Goal: Task Accomplishment & Management: Complete application form

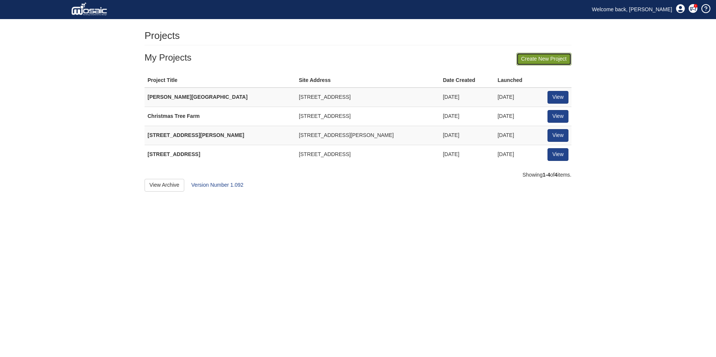
click at [536, 57] on link "Create New Project" at bounding box center [543, 59] width 55 height 13
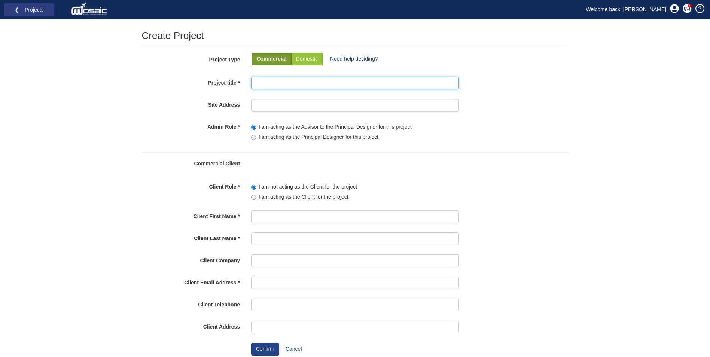
click at [264, 83] on input "Project title" at bounding box center [355, 83] width 208 height 13
type input "7 Killowen Crescent"
drag, startPoint x: 305, startPoint y: 83, endPoint x: 246, endPoint y: 82, distance: 58.4
click at [246, 82] on div "[STREET_ADDRESS]" at bounding box center [355, 85] width 219 height 16
click at [265, 106] on input "Site Address" at bounding box center [355, 105] width 208 height 13
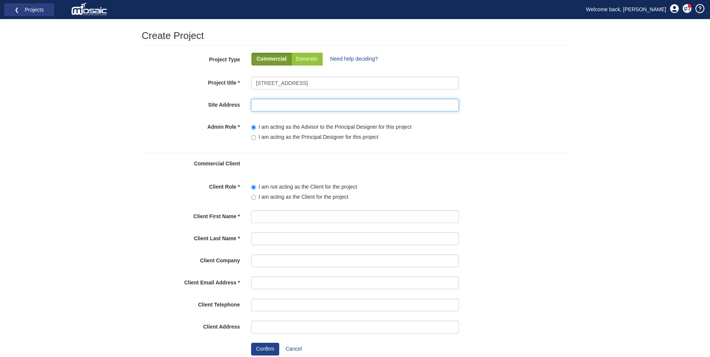
paste input "[STREET_ADDRESS]"
type input "[STREET_ADDRESS]"
click at [258, 138] on label "I am acting as the Principal Designer for this project" at bounding box center [314, 137] width 127 height 7
click at [256, 138] on input"] "I am acting as the Principal Designer for this project" at bounding box center [253, 137] width 5 height 5
radio input"] "true"
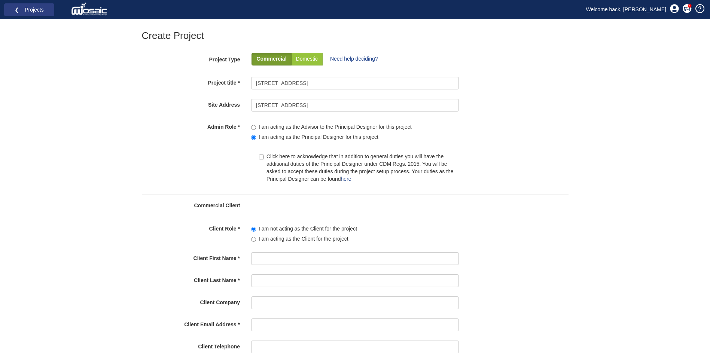
click at [264, 155] on label "Click here to acknowledge that in addition to general duties you will have the …" at bounding box center [359, 168] width 200 height 30
click at [264, 155] on input "Click here to acknowledge that in addition to general duties you will have the …" at bounding box center [261, 157] width 5 height 5
checkbox input "true"
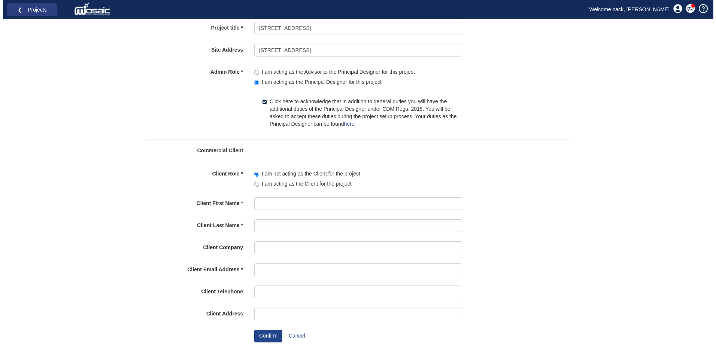
scroll to position [55, 0]
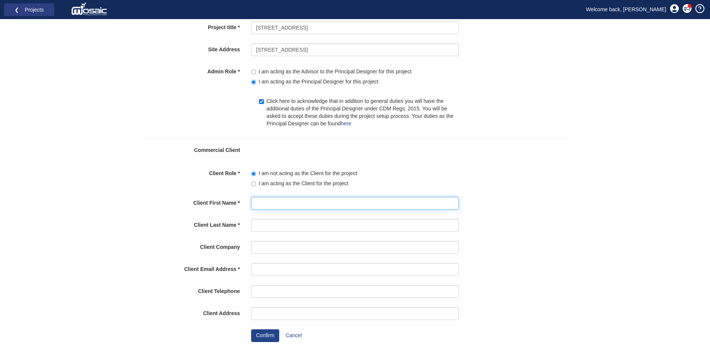
click at [265, 207] on input "Client First Name" at bounding box center [355, 203] width 208 height 13
drag, startPoint x: 291, startPoint y: 204, endPoint x: 269, endPoint y: 203, distance: 21.7
click at [269, 203] on input "Chris McNaught" at bounding box center [355, 203] width 208 height 13
type input "Chris"
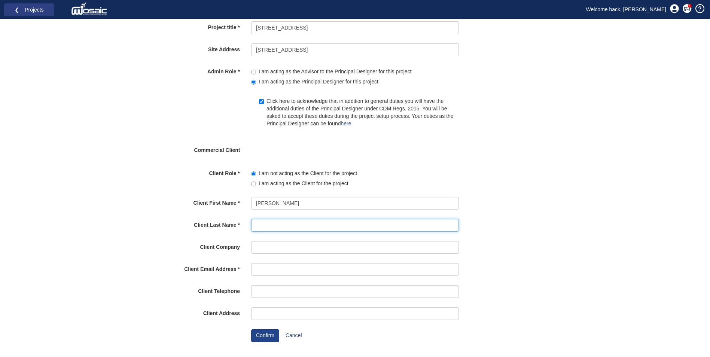
click at [253, 225] on input "Client Last Name" at bounding box center [355, 225] width 208 height 13
paste input "McNaught"
type input "McNaught"
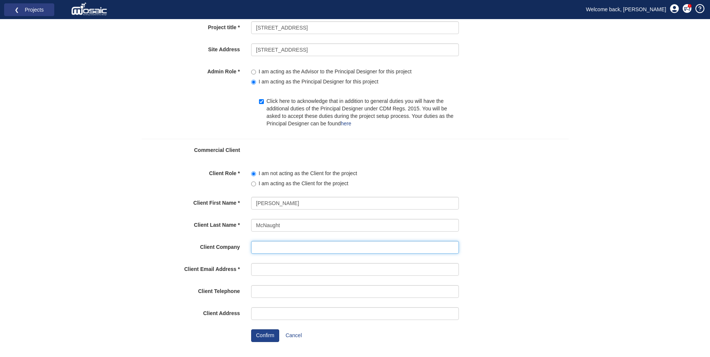
click at [262, 246] on input "Client Company" at bounding box center [355, 247] width 208 height 13
click at [258, 270] on input "Client Email Address" at bounding box center [355, 269] width 208 height 13
click at [567, 213] on div "Client First Name Chris" at bounding box center [355, 205] width 438 height 16
click at [269, 267] on input "Client Email Address" at bounding box center [355, 269] width 208 height 13
paste input "chris@laganvalleyvineyard.com"
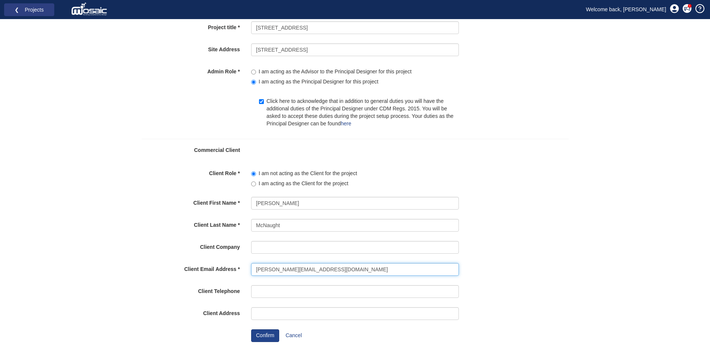
type input "chris@laganvalleyvineyard.com"
click at [283, 292] on input "Client Telephone" at bounding box center [355, 291] width 208 height 13
click at [268, 311] on input "Client Address" at bounding box center [355, 313] width 208 height 13
click at [266, 335] on button "Confirm" at bounding box center [265, 335] width 28 height 13
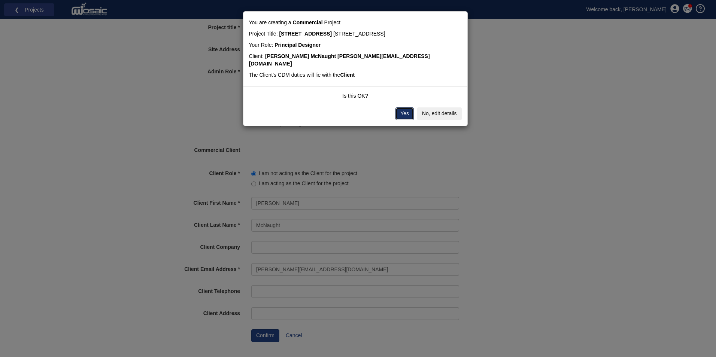
click at [410, 107] on button "Yes" at bounding box center [404, 113] width 18 height 13
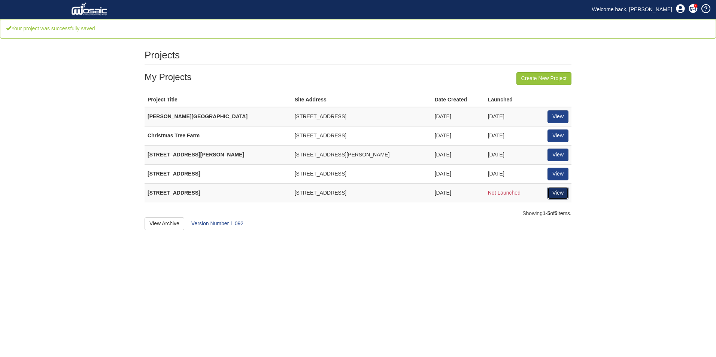
click at [563, 195] on link "View" at bounding box center [557, 193] width 21 height 13
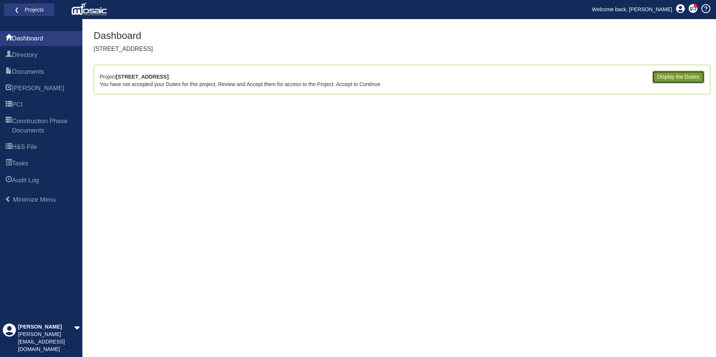
click at [660, 78] on link "Display the Duties" at bounding box center [678, 77] width 52 height 13
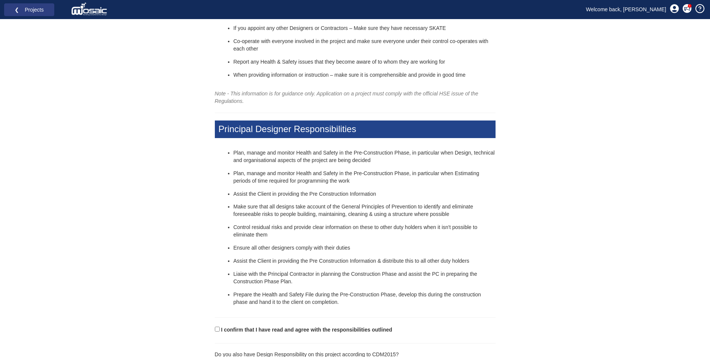
scroll to position [215, 0]
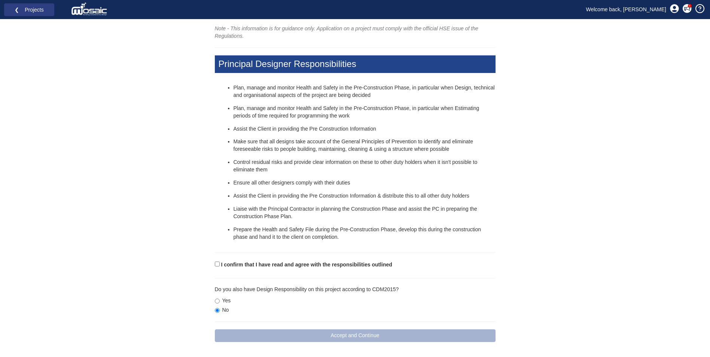
click at [215, 268] on form "I confirm that I have read and agree with the responsibilities outlined Please …" at bounding box center [355, 301] width 281 height 82
click at [217, 263] on input "I confirm that I have read and agree with the responsibilities outlined" at bounding box center [217, 264] width 5 height 5
checkbox input "true"
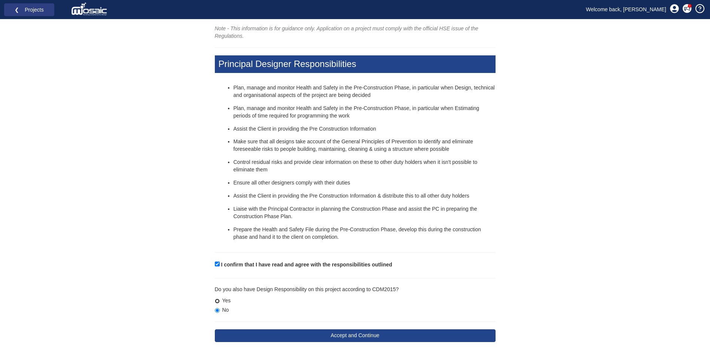
click at [219, 301] on input "Yes" at bounding box center [217, 301] width 5 height 5
radio input "true"
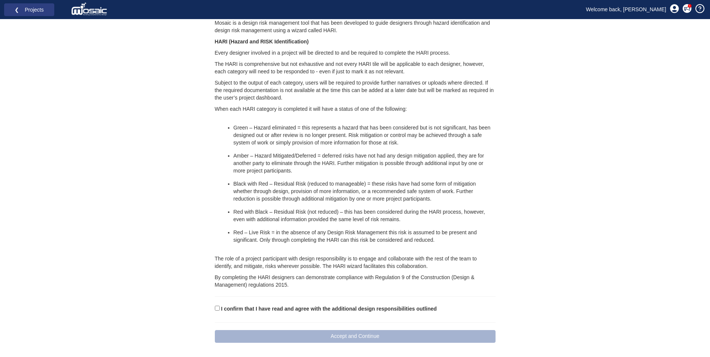
scroll to position [560, 0]
click at [218, 310] on input "I confirm that I have read and agree with the additional design responsibilitie…" at bounding box center [217, 307] width 5 height 5
checkbox input "true"
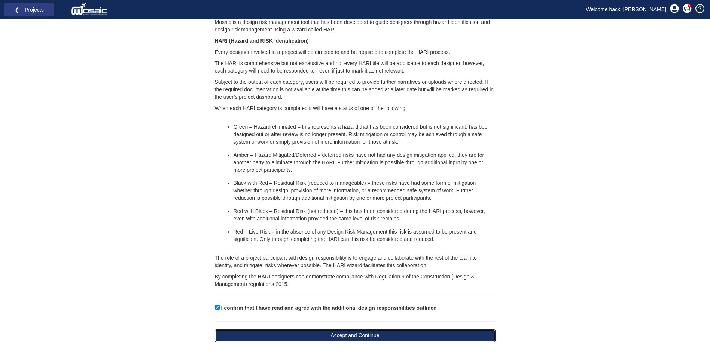
click at [317, 338] on button "Accept and Continue" at bounding box center [355, 335] width 281 height 13
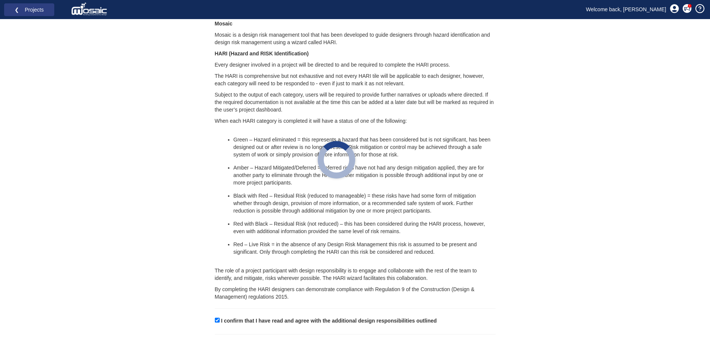
scroll to position [547, 0]
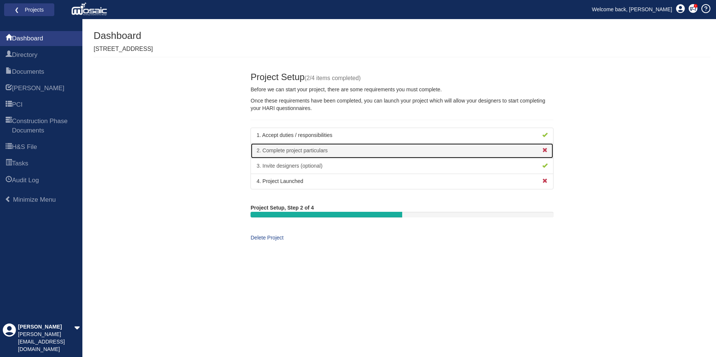
click at [310, 149] on link "2. Complete project particulars" at bounding box center [401, 151] width 303 height 16
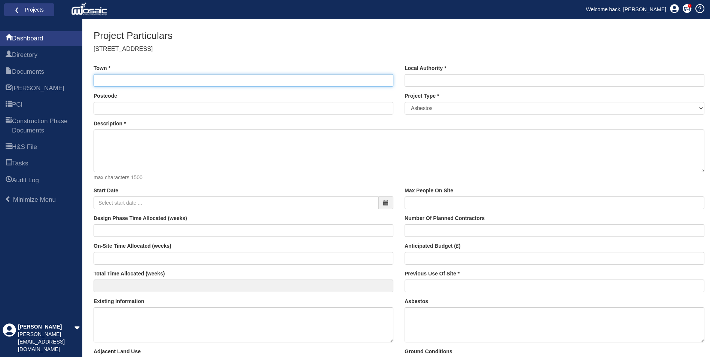
click at [199, 84] on input "Town" at bounding box center [244, 80] width 300 height 13
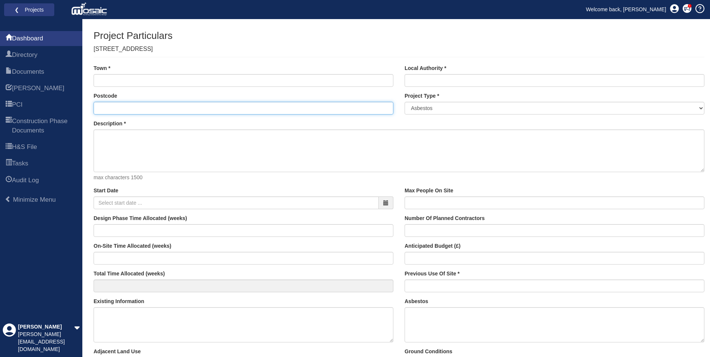
click at [122, 108] on input "Postcode" at bounding box center [244, 108] width 300 height 13
type input "BT28 3DS"
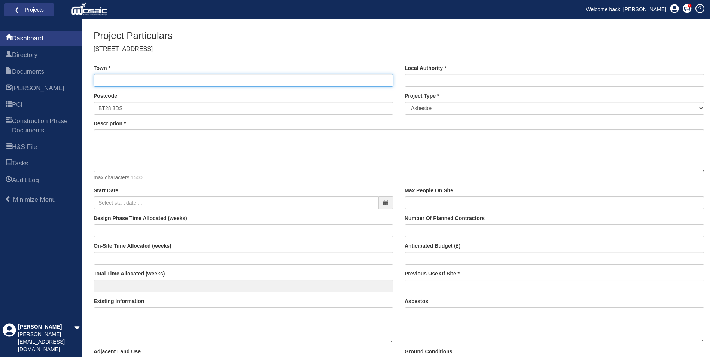
click at [115, 82] on input "Town" at bounding box center [244, 80] width 300 height 13
click at [131, 80] on input "Lisbrun" at bounding box center [244, 80] width 300 height 13
type input "Lisburn"
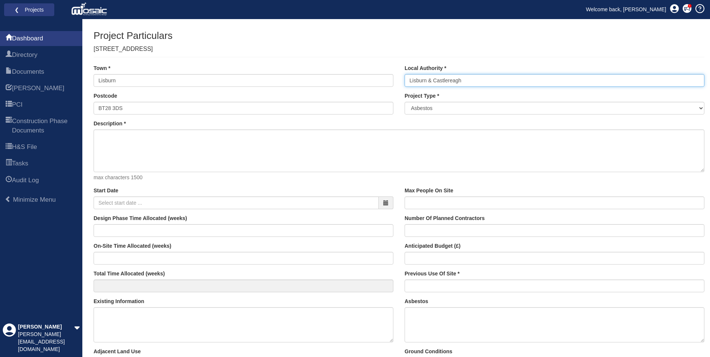
click at [471, 79] on input "Lisburn & Castlereagh" at bounding box center [555, 80] width 300 height 13
type input "Lisburn & Castlereagh City Council"
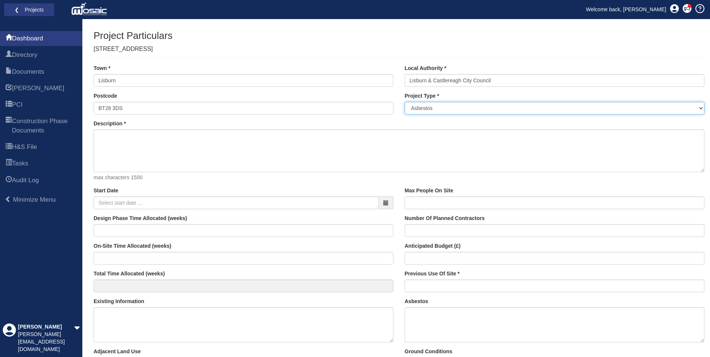
click at [446, 107] on select "Asbestos Building Services Civil Engineering - New Build - Bridge Civil Enginee…" at bounding box center [555, 108] width 300 height 13
select select "32"
click at [405, 102] on select "Asbestos Building Services Civil Engineering - New Build - Bridge Civil Enginee…" at bounding box center [555, 108] width 300 height 13
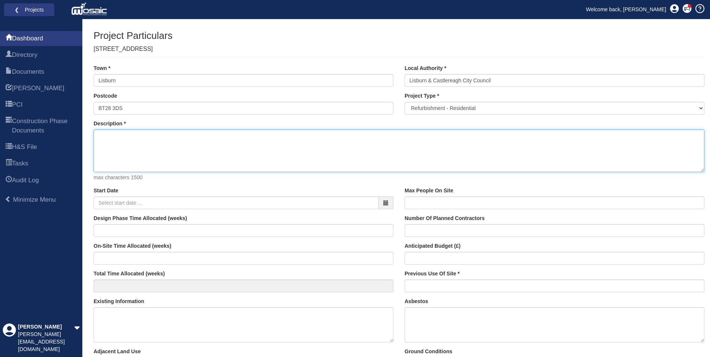
click at [110, 132] on textarea "Description" at bounding box center [399, 150] width 611 height 43
click at [103, 139] on textarea "Description" at bounding box center [399, 150] width 611 height 43
paste textarea "________________________________________________________________________ ______…"
type textarea "________________________________________________________________________ ______…"
click at [151, 136] on textarea "Kitchen extension, roofspace conversion and associated refurbishment works" at bounding box center [399, 150] width 611 height 43
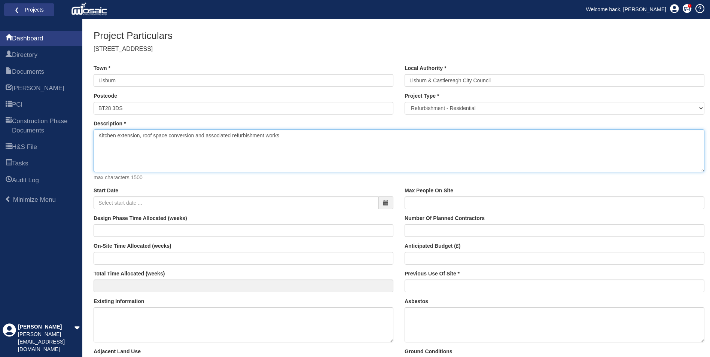
click at [225, 156] on textarea "Kitchen extension, roof space conversion and associated refurbishment works" at bounding box center [399, 150] width 611 height 43
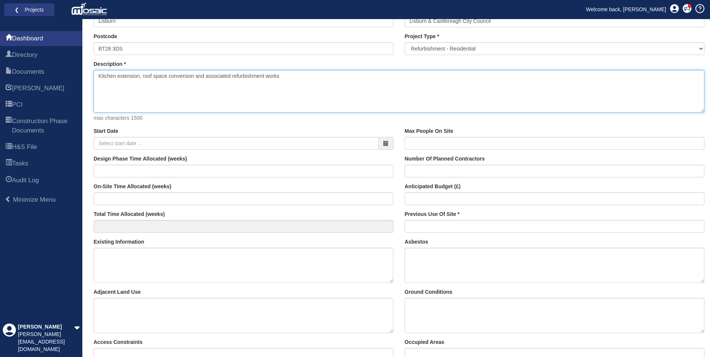
scroll to position [75, 0]
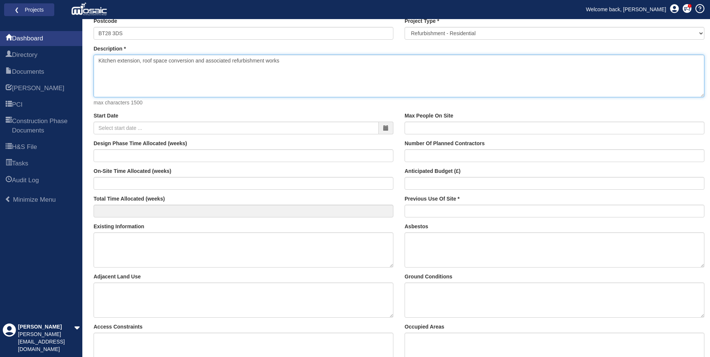
type textarea "Kitchen extension, roof space conversion and associated refurbishment works"
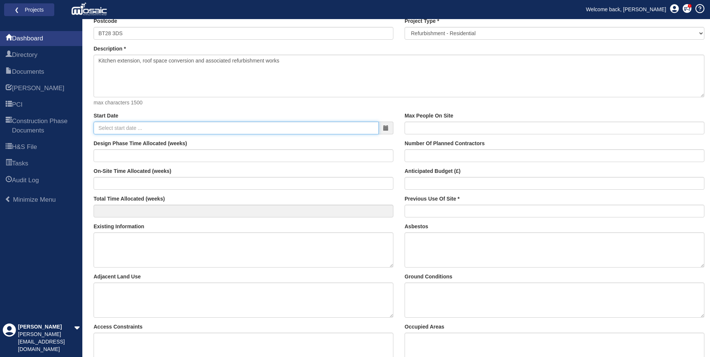
click at [145, 130] on input "Start Date" at bounding box center [236, 128] width 285 height 13
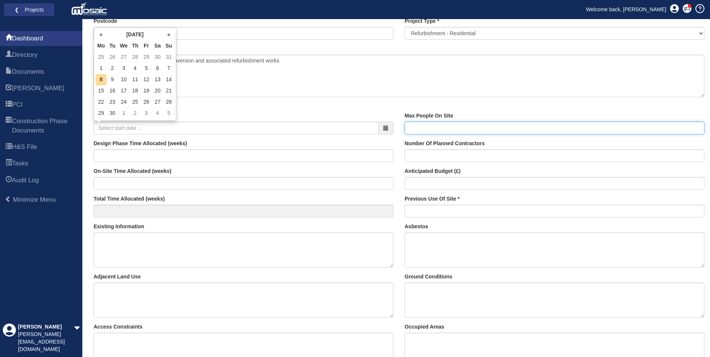
click at [440, 132] on input "Max People On Site" at bounding box center [555, 128] width 300 height 13
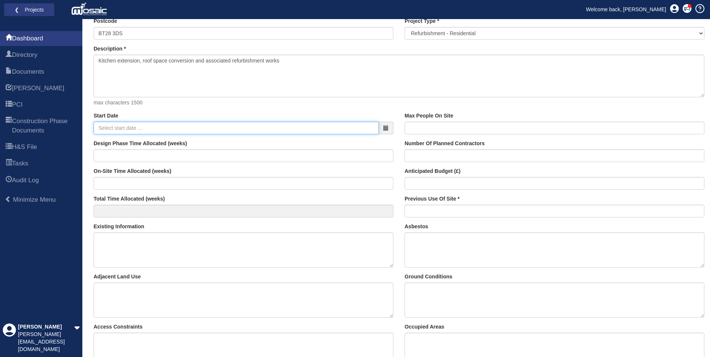
drag, startPoint x: 149, startPoint y: 124, endPoint x: 219, endPoint y: 128, distance: 69.7
click at [149, 124] on input "Start Date" at bounding box center [236, 128] width 285 height 13
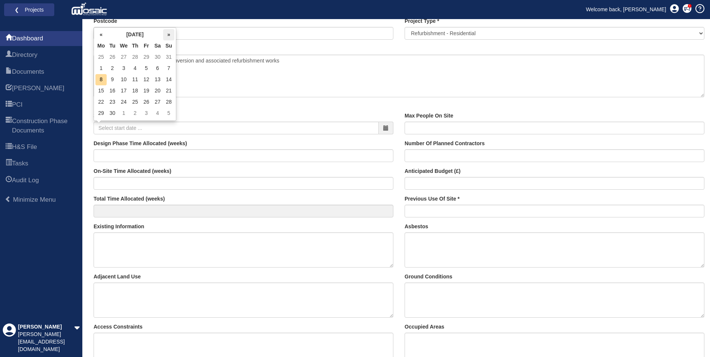
click at [168, 33] on th "»" at bounding box center [168, 34] width 11 height 11
click at [103, 69] on td "6" at bounding box center [100, 68] width 11 height 11
type input "06-10-2025"
click at [267, 106] on p "max characters 1500" at bounding box center [399, 102] width 611 height 7
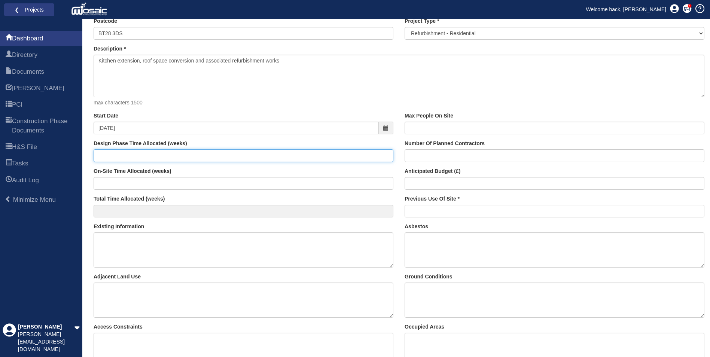
click at [158, 157] on input "Design Phase Time Allocated (weeks)" at bounding box center [244, 155] width 300 height 13
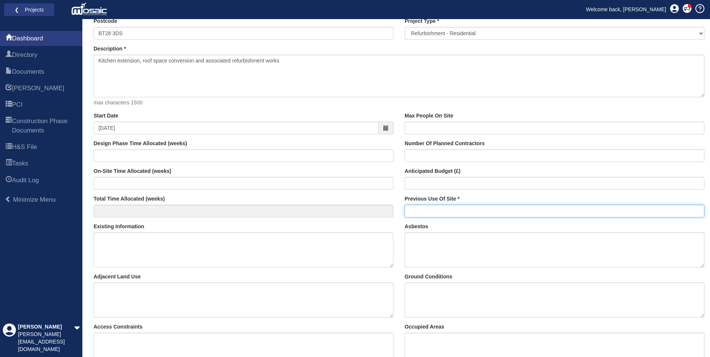
click at [415, 210] on input "Previous Use Of Site" at bounding box center [555, 211] width 300 height 13
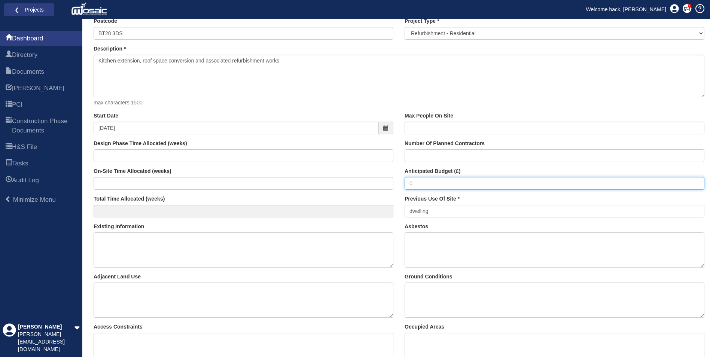
type input "Dwelling"
click at [435, 185] on input "Anticipated Budget (£)" at bounding box center [555, 183] width 300 height 13
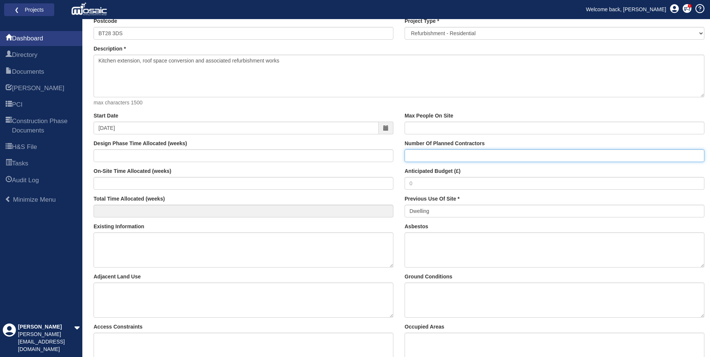
click at [429, 153] on input "Number Of Planned Contractors" at bounding box center [555, 155] width 300 height 13
type input "1"
click at [417, 127] on input "Max People On Site" at bounding box center [555, 128] width 300 height 13
type input "3"
type input "20"
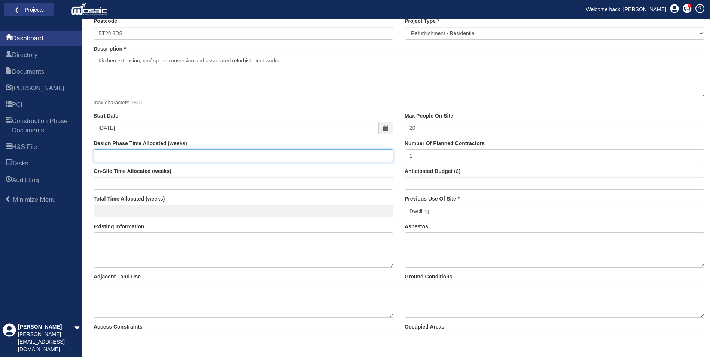
click at [170, 158] on input "Design Phase Time Allocated (weeks)" at bounding box center [244, 155] width 300 height 13
type input "0"
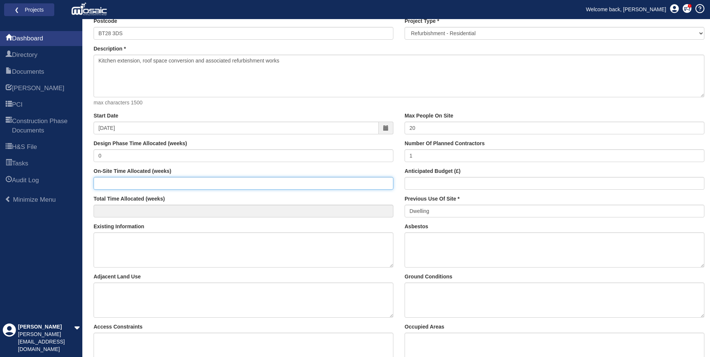
click at [111, 180] on input "On-Site Time Allocated (weeks)" at bounding box center [244, 183] width 300 height 13
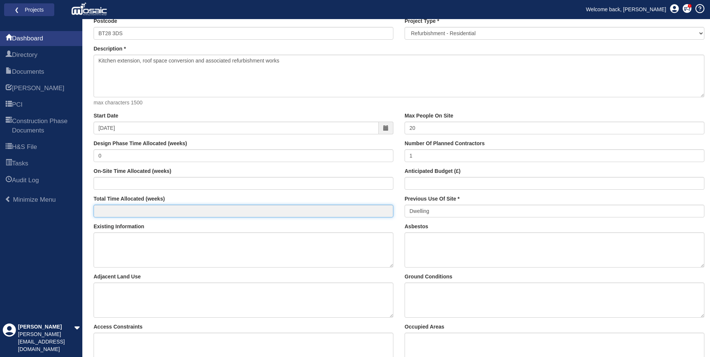
click at [134, 211] on input "Total Time Allocated (weeks)" at bounding box center [244, 211] width 300 height 13
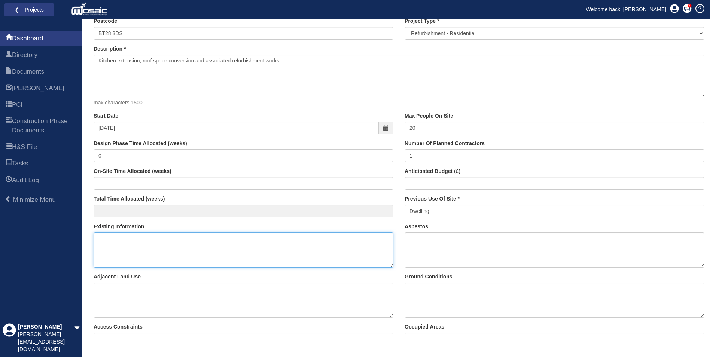
click at [121, 237] on textarea "Existing Information" at bounding box center [244, 249] width 300 height 35
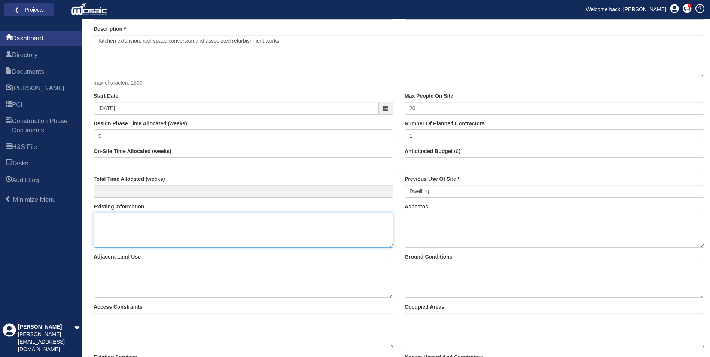
scroll to position [112, 0]
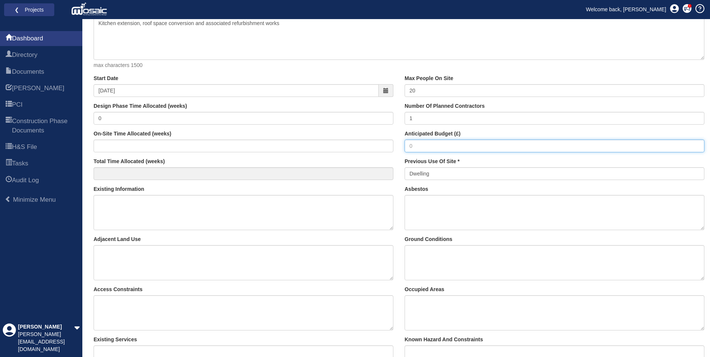
click at [433, 143] on input "Anticipated Budget (£)" at bounding box center [555, 146] width 300 height 13
type input "8"
drag, startPoint x: 423, startPoint y: 143, endPoint x: 380, endPoint y: 142, distance: 43.4
click at [380, 142] on div "Start Date 06-10-2025 Design Phase Time Allocated (weeks) 0 On-Site Time Alloca…" at bounding box center [399, 130] width 622 height 111
type input "168.488"
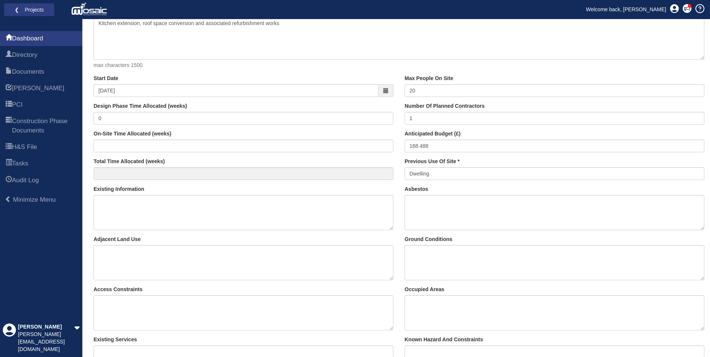
click at [405, 157] on div "Max People On Site 20 Number Of Planned Contractors 1 Anticipated Budget (£) 16…" at bounding box center [554, 130] width 311 height 111
click at [426, 201] on textarea "Asbestos" at bounding box center [555, 212] width 300 height 35
type textarea "None"
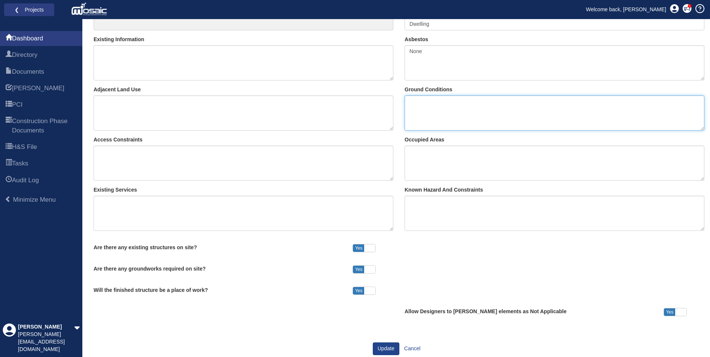
scroll to position [275, 0]
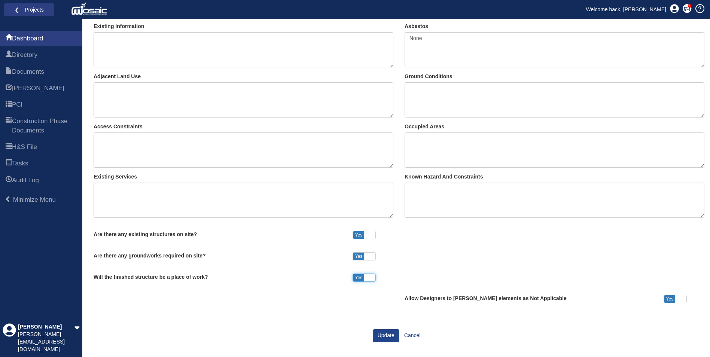
click at [369, 276] on span at bounding box center [369, 277] width 11 height 7
checkbox input "false"
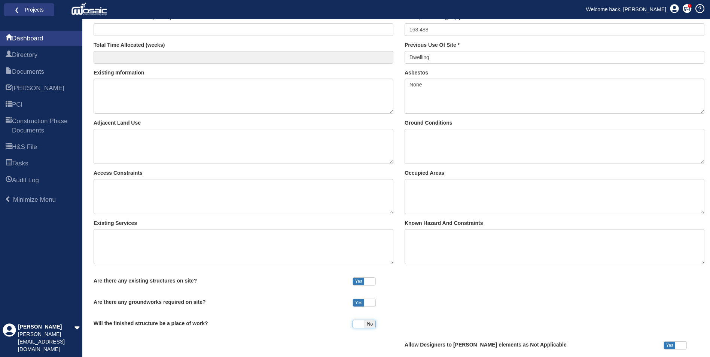
scroll to position [215, 0]
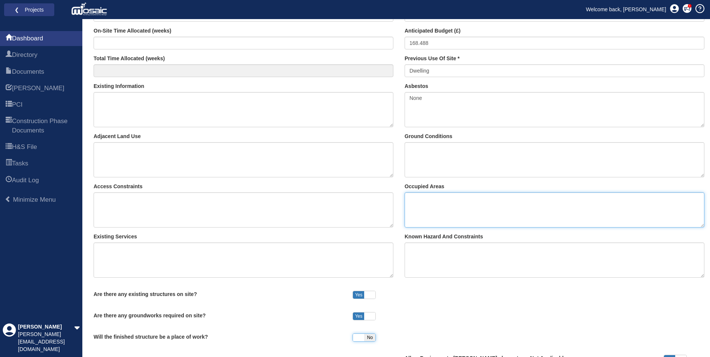
click at [424, 205] on textarea "Occupied Areas" at bounding box center [555, 209] width 300 height 35
type textarea "None"
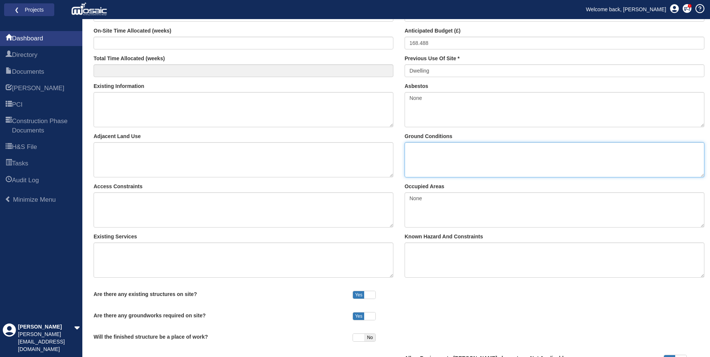
click at [423, 156] on textarea "Ground Conditions" at bounding box center [555, 159] width 300 height 35
type textarea "Assumed good"
click at [126, 103] on textarea "Existing Information" at bounding box center [244, 109] width 300 height 35
click at [98, 154] on textarea "Adjacent Land Use" at bounding box center [244, 159] width 300 height 35
type textarea "Residential estate"
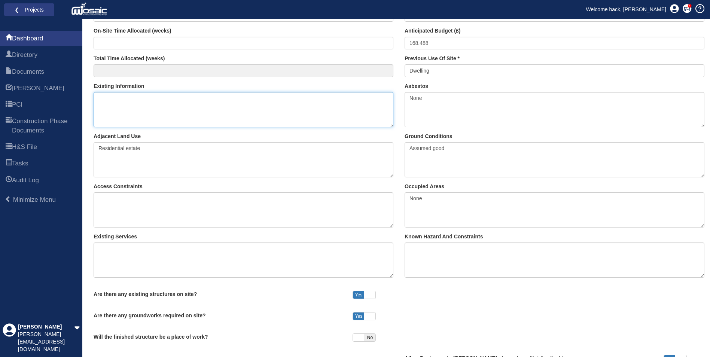
click at [120, 102] on textarea "Existing Information" at bounding box center [244, 109] width 300 height 35
drag, startPoint x: 479, startPoint y: 320, endPoint x: 479, endPoint y: 315, distance: 4.5
click at [479, 320] on div "Are there any existing structures on site? Yes No Are there any groundworks req…" at bounding box center [399, 315] width 622 height 64
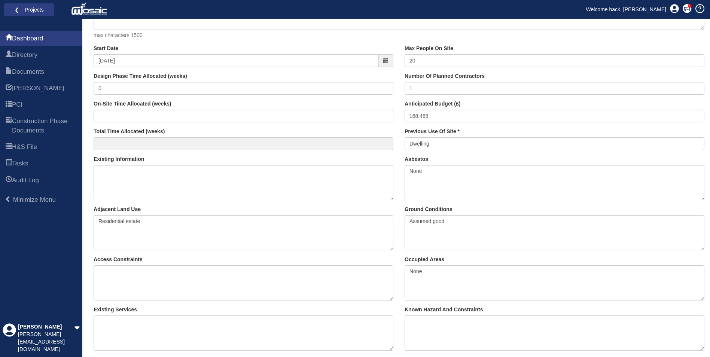
scroll to position [140, 0]
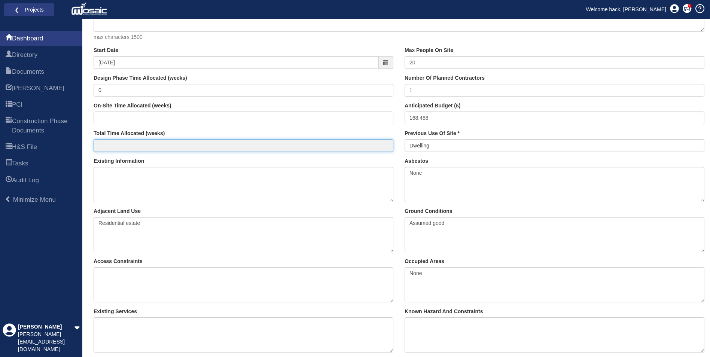
click at [112, 144] on input "Total Time Allocated (weeks)" at bounding box center [244, 145] width 300 height 13
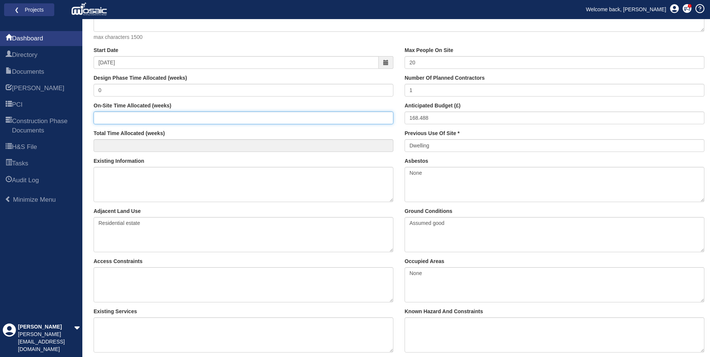
click at [109, 122] on input "On-Site Time Allocated (weeks)" at bounding box center [244, 118] width 300 height 13
type input "21"
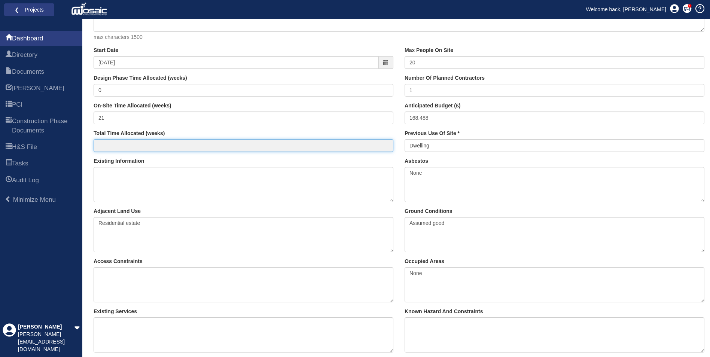
type input "21"
click at [144, 151] on input "21" at bounding box center [244, 145] width 300 height 13
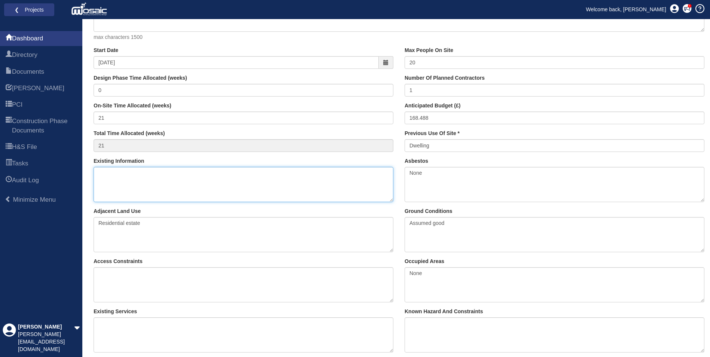
click at [149, 171] on textarea "Existing Information" at bounding box center [244, 184] width 300 height 35
type textarea "E"
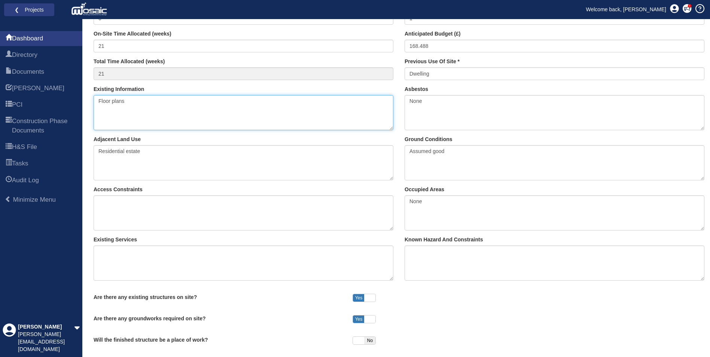
scroll to position [215, 0]
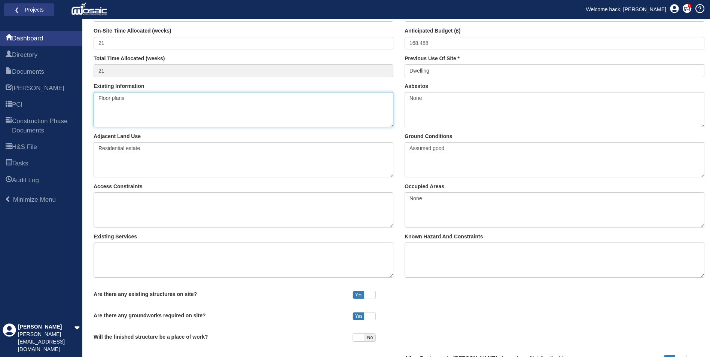
type textarea "Floor plans"
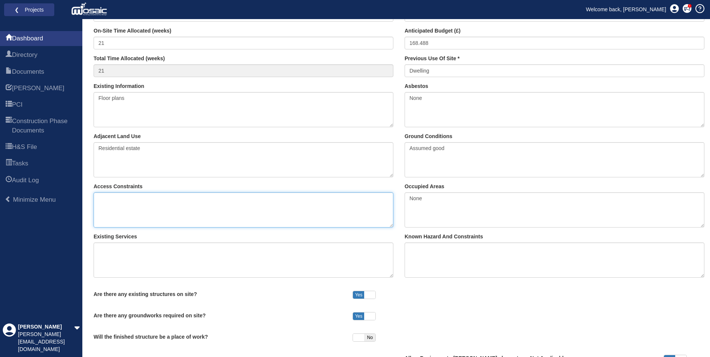
click at [113, 198] on textarea "Access Constraints" at bounding box center [244, 209] width 300 height 35
type textarea "N"
type textarea "Other neighbours"
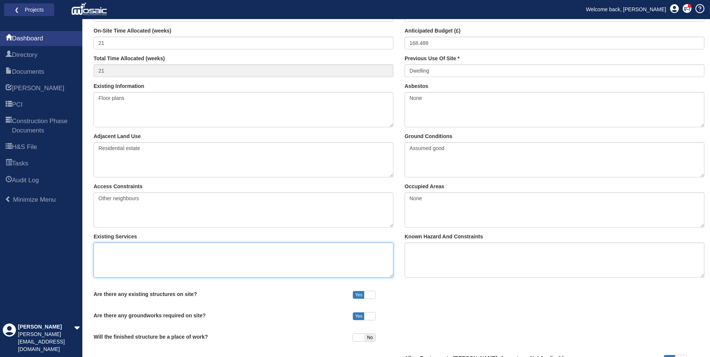
click at [110, 250] on textarea "Existing Services" at bounding box center [244, 260] width 300 height 35
type textarea "Electrical supply to be relocated from overhead"
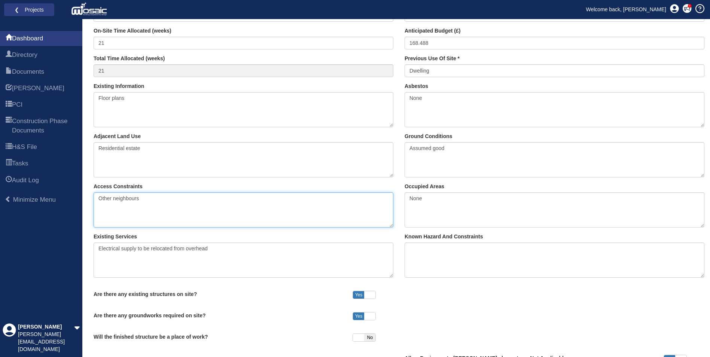
click at [171, 205] on textarea "Other neighbours" at bounding box center [244, 209] width 300 height 35
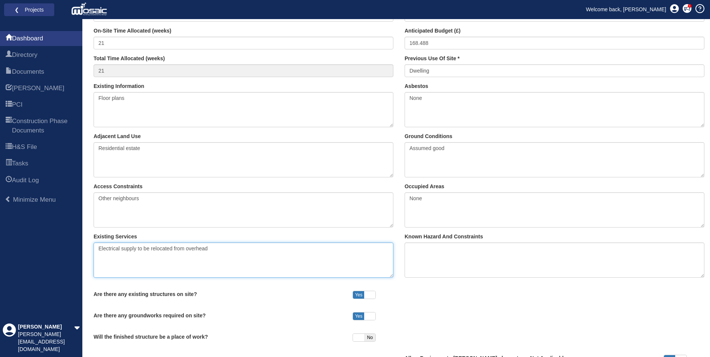
click at [216, 251] on textarea "Electrical supply to be relocated from overhead" at bounding box center [244, 260] width 300 height 35
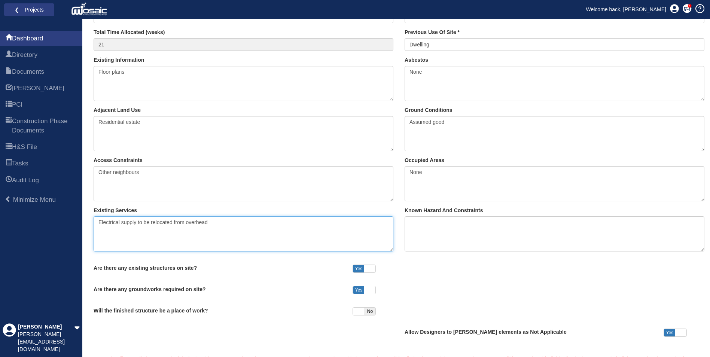
scroll to position [253, 0]
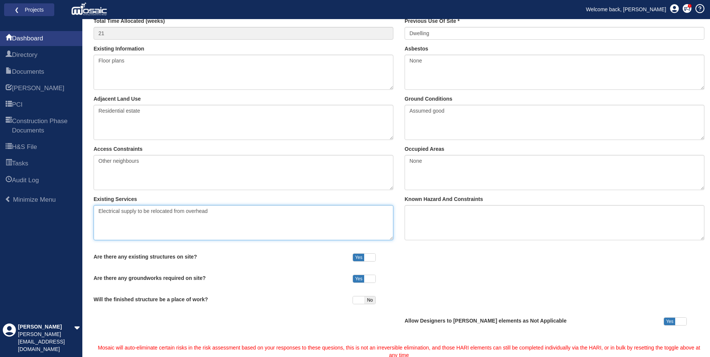
drag, startPoint x: 225, startPoint y: 210, endPoint x: 94, endPoint y: 216, distance: 130.4
click at [94, 216] on textarea "Electrical supply to be relocated from overhead" at bounding box center [244, 222] width 300 height 35
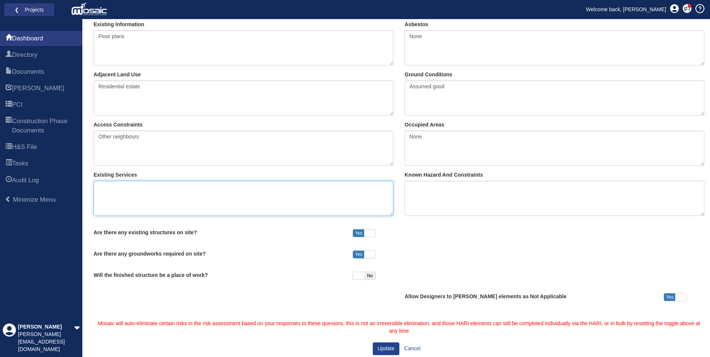
scroll to position [290, 0]
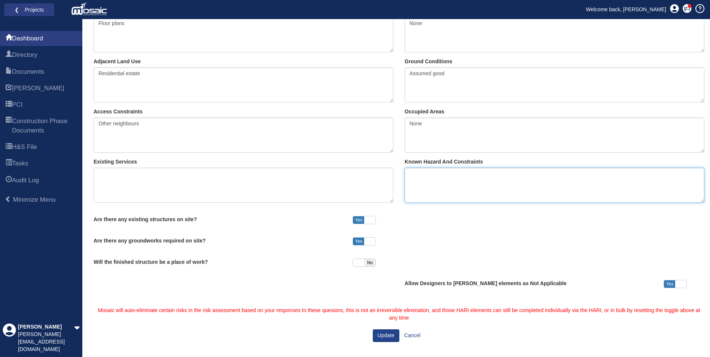
click at [444, 181] on textarea "Known Hazard And Constraints" at bounding box center [555, 185] width 300 height 35
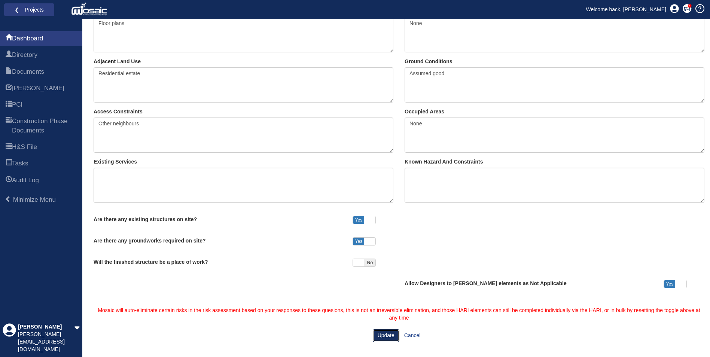
click at [384, 335] on button "Update" at bounding box center [386, 335] width 27 height 13
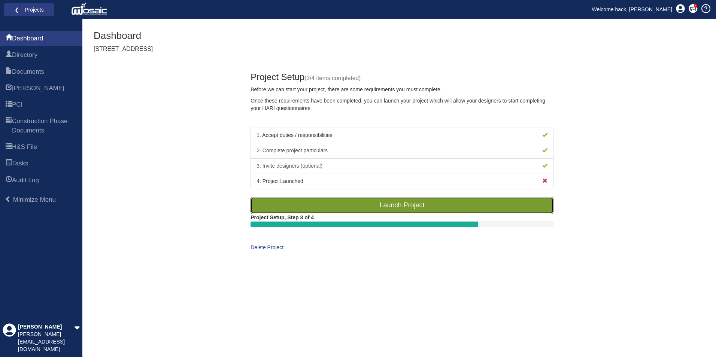
click at [382, 199] on link "Launch Project" at bounding box center [401, 205] width 303 height 17
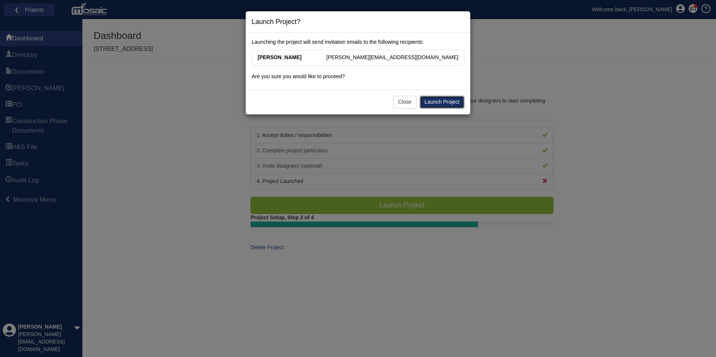
click at [456, 104] on link "Launch Project" at bounding box center [442, 102] width 45 height 13
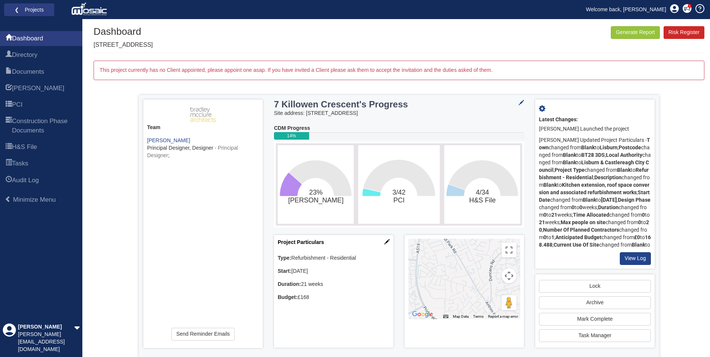
scroll to position [5, 0]
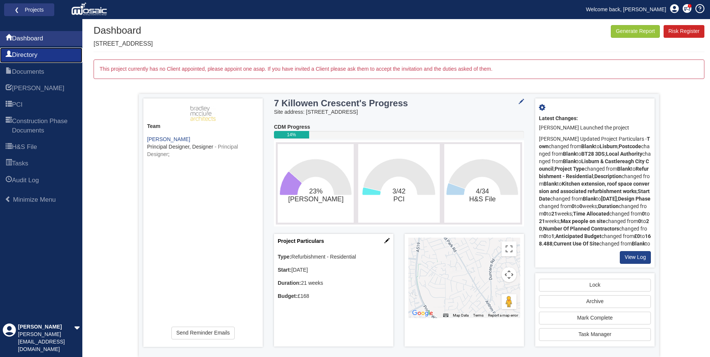
click at [29, 52] on span "Directory" at bounding box center [24, 55] width 25 height 9
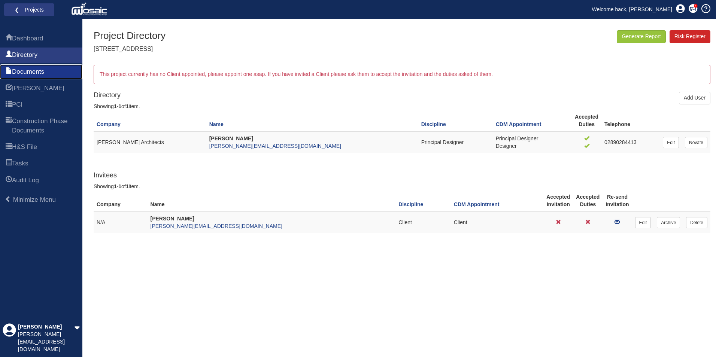
click at [40, 67] on span "Documents" at bounding box center [28, 71] width 32 height 9
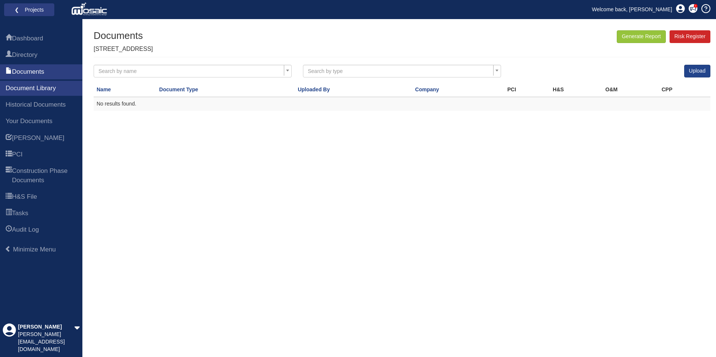
click at [26, 27] on div "Dashboard Directory Documents Document Library Historical Documents Your Docume…" at bounding box center [41, 188] width 82 height 338
click at [29, 37] on span "Dashboard" at bounding box center [27, 38] width 31 height 9
click at [27, 137] on span "[PERSON_NAME]" at bounding box center [38, 138] width 52 height 9
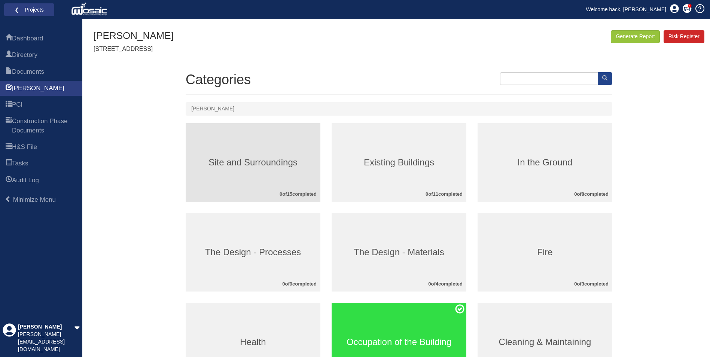
click at [257, 161] on h3 "Site and Surroundings" at bounding box center [253, 163] width 135 height 10
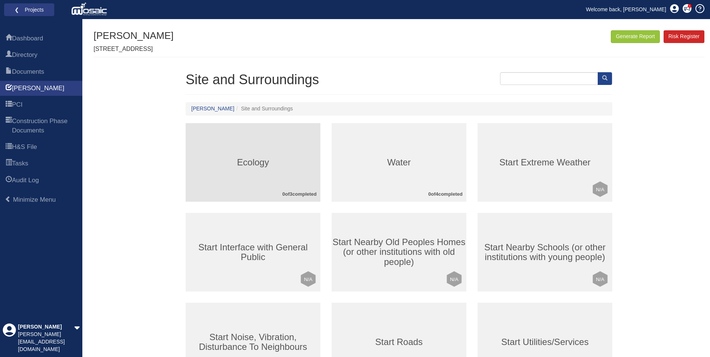
click at [232, 164] on h3 "Ecology" at bounding box center [253, 163] width 135 height 10
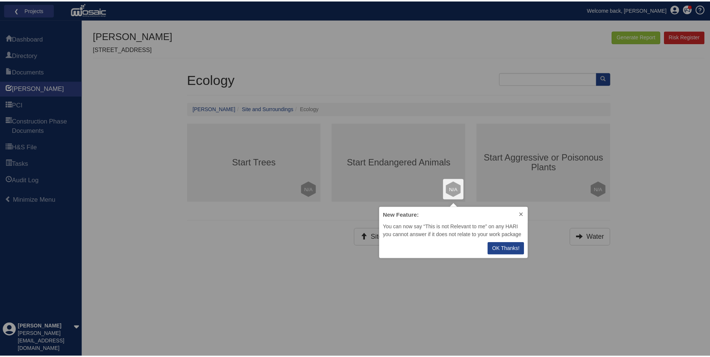
scroll to position [46, 144]
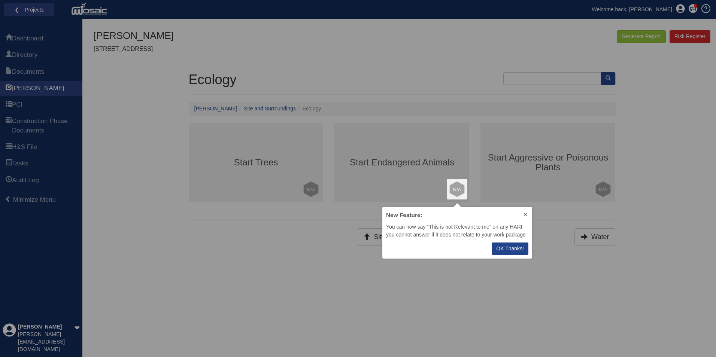
click at [502, 245] on p "OK Thanks!" at bounding box center [510, 249] width 28 height 8
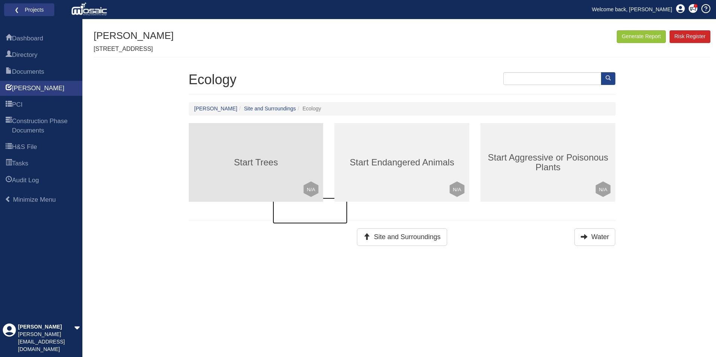
click at [214, 161] on h3 "Start Trees" at bounding box center [256, 163] width 135 height 10
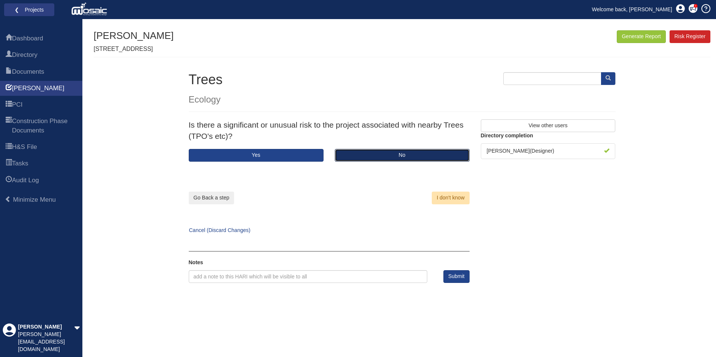
click at [368, 155] on button "No" at bounding box center [402, 155] width 135 height 13
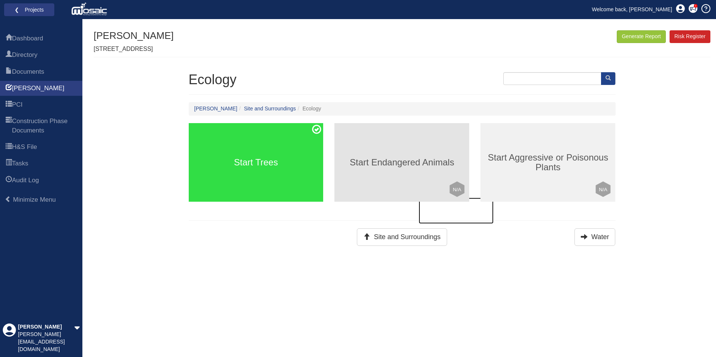
click at [384, 198] on div "Start Endangered Animals Click to mark this element as Not Applicable to your w…" at bounding box center [401, 162] width 135 height 79
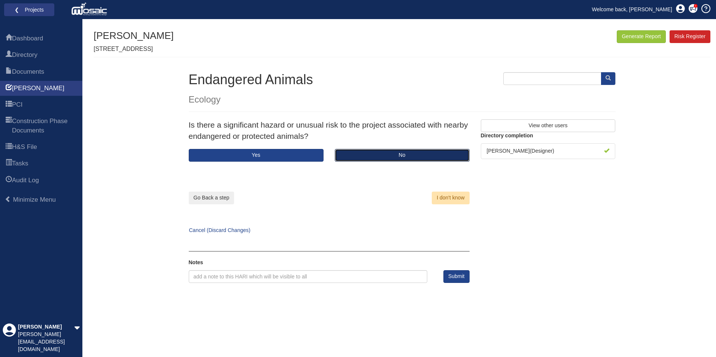
click at [376, 155] on button "No" at bounding box center [402, 155] width 135 height 13
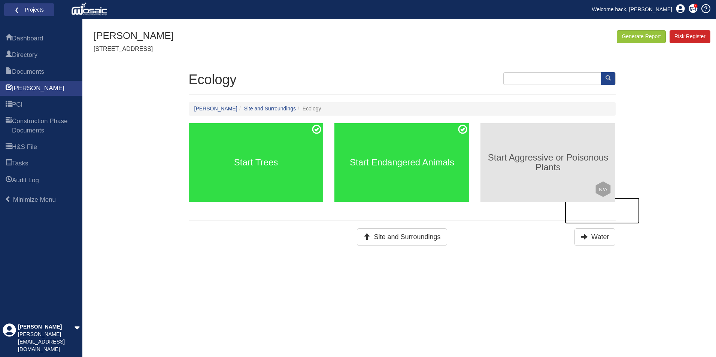
click at [558, 184] on div "Start Aggressive or Poisonous Plants Click to mark this element as Not Applicab…" at bounding box center [547, 162] width 135 height 79
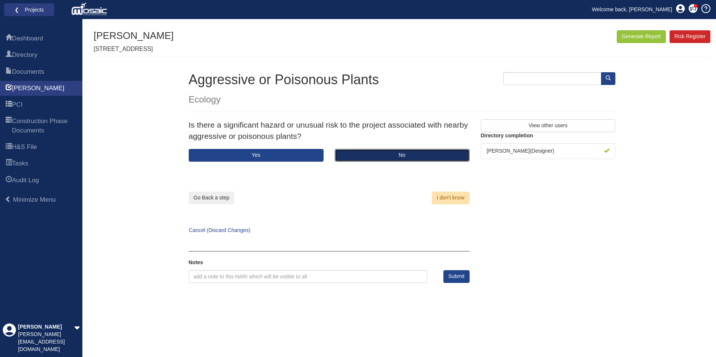
click at [359, 155] on button "No" at bounding box center [402, 155] width 135 height 13
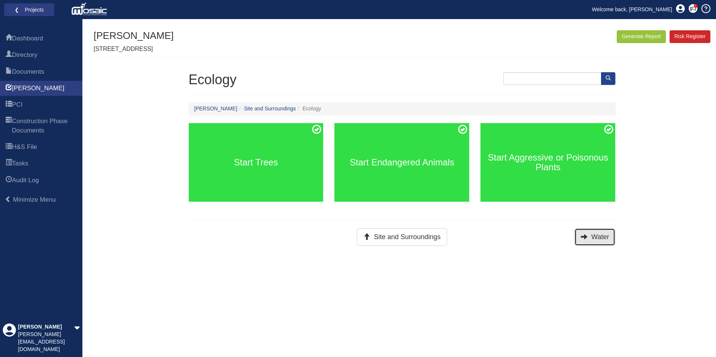
click at [602, 238] on button "Water" at bounding box center [594, 237] width 41 height 18
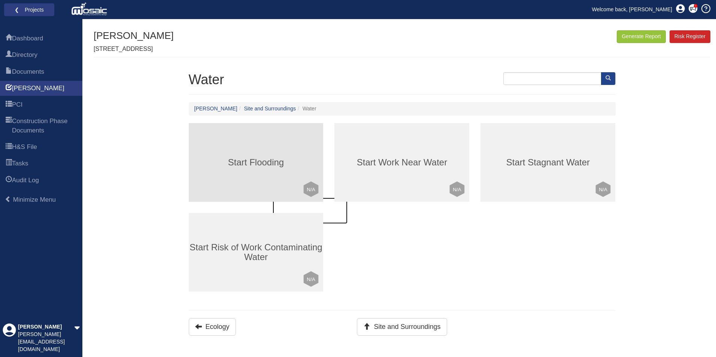
click at [301, 182] on div "Start Flooding Click to mark this element as Not Applicable to your work packag…" at bounding box center [256, 162] width 135 height 79
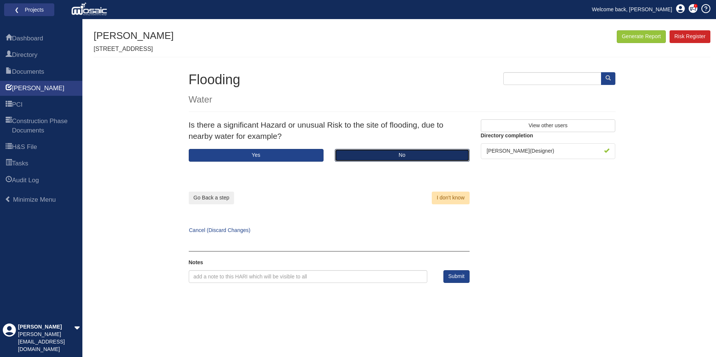
click at [357, 158] on button "No" at bounding box center [402, 155] width 135 height 13
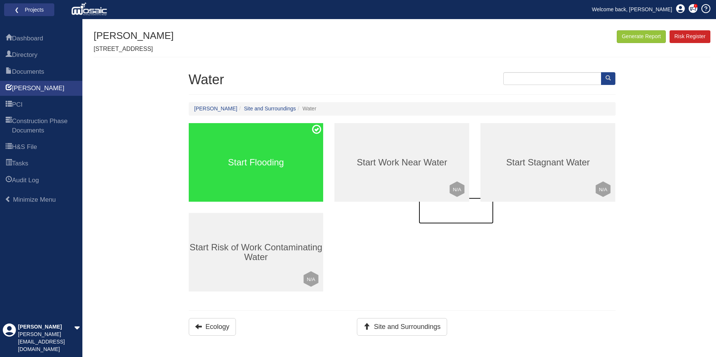
click at [444, 189] on div "Start Work Near Water Click to mark this element as Not Applicable to your work…" at bounding box center [401, 162] width 135 height 79
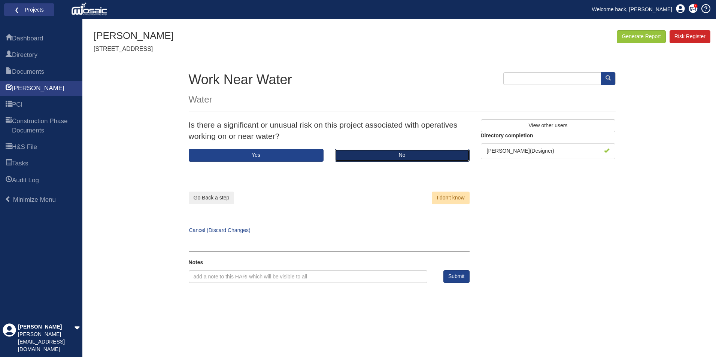
click at [355, 156] on button "No" at bounding box center [402, 155] width 135 height 13
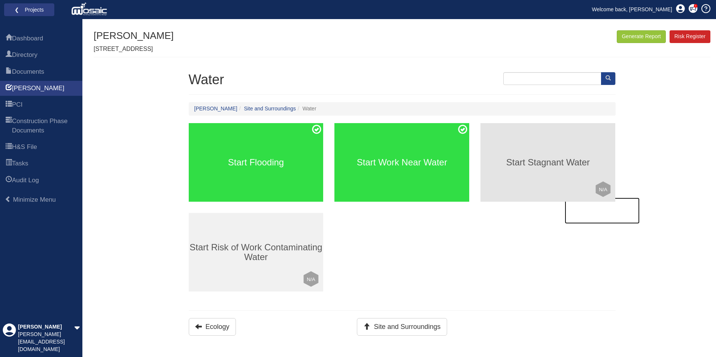
click at [557, 192] on div "Start Stagnant Water Click to mark this element as Not Applicable to your work …" at bounding box center [547, 162] width 135 height 79
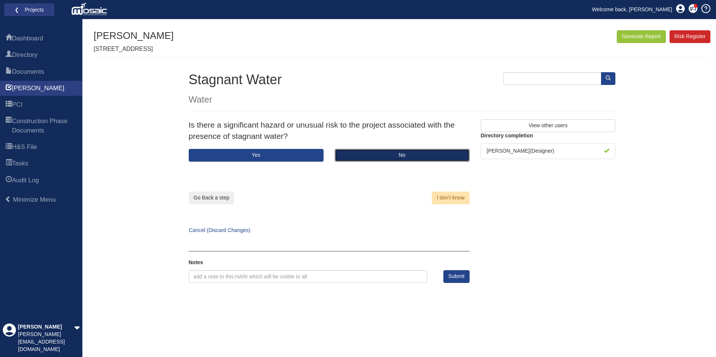
click at [388, 154] on button "No" at bounding box center [402, 155] width 135 height 13
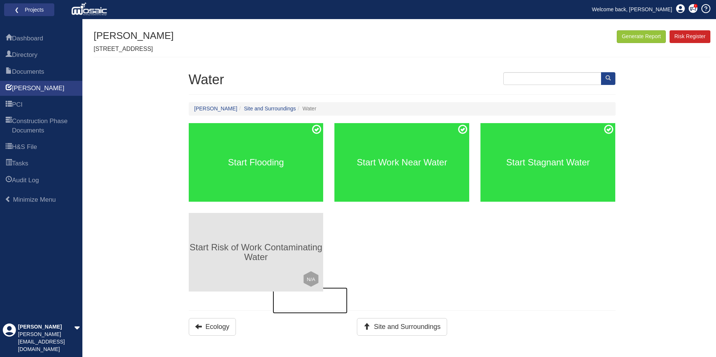
click at [238, 239] on div "Start Risk of Work Contaminating Water Click to mark this element as Not Applic…" at bounding box center [256, 252] width 135 height 79
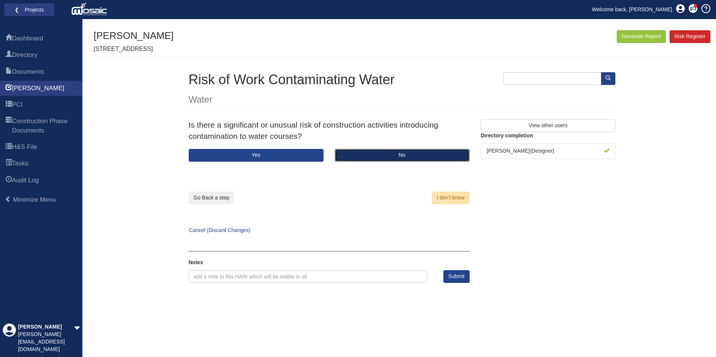
click at [386, 160] on button "No" at bounding box center [402, 155] width 135 height 13
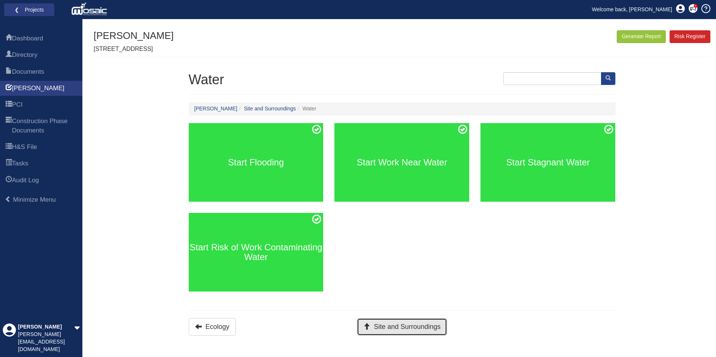
click at [373, 326] on button "Site and Surroundings" at bounding box center [402, 327] width 90 height 18
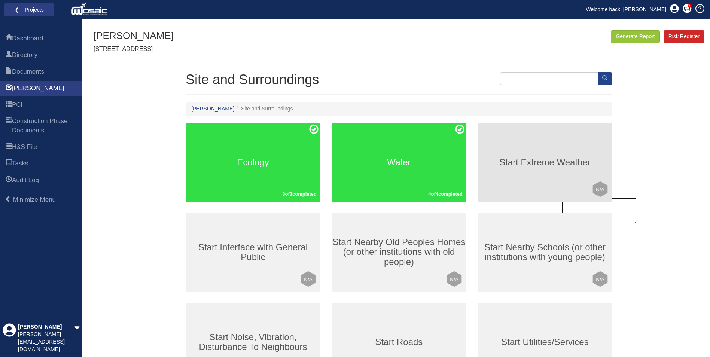
click at [511, 161] on h3 "Start Extreme Weather" at bounding box center [545, 163] width 135 height 10
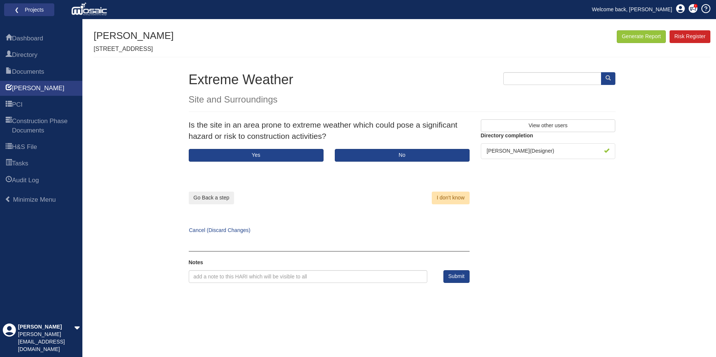
click at [369, 163] on div "I don't know" at bounding box center [405, 183] width 152 height 43
click at [369, 156] on button "No" at bounding box center [402, 155] width 135 height 13
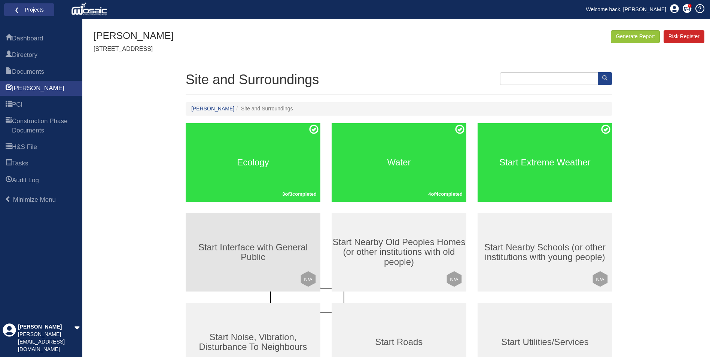
click at [253, 262] on div "Start Interface with General Public Click to mark this element as Not Applicabl…" at bounding box center [253, 252] width 135 height 79
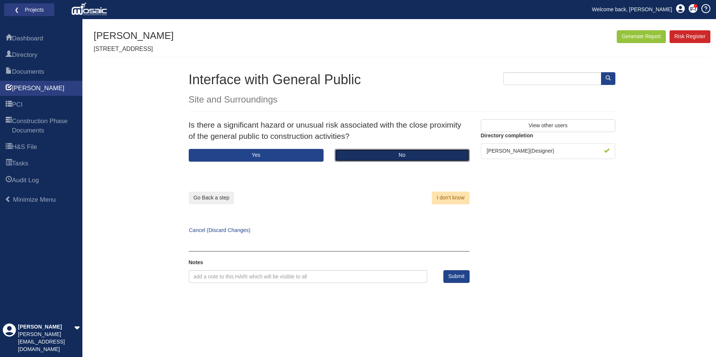
click at [366, 155] on button "No" at bounding box center [402, 155] width 135 height 13
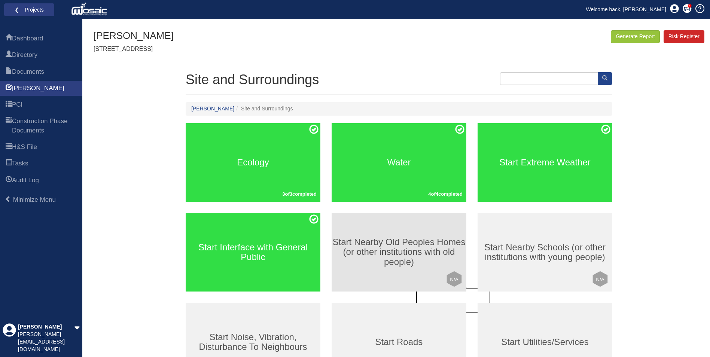
click at [378, 226] on div "Start Nearby Old Peoples Homes (or other institutions with old people) Click to…" at bounding box center [399, 252] width 135 height 79
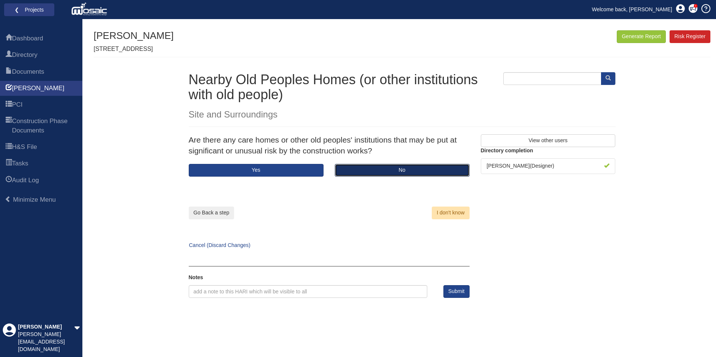
click at [376, 173] on button "No" at bounding box center [402, 170] width 135 height 13
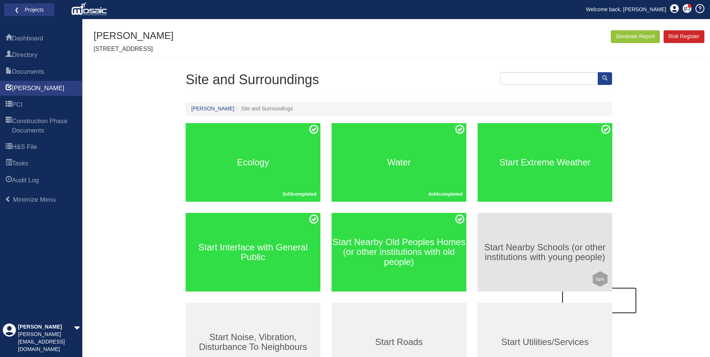
click at [520, 243] on h3 "Start Nearby Schools (or other institutions with young people)" at bounding box center [545, 253] width 135 height 20
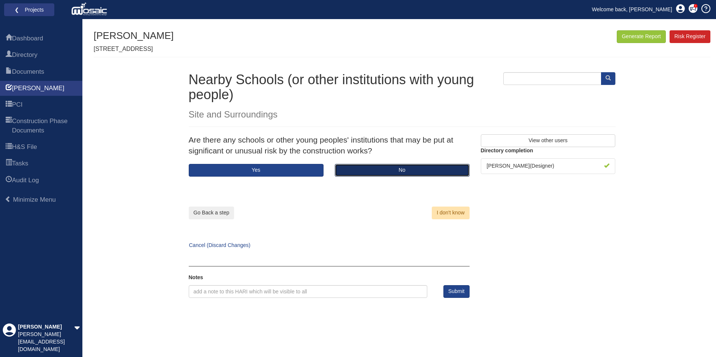
click at [375, 170] on button "No" at bounding box center [402, 170] width 135 height 13
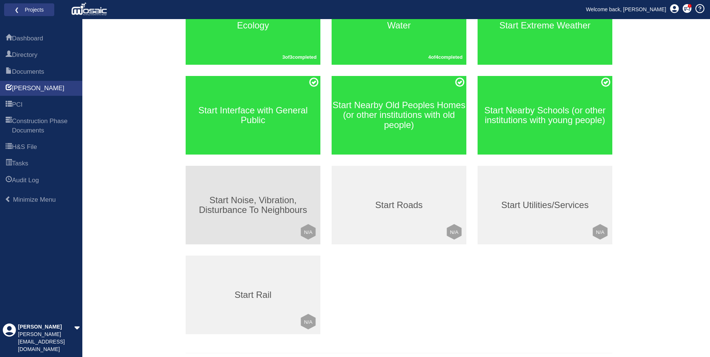
scroll to position [150, 0]
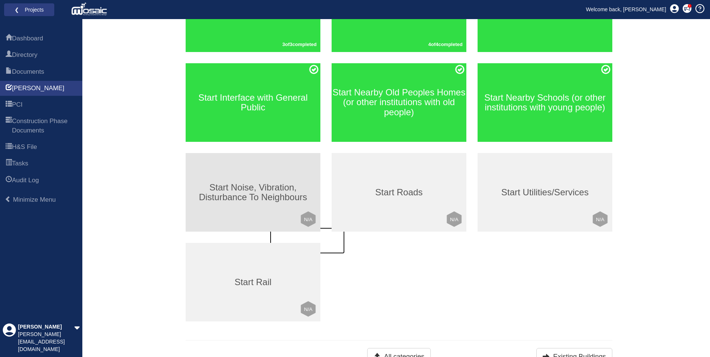
click at [257, 187] on h3 "Start Noise, Vibration, Disturbance To Neighbours" at bounding box center [253, 193] width 135 height 20
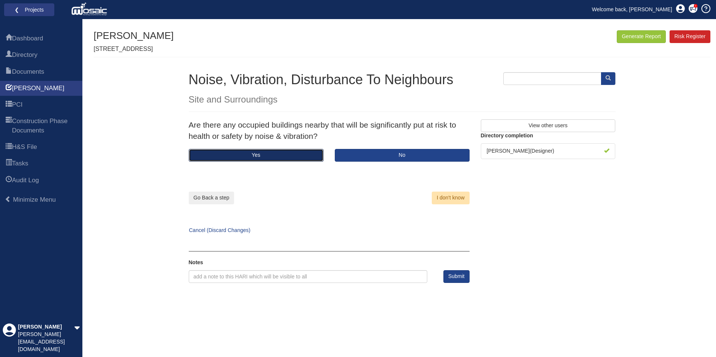
click at [290, 156] on button "Yes" at bounding box center [256, 155] width 135 height 13
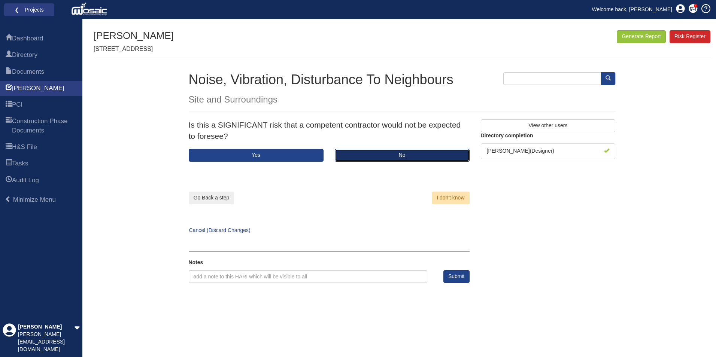
click at [348, 151] on button "No" at bounding box center [402, 155] width 135 height 13
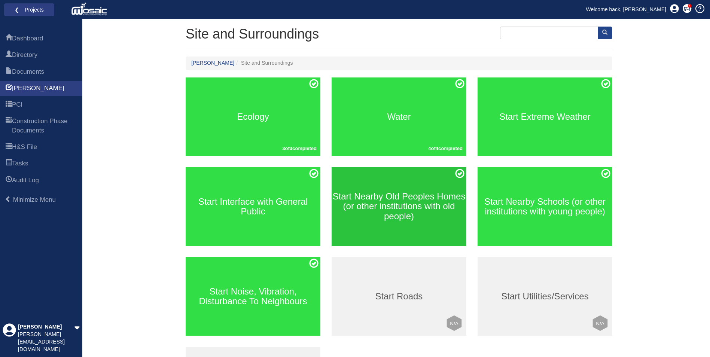
scroll to position [112, 0]
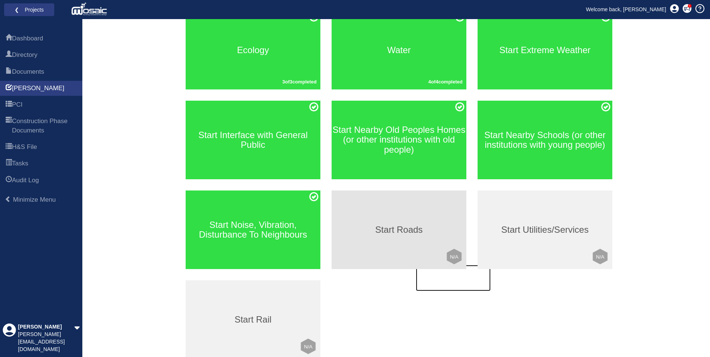
click at [404, 231] on h3 "Start Roads" at bounding box center [399, 230] width 135 height 10
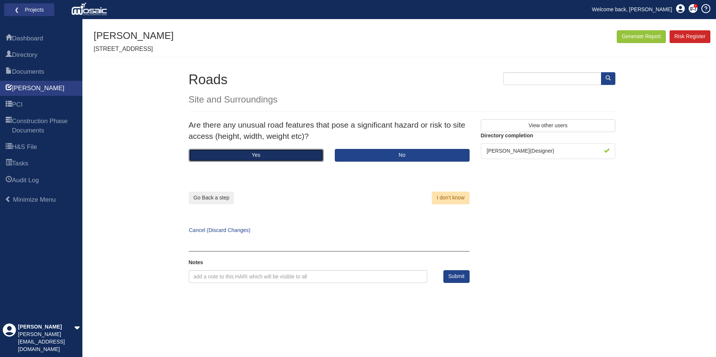
click at [266, 151] on button "Yes" at bounding box center [256, 155] width 135 height 13
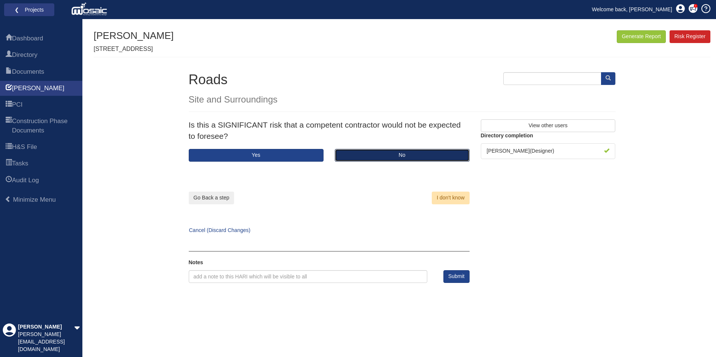
click at [376, 151] on button "No" at bounding box center [402, 155] width 135 height 13
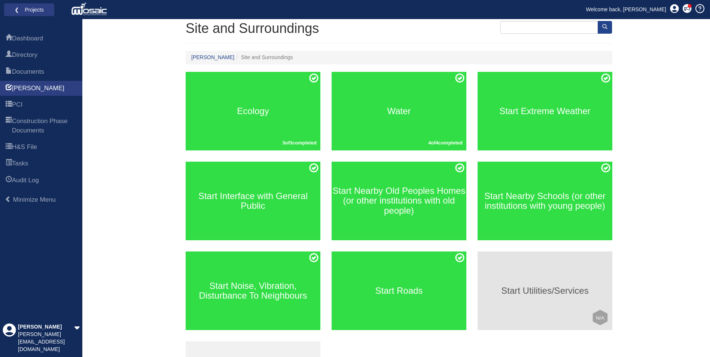
scroll to position [112, 0]
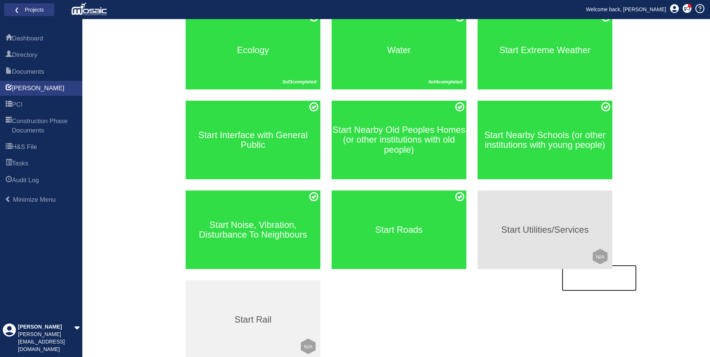
click at [523, 234] on h3 "Start Utilities/Services" at bounding box center [545, 230] width 135 height 10
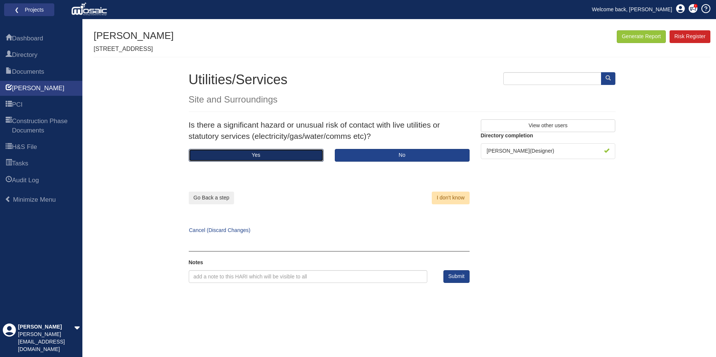
click at [304, 151] on button "Yes" at bounding box center [256, 155] width 135 height 13
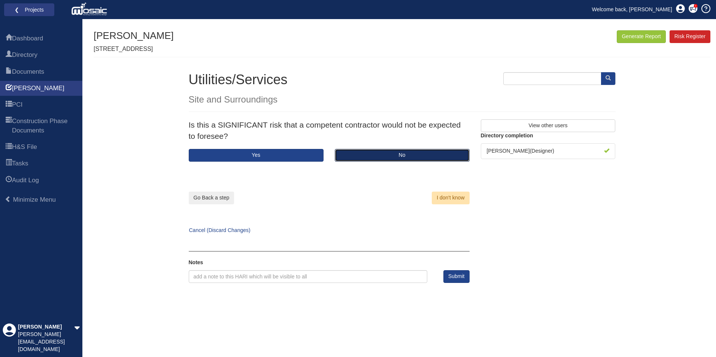
click at [354, 152] on button "No" at bounding box center [402, 155] width 135 height 13
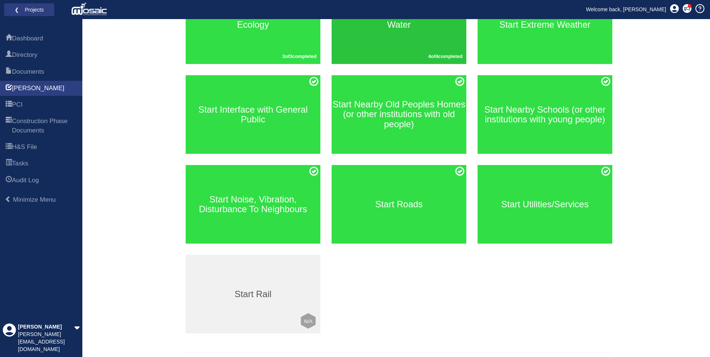
scroll to position [158, 0]
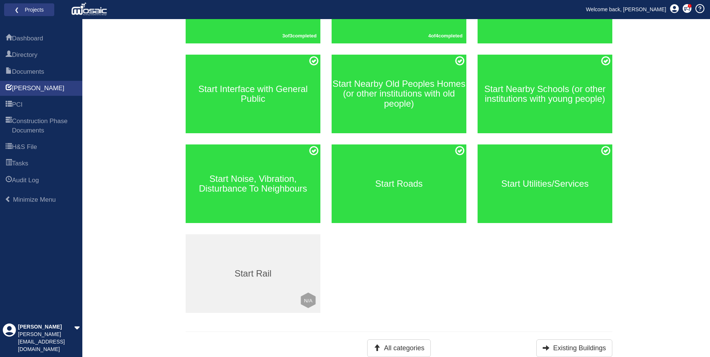
click at [284, 231] on div "Start Noise, Vibration, Disturbance To Neighbours" at bounding box center [253, 189] width 146 height 90
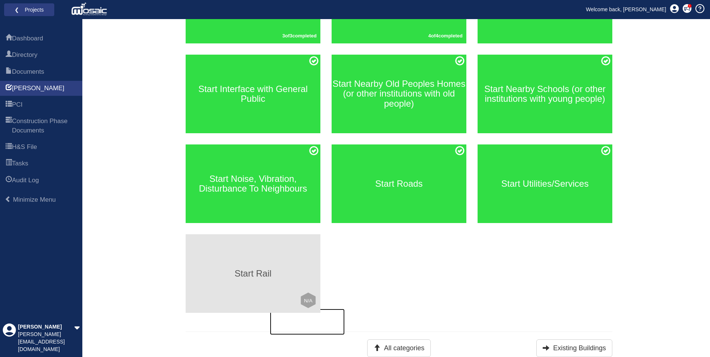
click at [279, 251] on div "Start Rail Click to mark this element as Not Applicable to your work package Le…" at bounding box center [253, 273] width 135 height 79
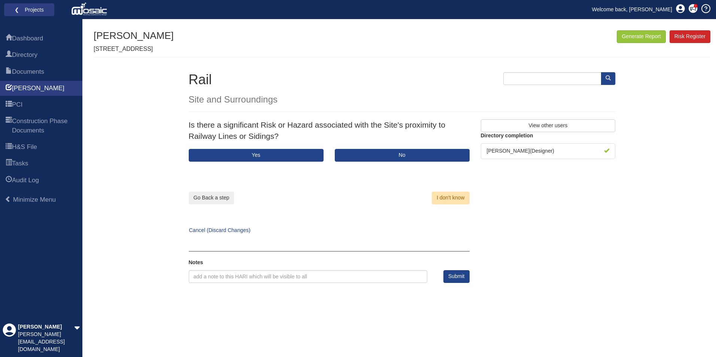
click at [359, 147] on div "Is there a significant Risk or Hazard associated with the Site's proximity to R…" at bounding box center [329, 134] width 292 height 30
click at [363, 157] on button "No" at bounding box center [402, 155] width 135 height 13
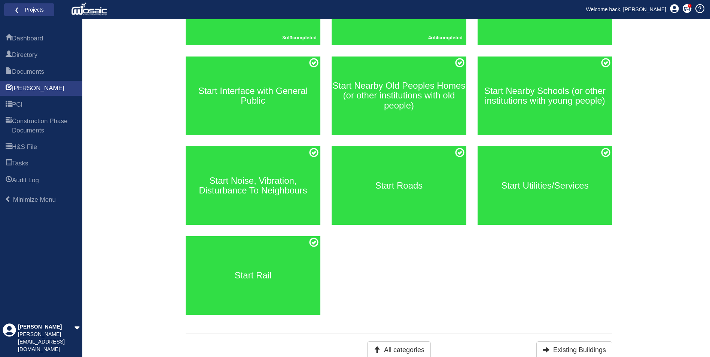
scroll to position [158, 0]
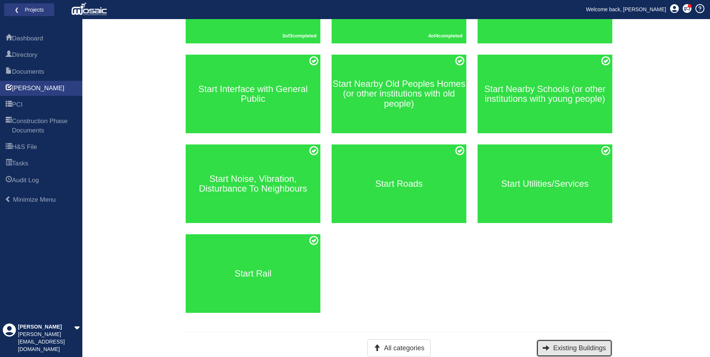
click at [550, 346] on button "Existing Buildings" at bounding box center [574, 348] width 76 height 18
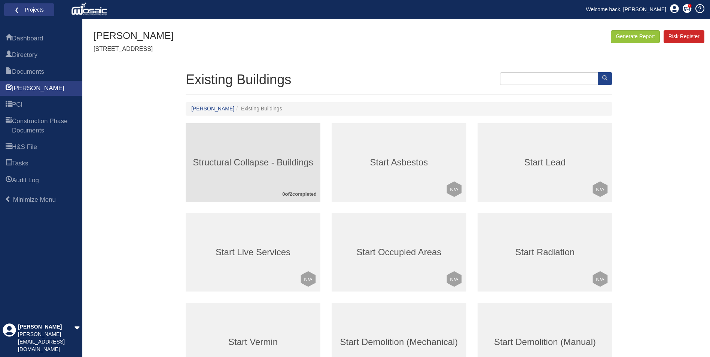
click at [293, 156] on div "Structural Collapse - Buildings 0 of 2 completed" at bounding box center [253, 162] width 135 height 79
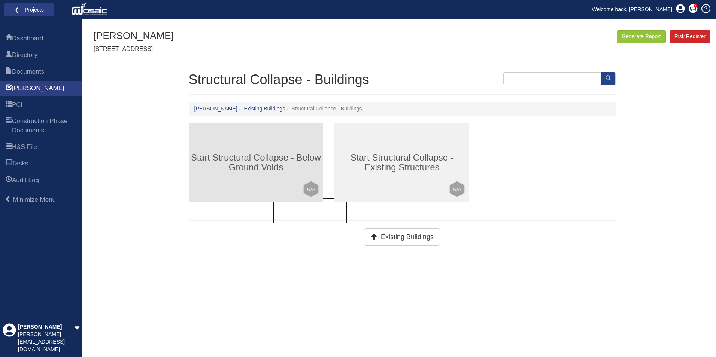
click at [258, 170] on h3 "Start Structural Collapse - Below Ground Voids" at bounding box center [256, 163] width 135 height 20
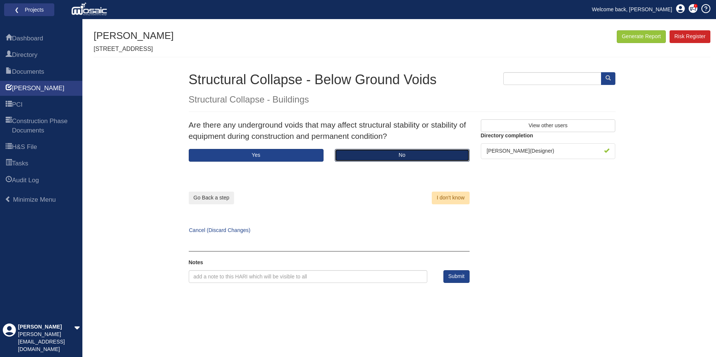
click at [346, 154] on button "No" at bounding box center [402, 155] width 135 height 13
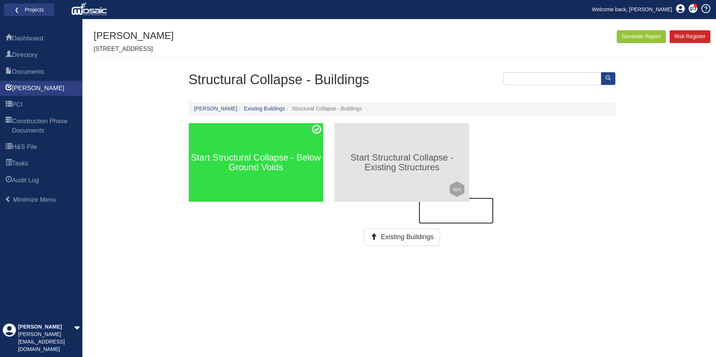
click at [397, 175] on div "Start Structural Collapse - Existing Structures Click to mark this element as N…" at bounding box center [401, 162] width 135 height 79
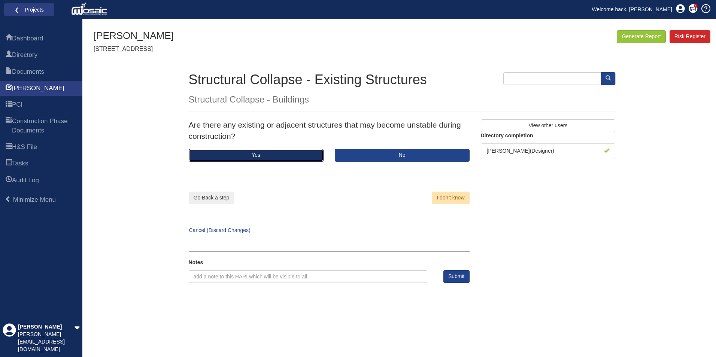
click at [299, 155] on button "Yes" at bounding box center [256, 155] width 135 height 13
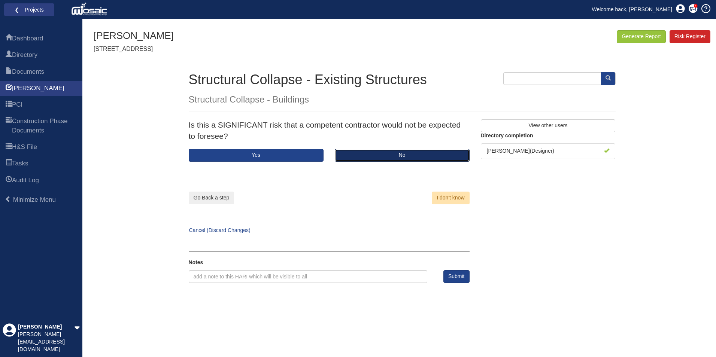
click at [368, 156] on button "No" at bounding box center [402, 155] width 135 height 13
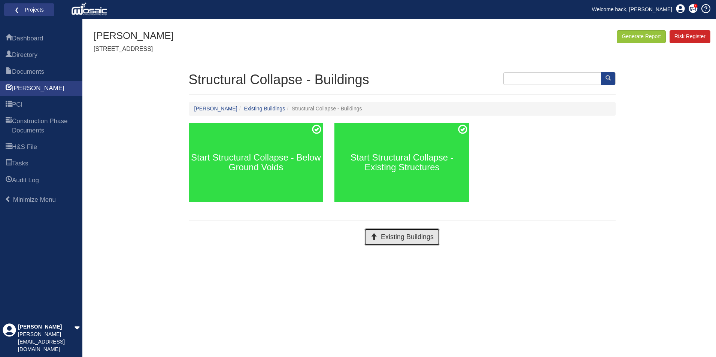
click at [391, 240] on button "Existing Buildings" at bounding box center [402, 237] width 76 height 18
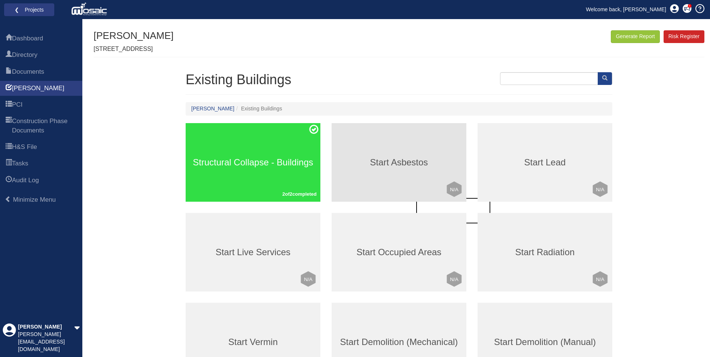
click at [399, 174] on div "Start Asbestos Click to mark this element as Not Applicable to your work packag…" at bounding box center [399, 162] width 135 height 79
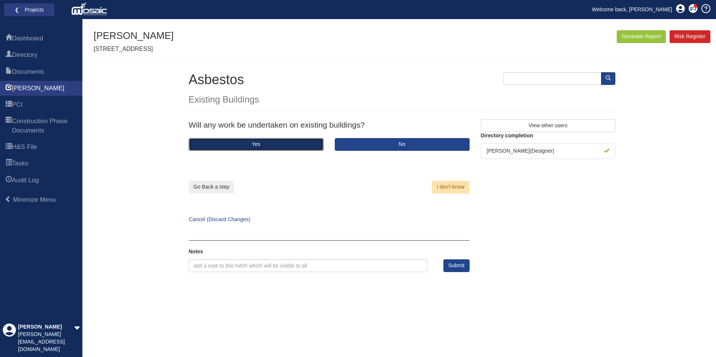
click at [297, 144] on button "Yes" at bounding box center [256, 144] width 135 height 13
click at [298, 147] on button "Yes" at bounding box center [256, 144] width 135 height 13
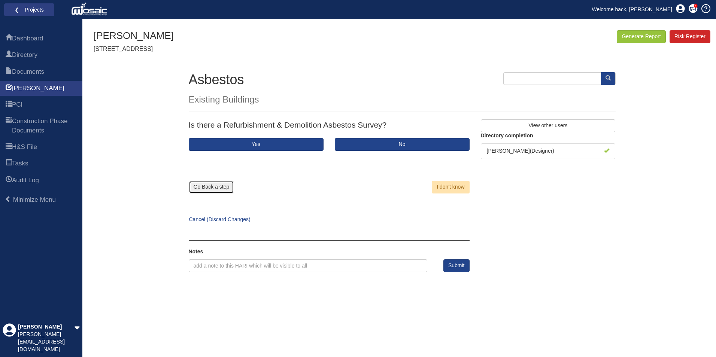
click at [217, 183] on button "Go Back a step" at bounding box center [212, 187] width 46 height 13
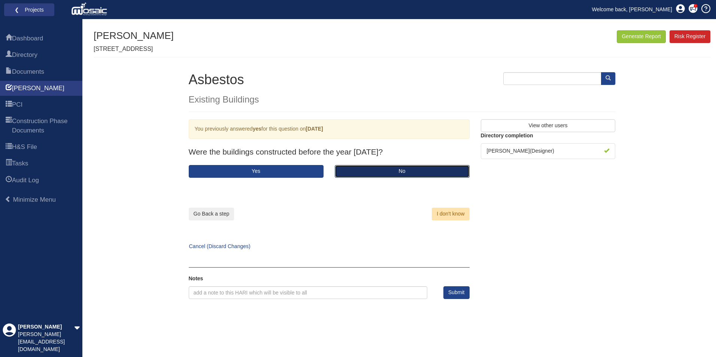
click at [366, 172] on button "No" at bounding box center [402, 171] width 135 height 13
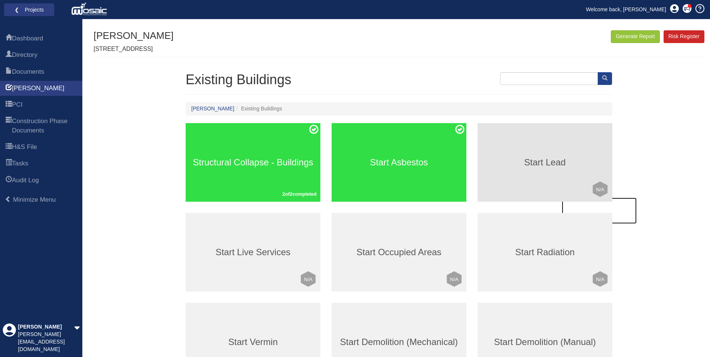
click at [513, 162] on h3 "Start Lead" at bounding box center [545, 163] width 135 height 10
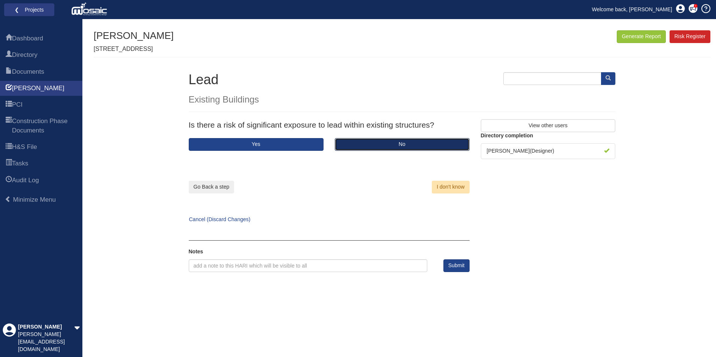
click at [374, 138] on button "No" at bounding box center [402, 144] width 135 height 13
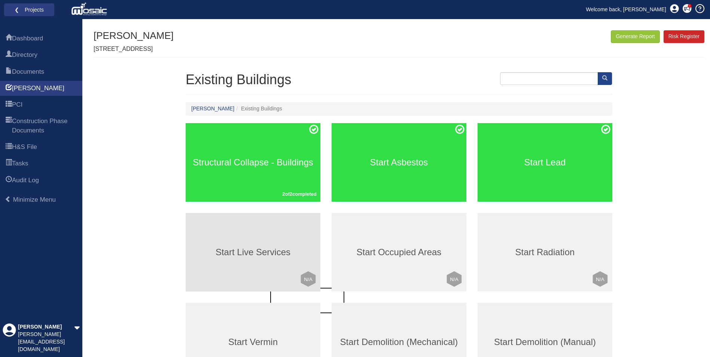
click at [254, 261] on div "Start Live Services Click to mark this element as Not Applicable to your work p…" at bounding box center [253, 252] width 135 height 79
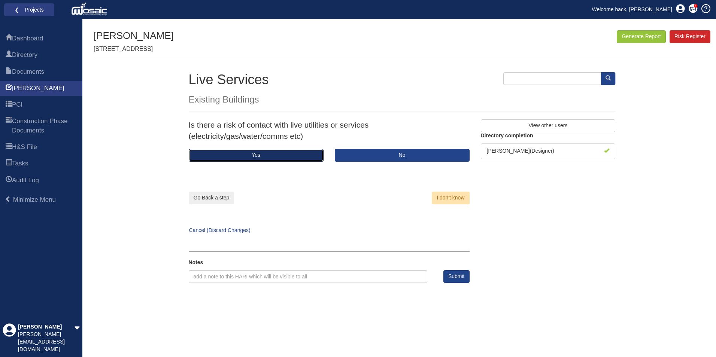
click at [262, 159] on button "Yes" at bounding box center [256, 155] width 135 height 13
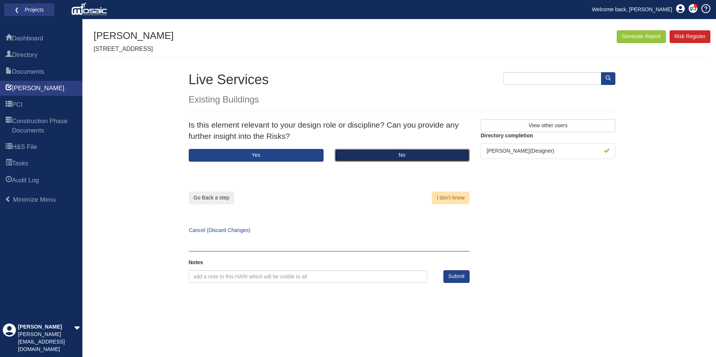
click at [342, 158] on button "No" at bounding box center [402, 155] width 135 height 13
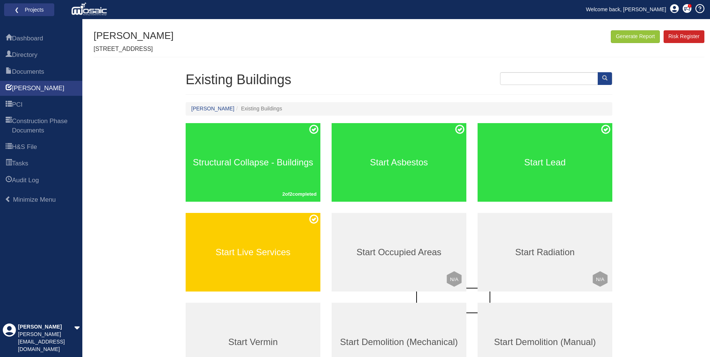
click at [375, 238] on div "Start Occupied Areas Click to mark this element as Not Applicable to your work …" at bounding box center [399, 252] width 135 height 79
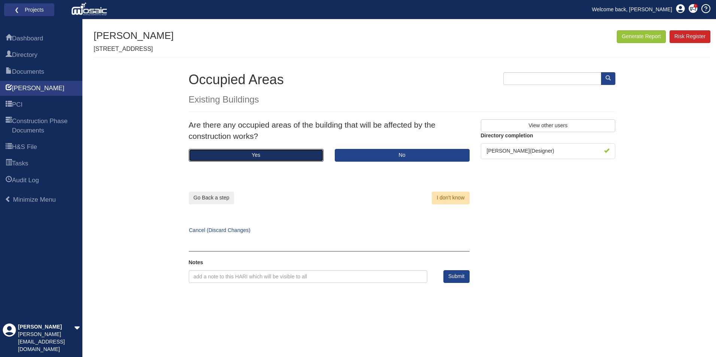
click at [267, 157] on button "Yes" at bounding box center [256, 155] width 135 height 13
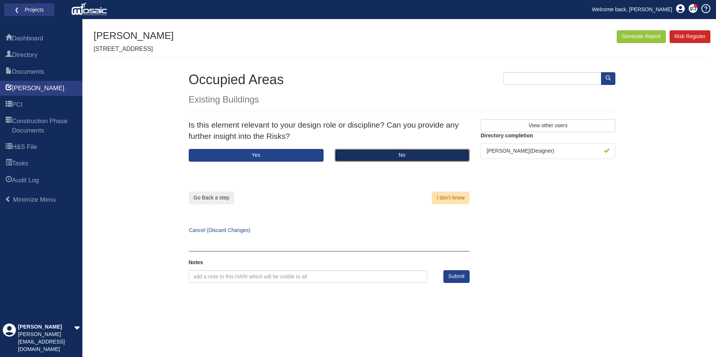
click at [359, 153] on button "No" at bounding box center [402, 155] width 135 height 13
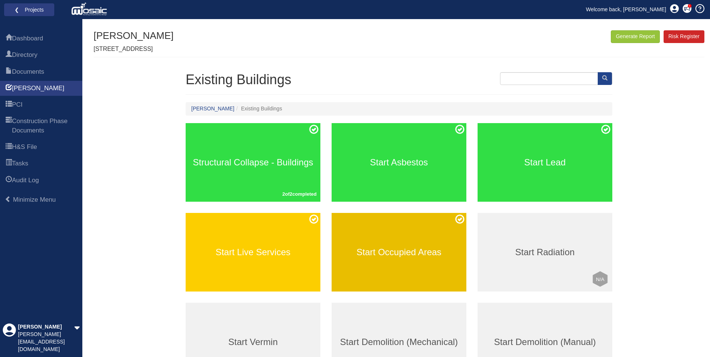
click at [363, 243] on div "Start Occupied Areas" at bounding box center [399, 252] width 135 height 79
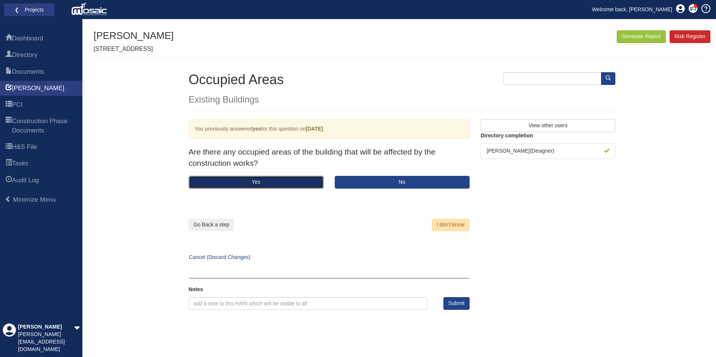
click at [274, 179] on button "Yes" at bounding box center [256, 182] width 135 height 13
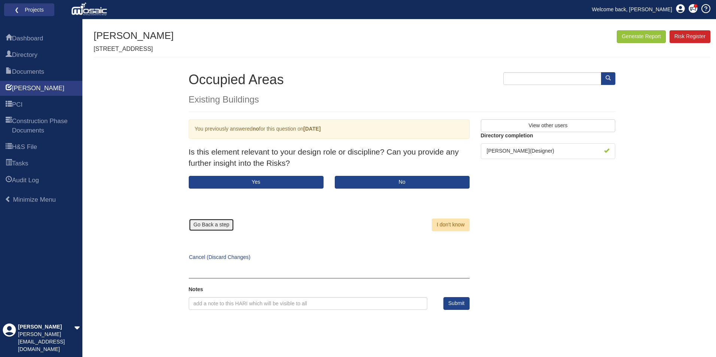
click at [214, 224] on button "Go Back a step" at bounding box center [212, 225] width 46 height 13
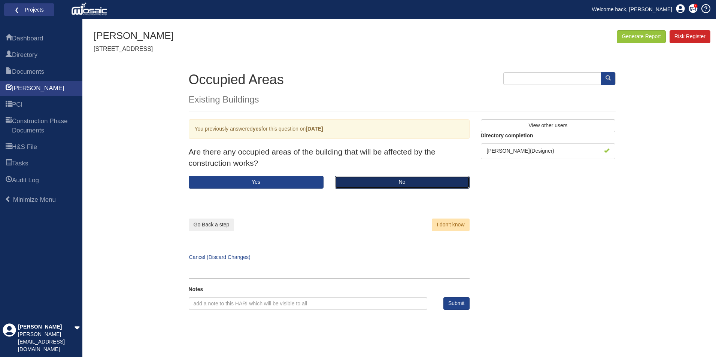
click at [356, 178] on button "No" at bounding box center [402, 182] width 135 height 13
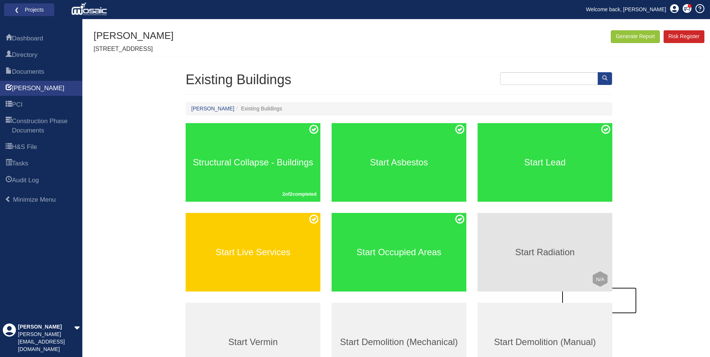
click at [497, 247] on h3 "Start Radiation" at bounding box center [545, 252] width 135 height 10
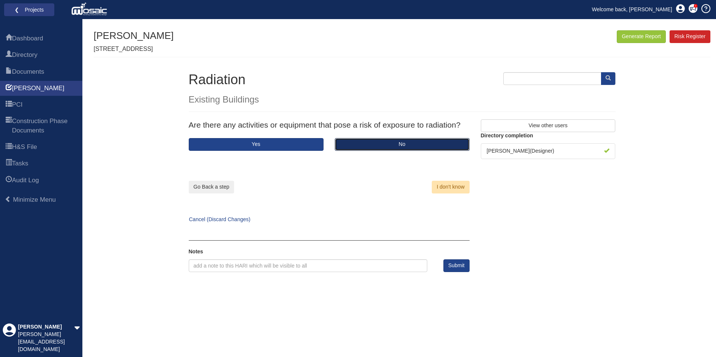
click at [365, 147] on button "No" at bounding box center [402, 144] width 135 height 13
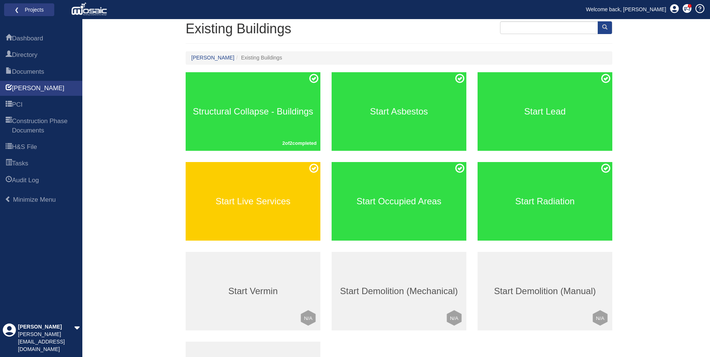
scroll to position [150, 0]
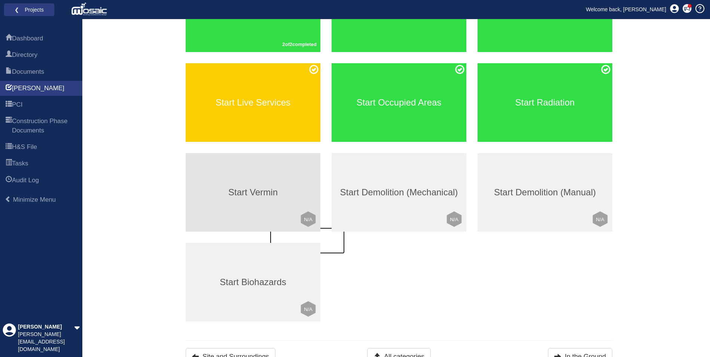
click at [279, 204] on div "Start Vermin Click to mark this element as Not Applicable to your work package …" at bounding box center [253, 192] width 135 height 79
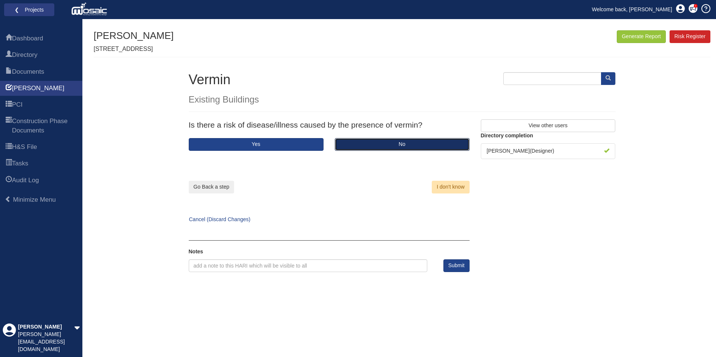
click at [375, 142] on button "No" at bounding box center [402, 144] width 135 height 13
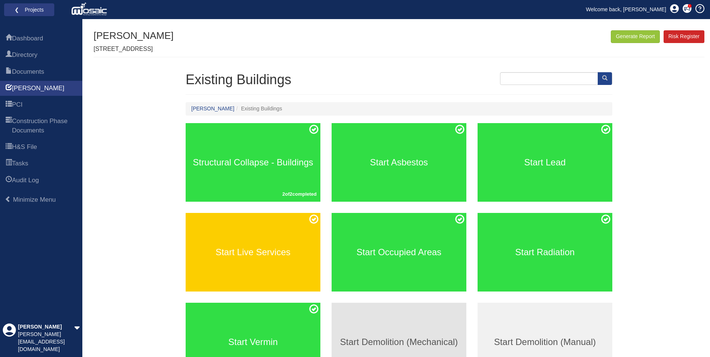
click at [347, 338] on h3 "Start Demolition (Mechanical)" at bounding box center [399, 342] width 135 height 10
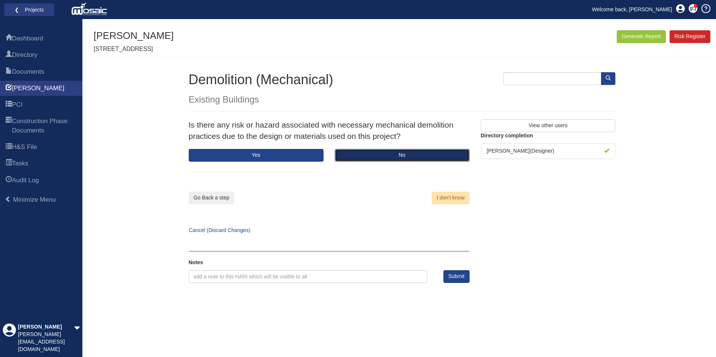
click at [355, 157] on button "No" at bounding box center [402, 155] width 135 height 13
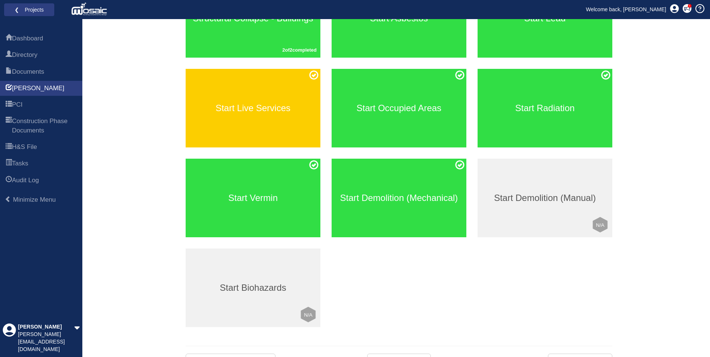
scroll to position [150, 0]
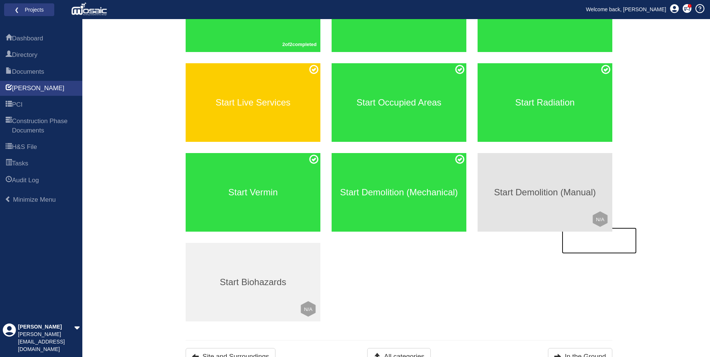
click at [526, 211] on div "Start Demolition (Manual) Click to mark this element as Not Applicable to your …" at bounding box center [545, 192] width 135 height 79
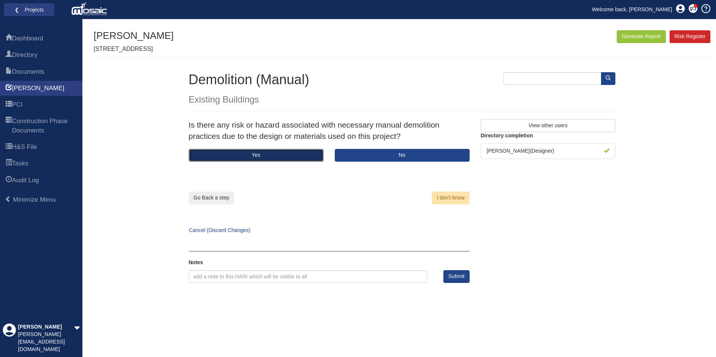
click at [301, 155] on button "Yes" at bounding box center [256, 155] width 135 height 13
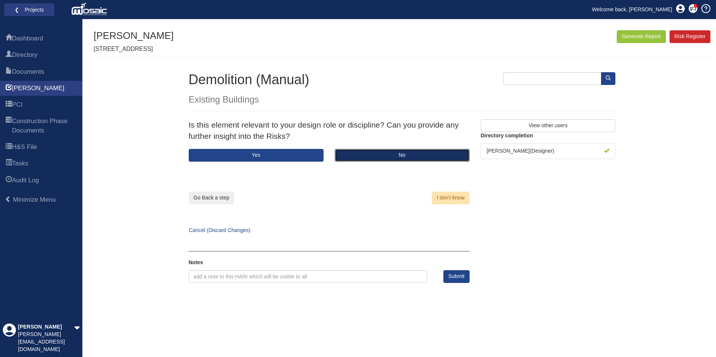
click at [366, 156] on button "No" at bounding box center [402, 155] width 135 height 13
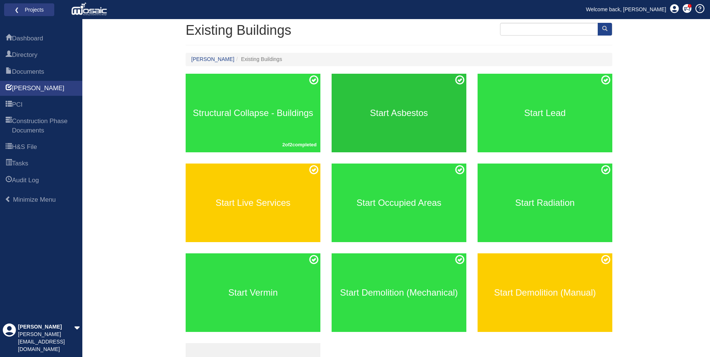
scroll to position [158, 0]
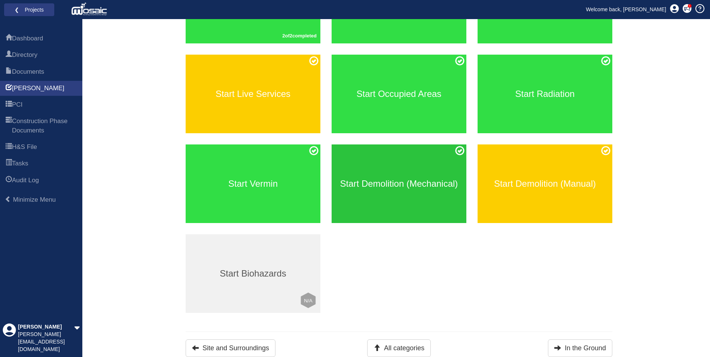
click at [408, 213] on div "Start Demolition (Mechanical)" at bounding box center [399, 183] width 135 height 79
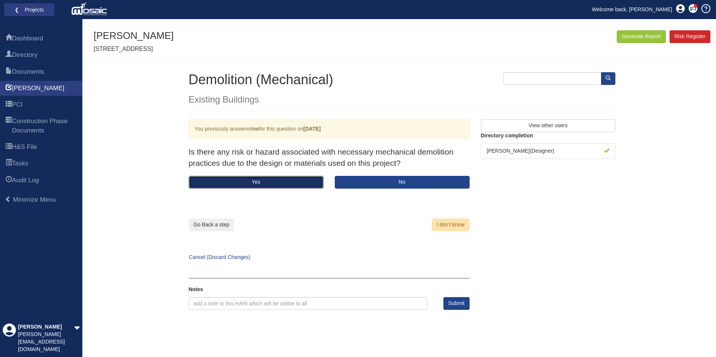
click at [313, 182] on button "Yes" at bounding box center [256, 182] width 135 height 13
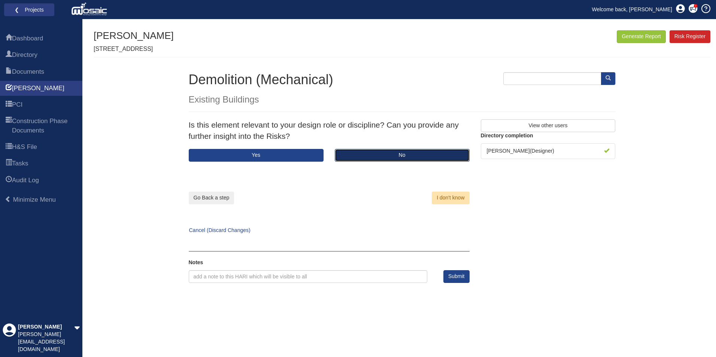
click at [362, 157] on button "No" at bounding box center [402, 155] width 135 height 13
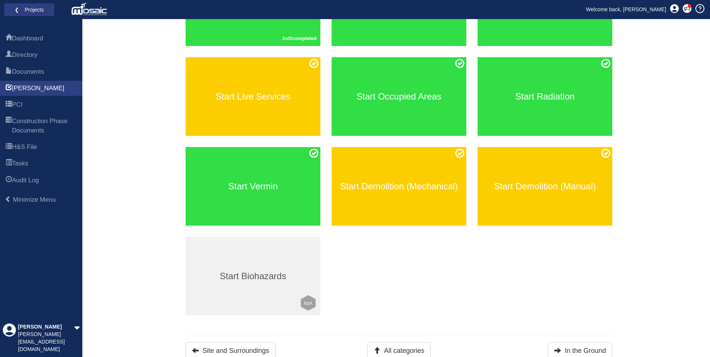
scroll to position [158, 0]
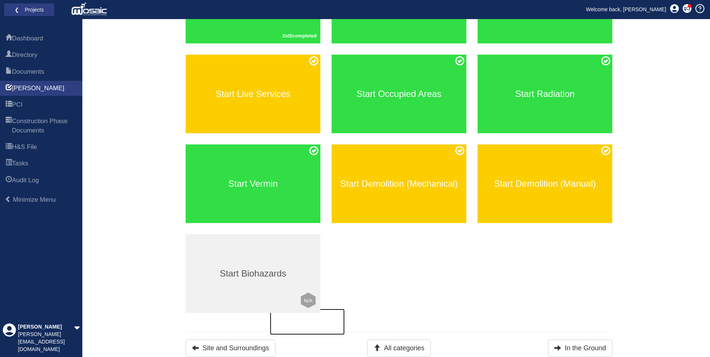
click at [284, 259] on div "Start Biohazards Click to mark this element as Not Applicable to your work pack…" at bounding box center [253, 273] width 135 height 79
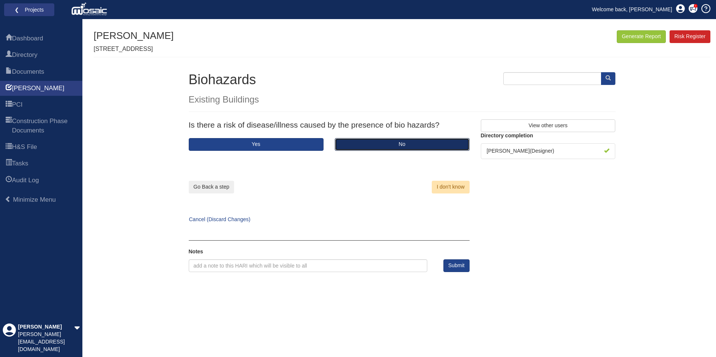
click at [382, 140] on button "No" at bounding box center [402, 144] width 135 height 13
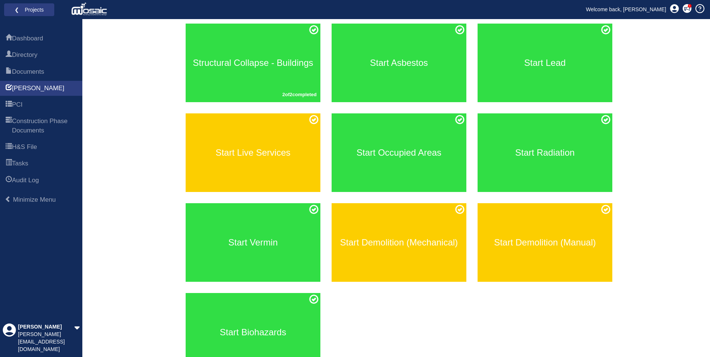
scroll to position [158, 0]
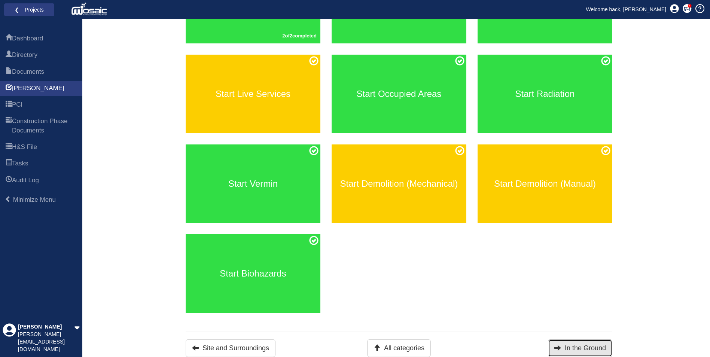
click at [563, 348] on button "In the Ground" at bounding box center [580, 348] width 64 height 18
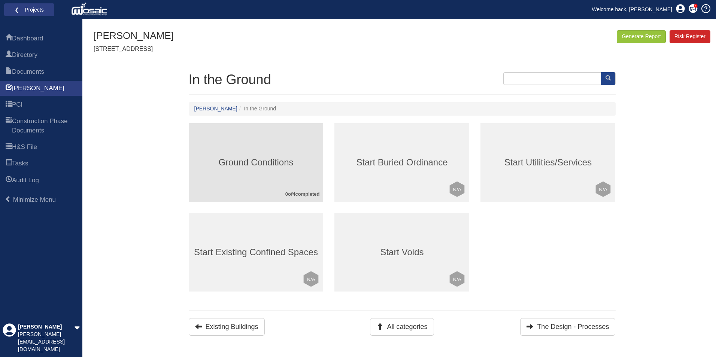
click at [271, 158] on h3 "Ground Conditions" at bounding box center [256, 163] width 135 height 10
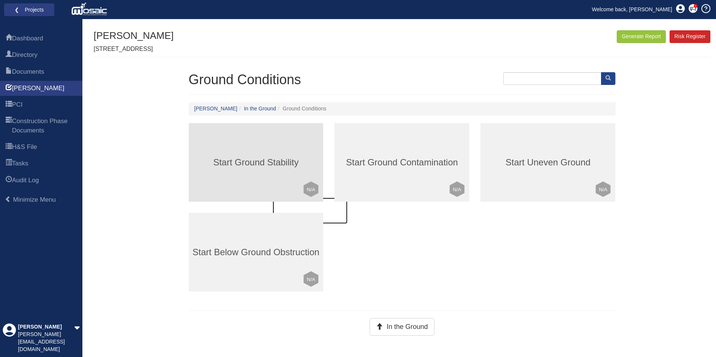
click at [264, 166] on h3 "Start Ground Stability" at bounding box center [256, 163] width 135 height 10
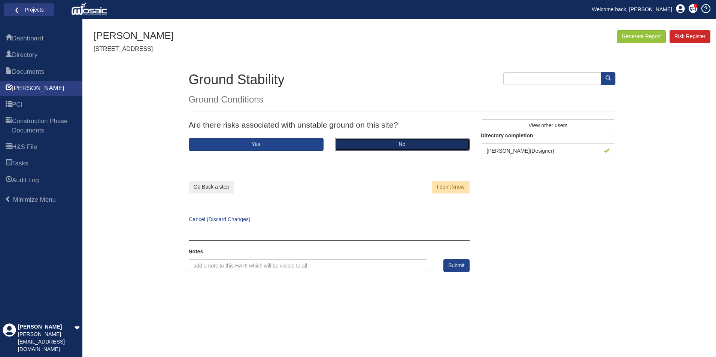
click at [355, 144] on button "No" at bounding box center [402, 144] width 135 height 13
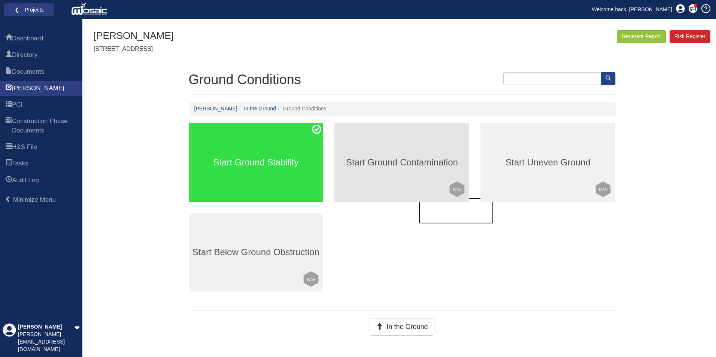
click at [376, 173] on div "Start Ground Contamination Click to mark this element as Not Applicable to your…" at bounding box center [401, 162] width 135 height 79
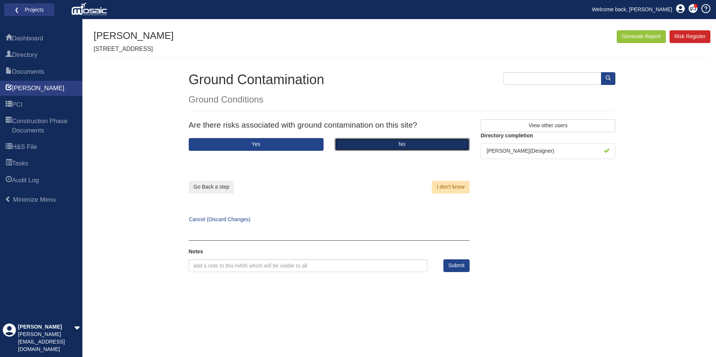
click at [396, 140] on button "No" at bounding box center [402, 144] width 135 height 13
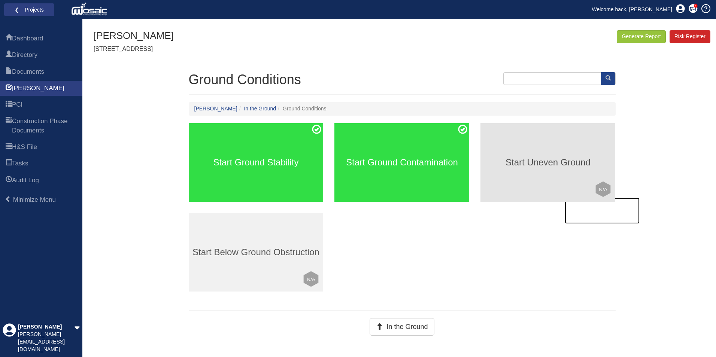
click at [493, 160] on h3 "Start Uneven Ground" at bounding box center [547, 163] width 135 height 10
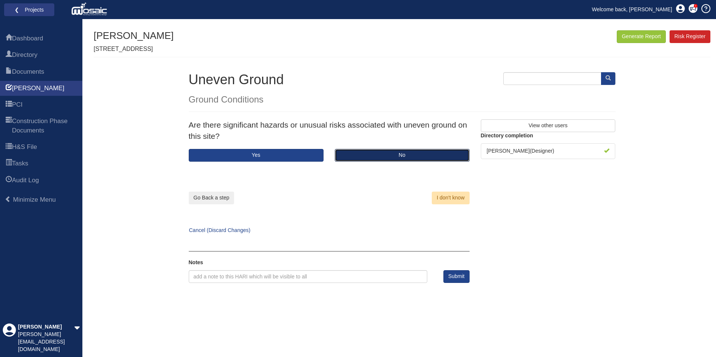
click at [395, 152] on button "No" at bounding box center [402, 155] width 135 height 13
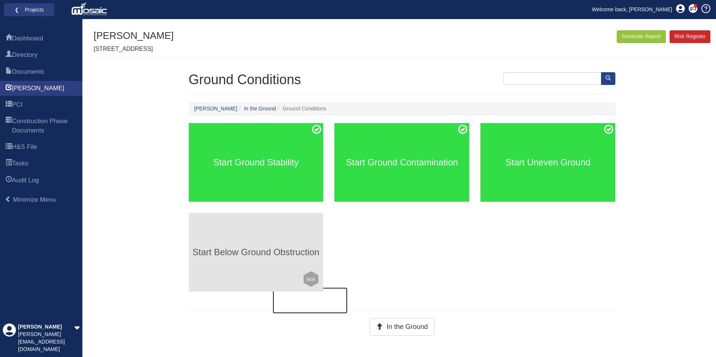
click at [259, 259] on div "Start Below Ground Obstruction Click to mark this element as Not Applicable to …" at bounding box center [256, 252] width 135 height 79
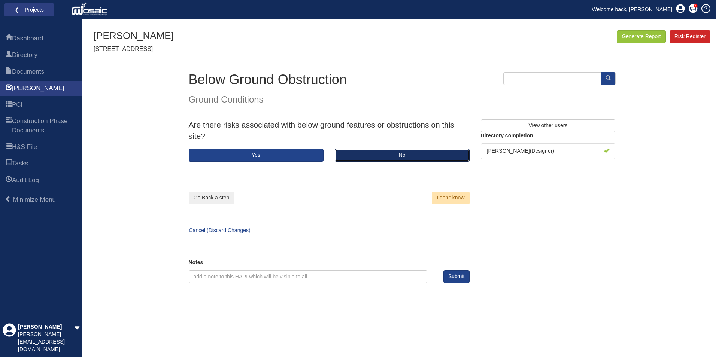
click at [391, 152] on button "No" at bounding box center [402, 155] width 135 height 13
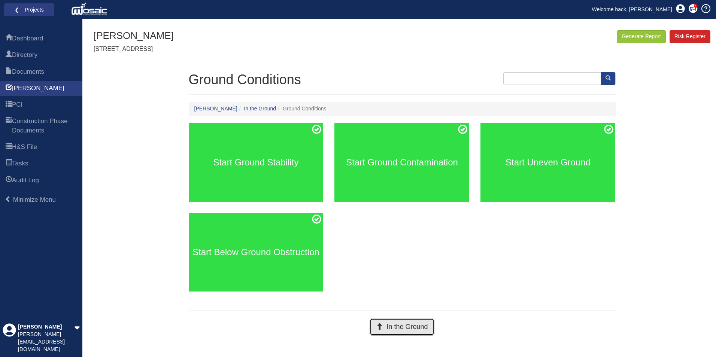
click at [400, 332] on button "In the Ground" at bounding box center [401, 327] width 64 height 18
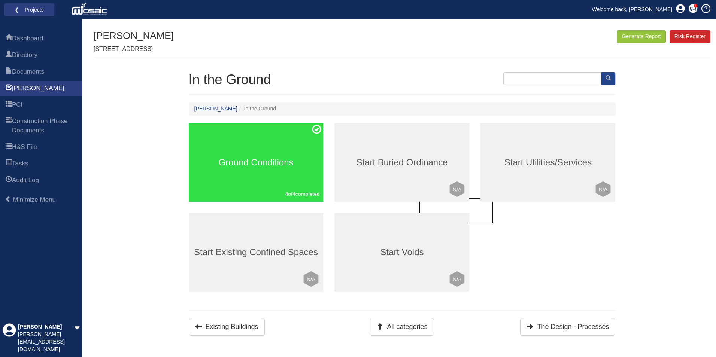
click at [439, 135] on div "Start Buried Ordinance Click to mark this element as Not Applicable to your wor…" at bounding box center [401, 162] width 135 height 79
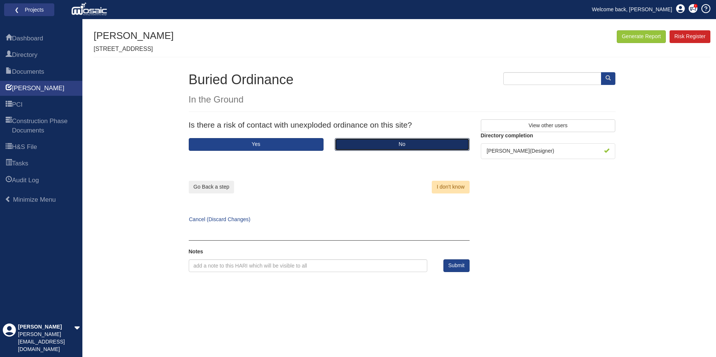
click at [359, 145] on button "No" at bounding box center [402, 144] width 135 height 13
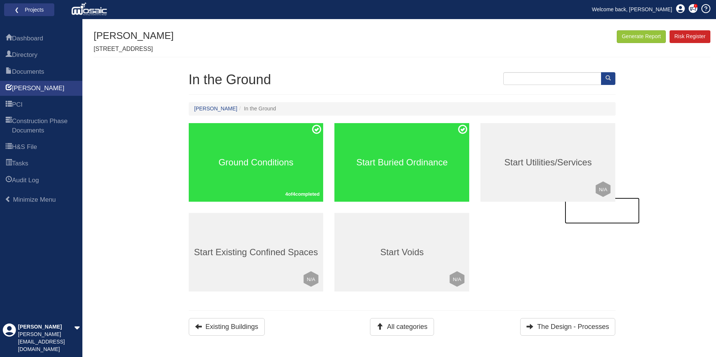
click at [503, 188] on div "Start Utilities/Services Click to mark this element as Not Applicable to your w…" at bounding box center [547, 162] width 135 height 79
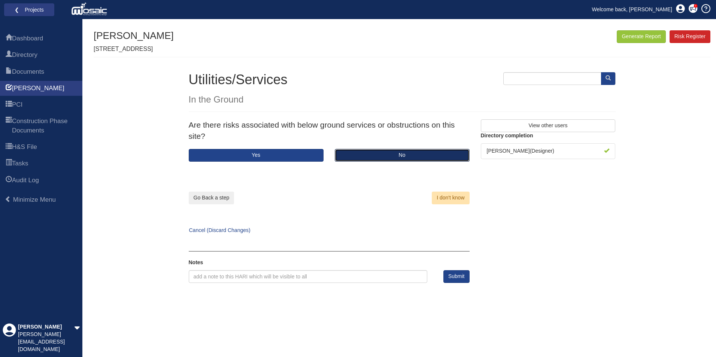
click at [366, 155] on button "No" at bounding box center [402, 155] width 135 height 13
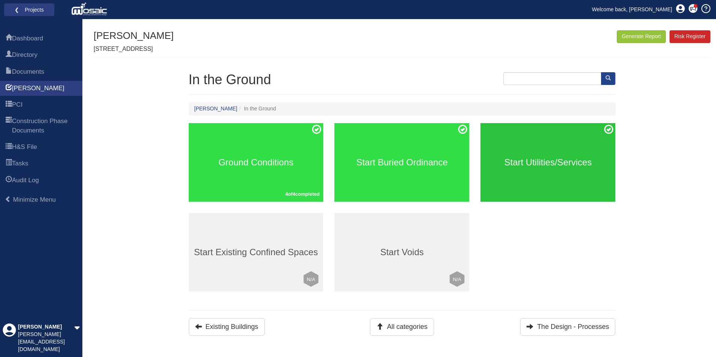
click at [518, 162] on h3 "Start Utilities/Services" at bounding box center [547, 163] width 135 height 10
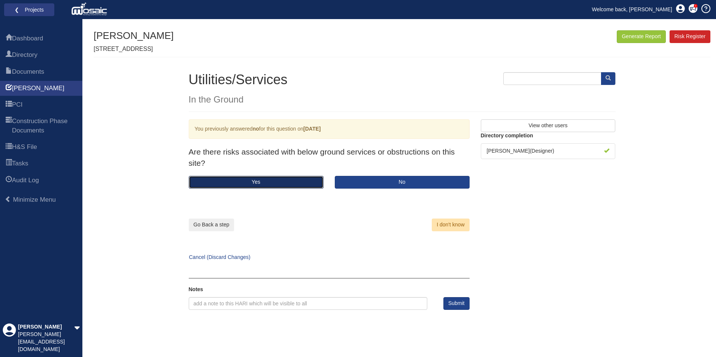
click at [281, 180] on button "Yes" at bounding box center [256, 182] width 135 height 13
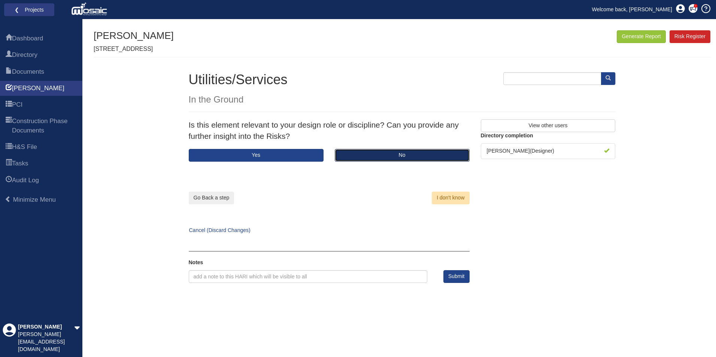
click at [374, 155] on button "No" at bounding box center [402, 155] width 135 height 13
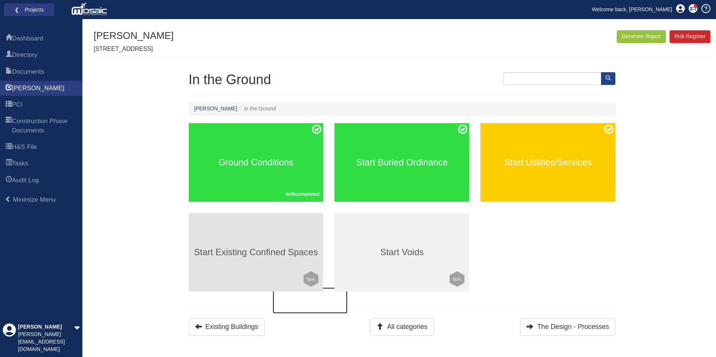
click at [263, 257] on div "Start Existing Confined Spaces Click to mark this element as Not Applicable to …" at bounding box center [256, 252] width 135 height 79
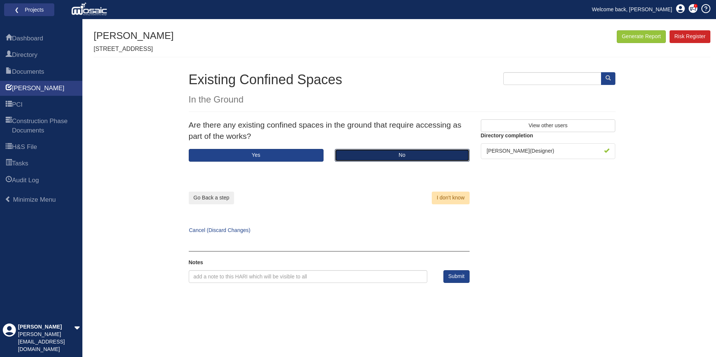
click at [377, 153] on button "No" at bounding box center [402, 155] width 135 height 13
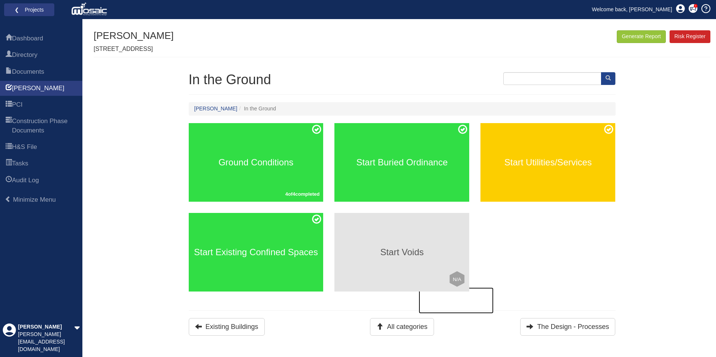
click at [397, 253] on h3 "Start Voids" at bounding box center [401, 252] width 135 height 10
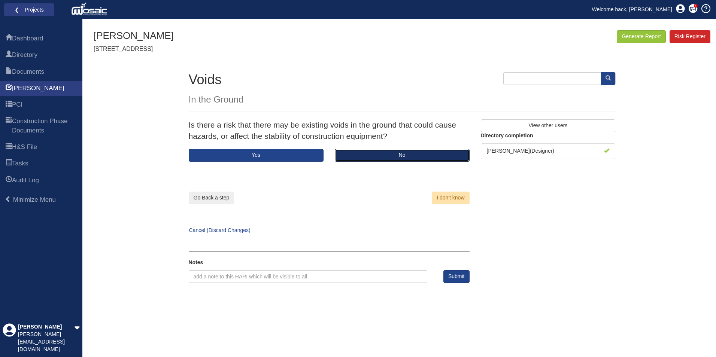
click at [362, 151] on button "No" at bounding box center [402, 155] width 135 height 13
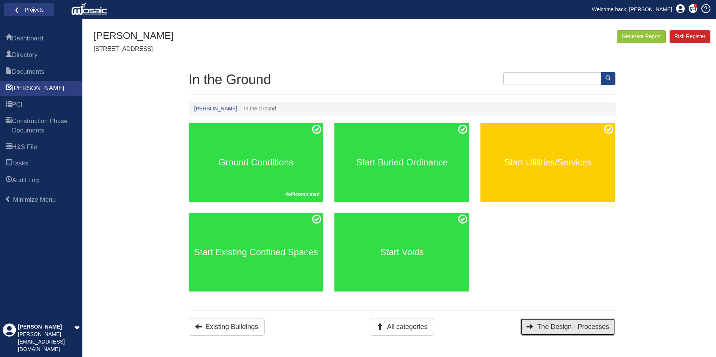
click at [552, 324] on button "The Design - Processes" at bounding box center [567, 327] width 95 height 18
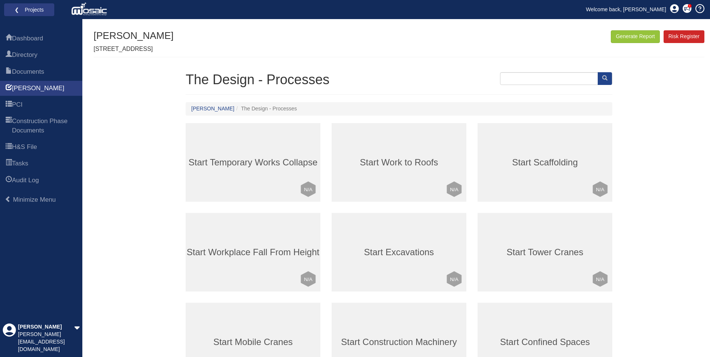
click at [162, 170] on div "Generate Report Show All HARI Select "Yes" for All Eliminated included or "No" …" at bounding box center [399, 227] width 611 height 395
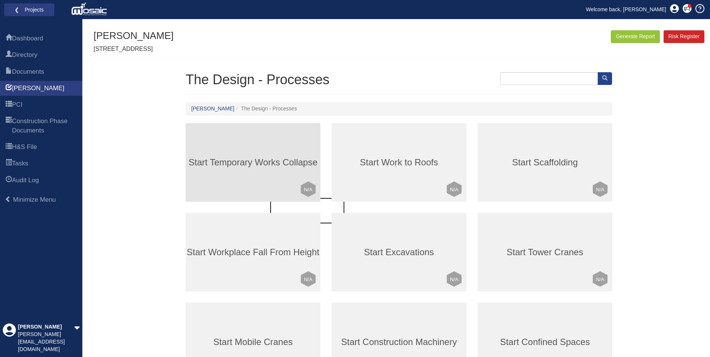
click at [219, 161] on h3 "Start Temporary Works Collapse" at bounding box center [253, 163] width 135 height 10
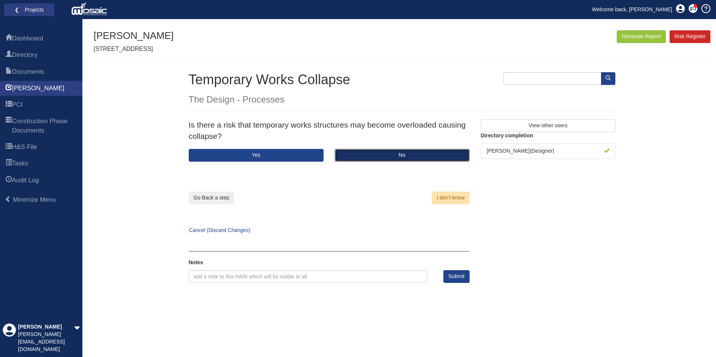
click at [369, 155] on button "No" at bounding box center [402, 155] width 135 height 13
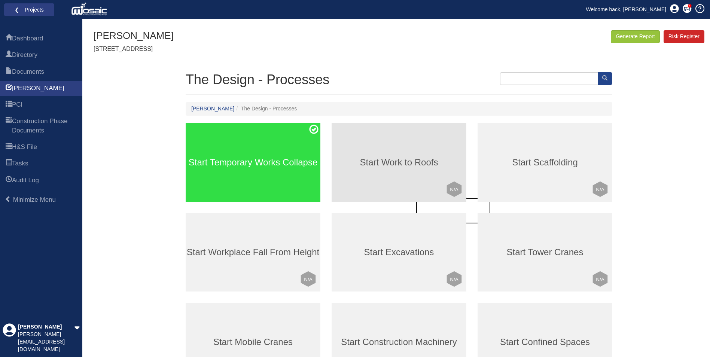
click at [370, 158] on h3 "Start Work to Roofs" at bounding box center [399, 163] width 135 height 10
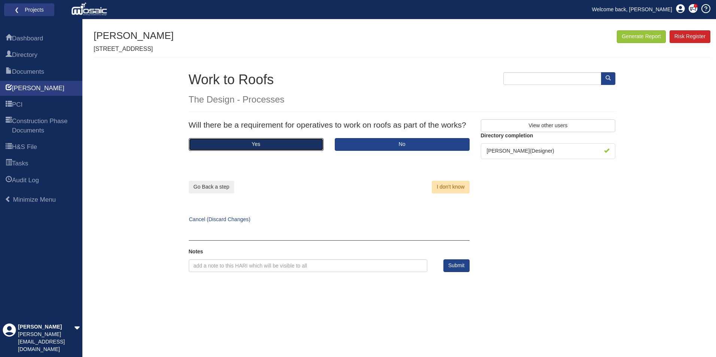
click at [312, 143] on button "Yes" at bounding box center [256, 144] width 135 height 13
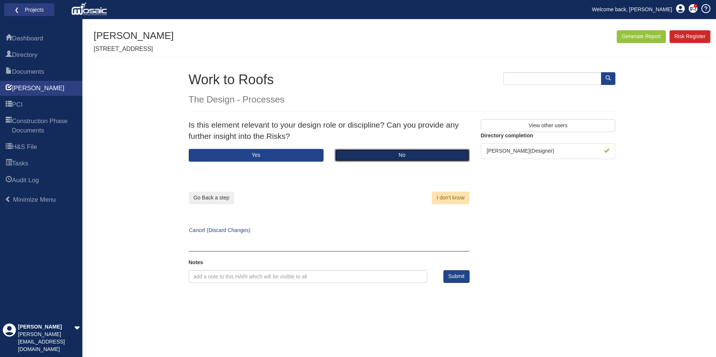
click at [345, 153] on button "No" at bounding box center [402, 155] width 135 height 13
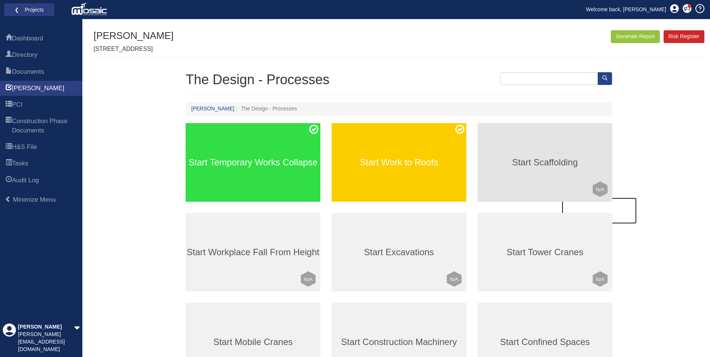
click at [521, 166] on h3 "Start Scaffolding" at bounding box center [545, 163] width 135 height 10
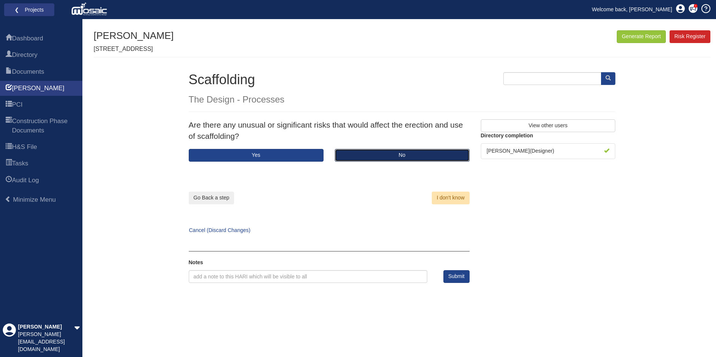
click at [354, 155] on button "No" at bounding box center [402, 155] width 135 height 13
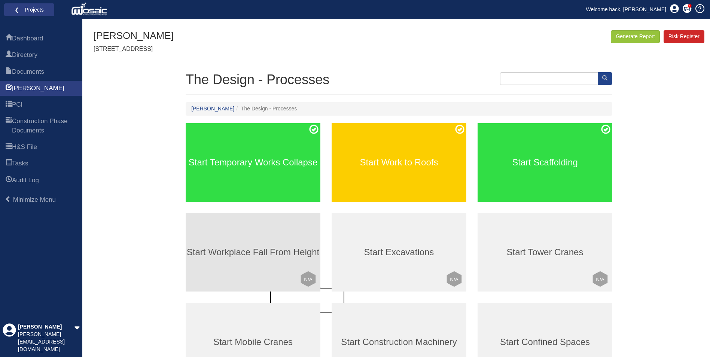
click at [284, 268] on div "Start Workplace Fall From Height Click to mark this element as Not Applicable t…" at bounding box center [253, 252] width 135 height 79
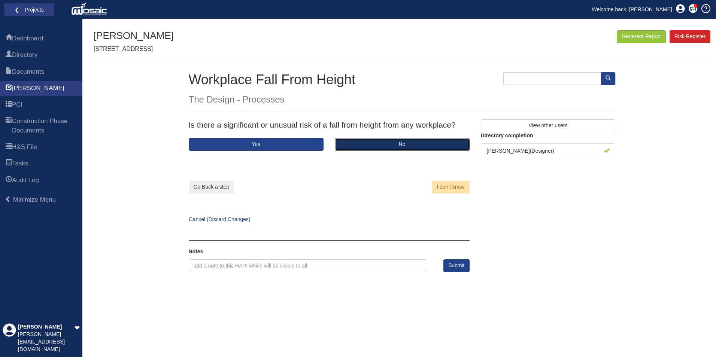
click at [354, 141] on button "No" at bounding box center [402, 144] width 135 height 13
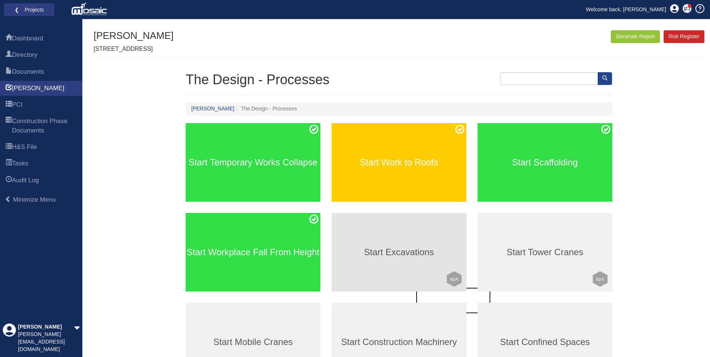
click at [366, 219] on div "Start Excavations Click to mark this element as Not Applicable to your work pac…" at bounding box center [399, 252] width 135 height 79
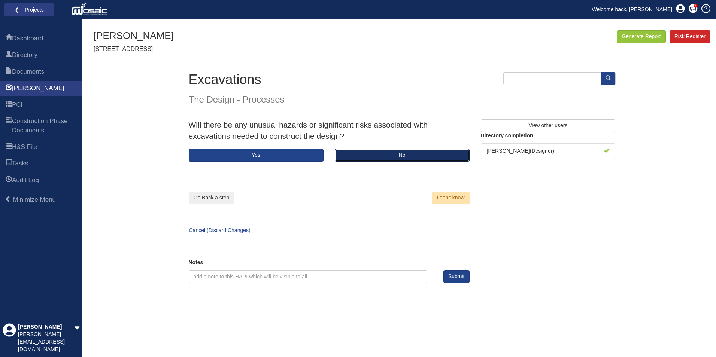
click at [356, 156] on button "No" at bounding box center [402, 155] width 135 height 13
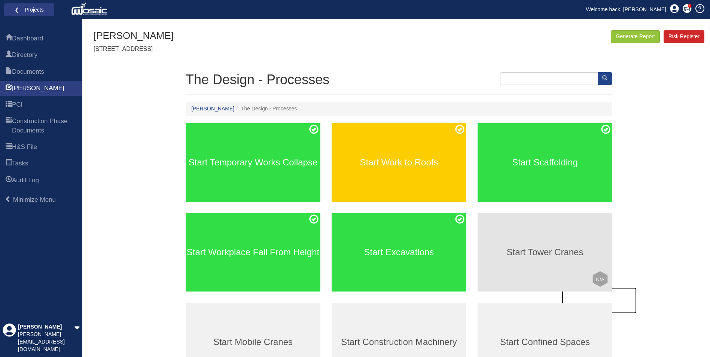
click at [524, 246] on div "Start Tower Cranes Click to mark this element as Not Applicable to your work pa…" at bounding box center [545, 252] width 135 height 79
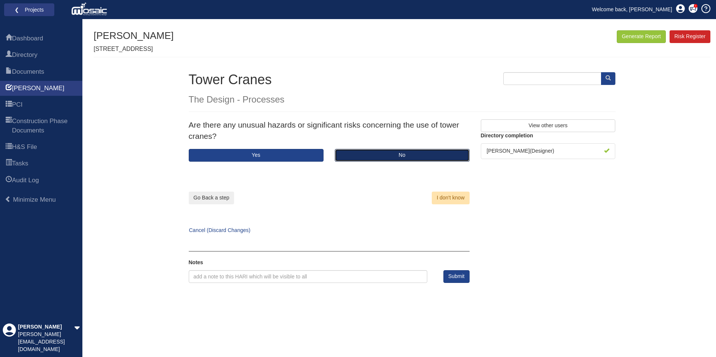
click at [375, 150] on button "No" at bounding box center [402, 155] width 135 height 13
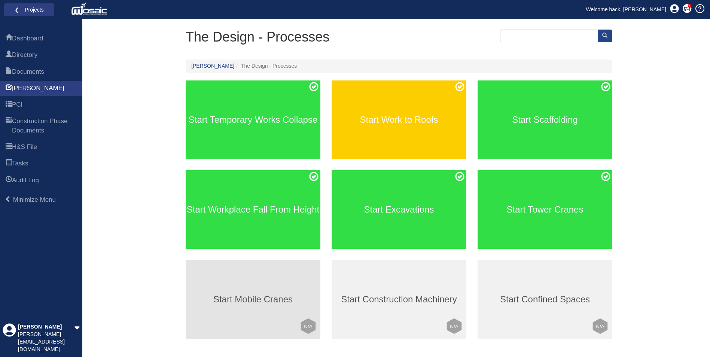
scroll to position [68, 0]
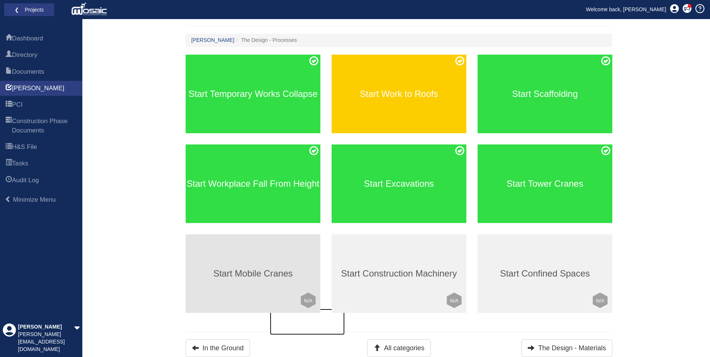
click at [261, 242] on div "Start Mobile Cranes Click to mark this element as Not Applicable to your work p…" at bounding box center [253, 273] width 135 height 79
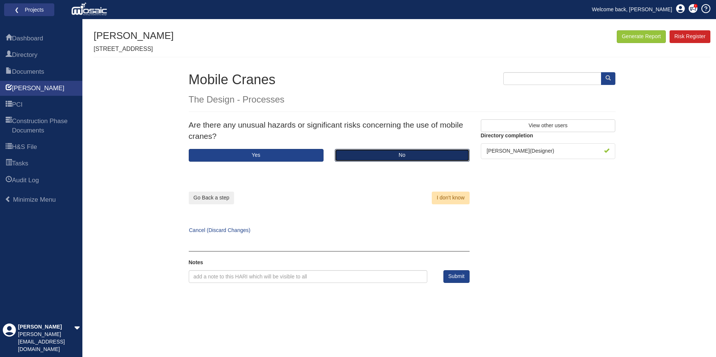
click at [366, 156] on button "No" at bounding box center [402, 155] width 135 height 13
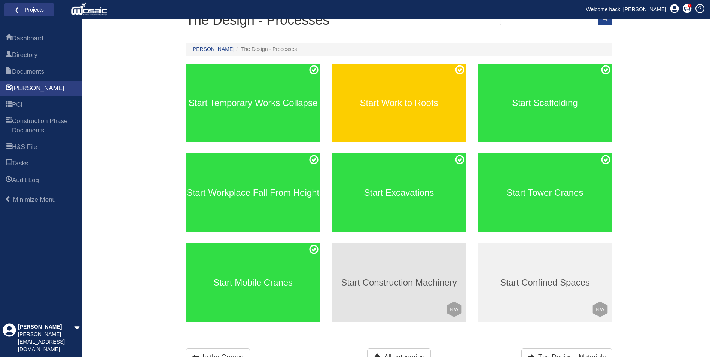
scroll to position [68, 0]
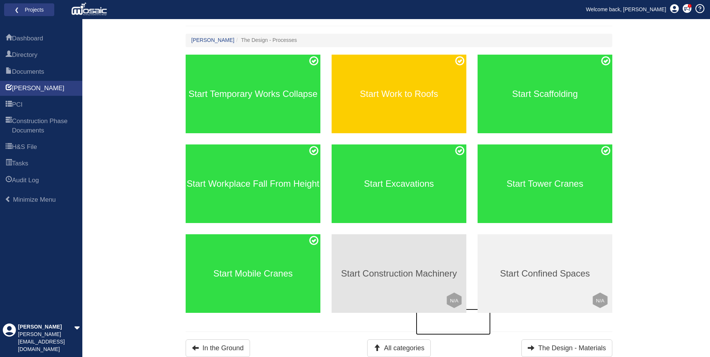
click at [412, 253] on div "Start Construction Machinery Click to mark this element as Not Applicable to yo…" at bounding box center [399, 273] width 135 height 79
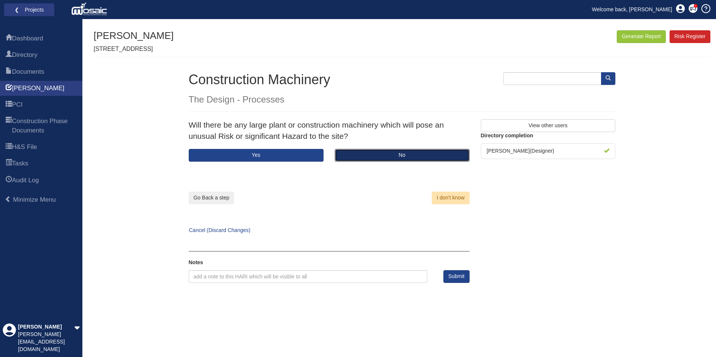
click at [344, 159] on button "No" at bounding box center [402, 155] width 135 height 13
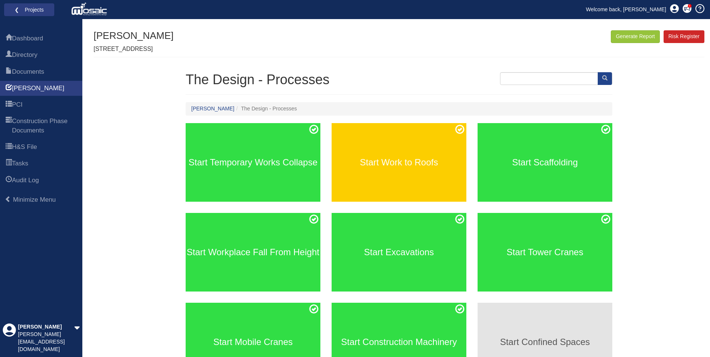
click at [539, 336] on div "Start Confined Spaces Click to mark this element as Not Applicable to your work…" at bounding box center [545, 342] width 135 height 79
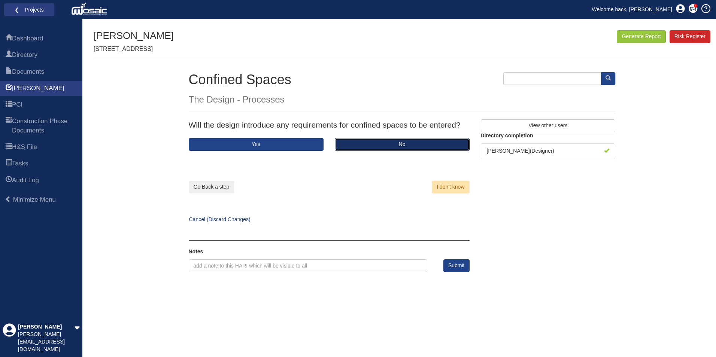
click at [368, 144] on button "No" at bounding box center [402, 144] width 135 height 13
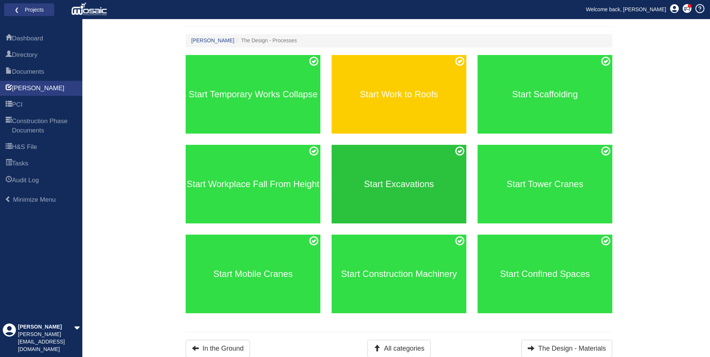
scroll to position [68, 0]
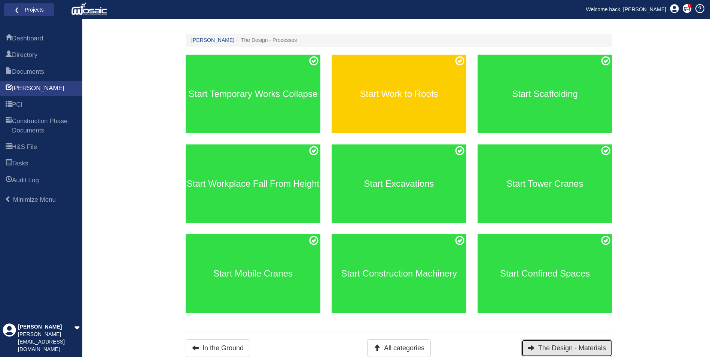
click at [563, 347] on button "The Design - Materials" at bounding box center [566, 348] width 91 height 18
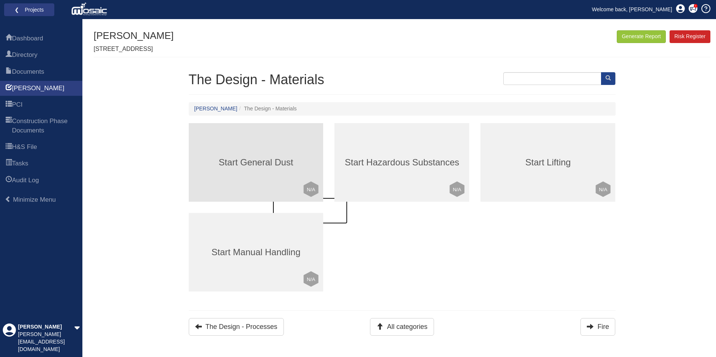
click at [241, 158] on h3 "Start General Dust" at bounding box center [256, 163] width 135 height 10
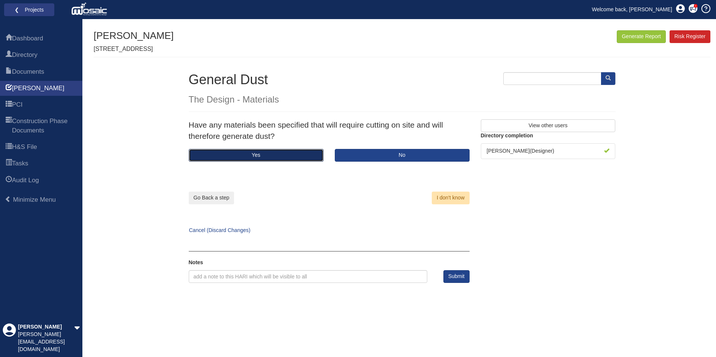
click at [303, 157] on button "Yes" at bounding box center [256, 155] width 135 height 13
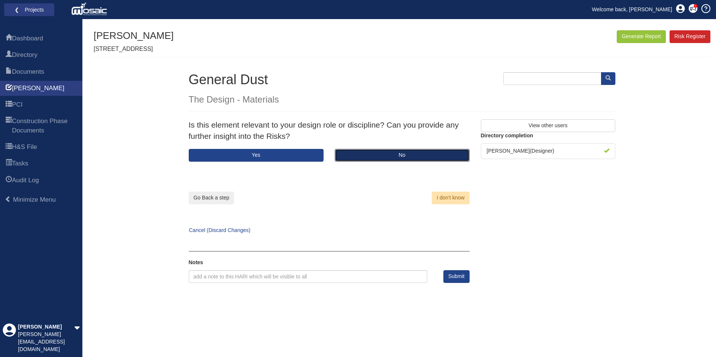
click at [357, 156] on button "No" at bounding box center [402, 155] width 135 height 13
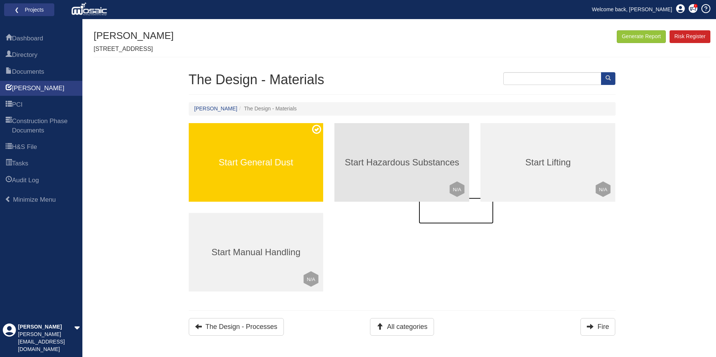
click at [388, 182] on div "Start Hazardous Substances Click to mark this element as Not Applicable to your…" at bounding box center [401, 162] width 135 height 79
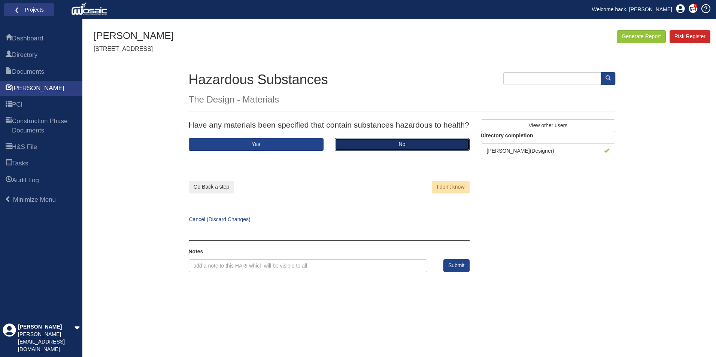
click at [385, 143] on button "No" at bounding box center [402, 144] width 135 height 13
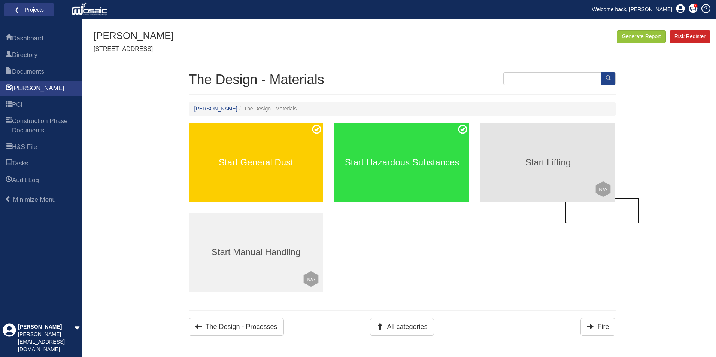
click at [499, 159] on h3 "Start Lifting" at bounding box center [547, 163] width 135 height 10
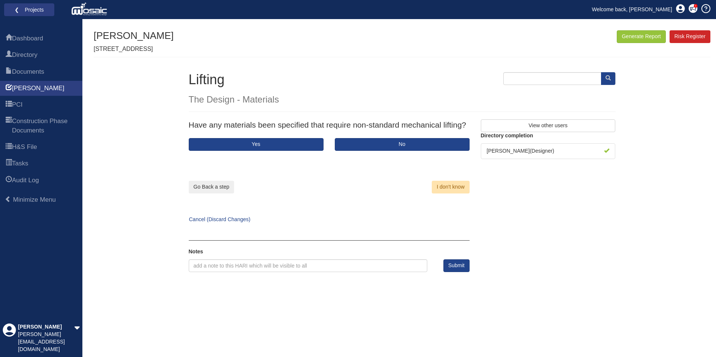
click at [384, 151] on div "I don't know" at bounding box center [405, 172] width 152 height 43
click at [385, 146] on button "No" at bounding box center [402, 144] width 135 height 13
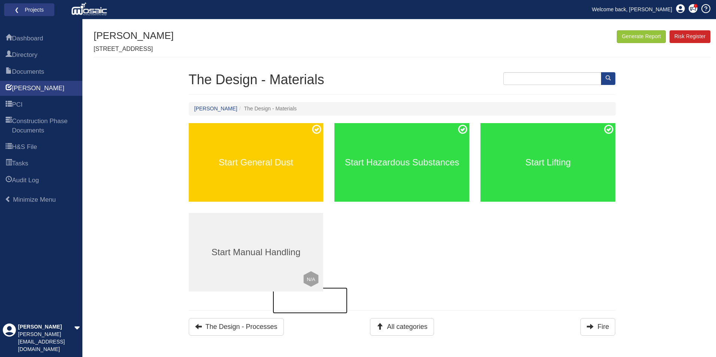
click at [258, 236] on div "Start Manual Handling Click to mark this element as Not Applicable to your work…" at bounding box center [256, 252] width 135 height 79
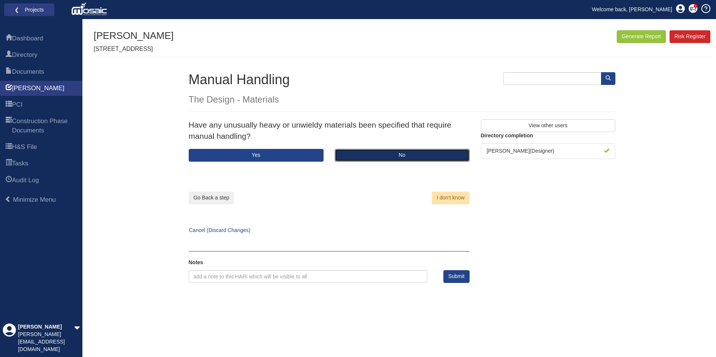
click at [359, 161] on button "No" at bounding box center [402, 155] width 135 height 13
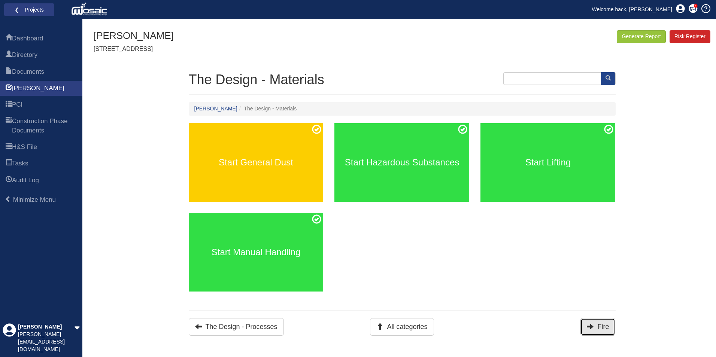
click at [601, 330] on button "Fire" at bounding box center [597, 327] width 35 height 18
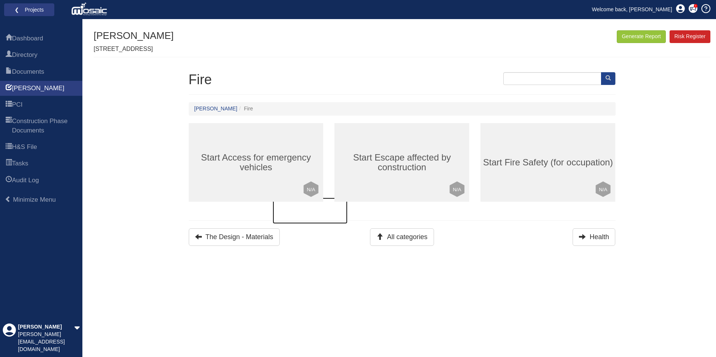
click at [269, 165] on h3 "Start Access for emergency vehicles" at bounding box center [256, 163] width 135 height 20
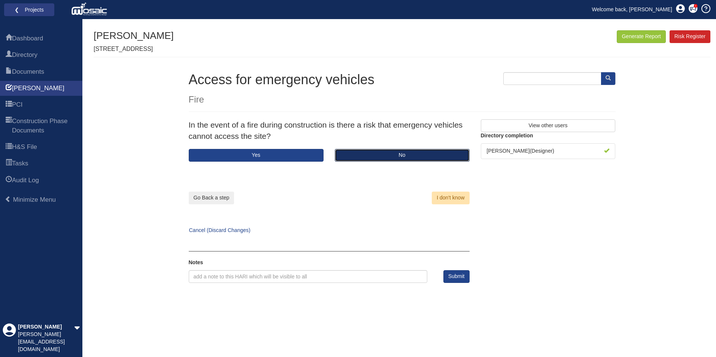
click at [381, 155] on button "No" at bounding box center [402, 155] width 135 height 13
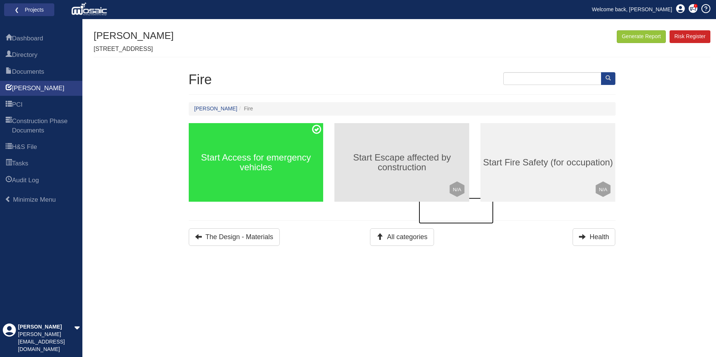
click at [378, 159] on h3 "Start Escape affected by construction" at bounding box center [401, 163] width 135 height 20
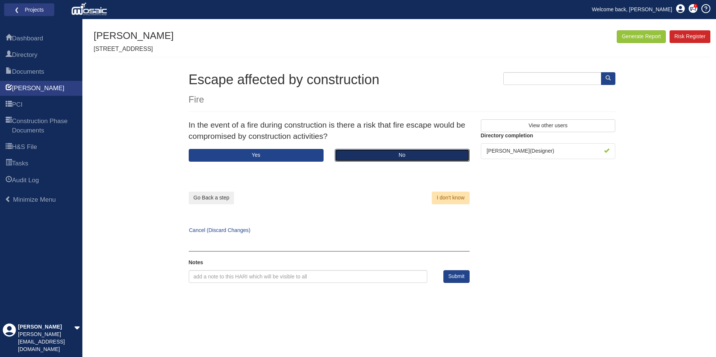
click at [363, 154] on button "No" at bounding box center [402, 155] width 135 height 13
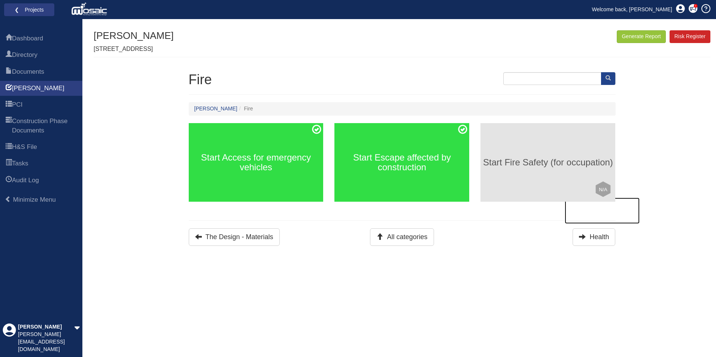
click at [561, 176] on div "Start Fire Safety (for occupation) Click to mark this element as Not Applicable…" at bounding box center [547, 162] width 135 height 79
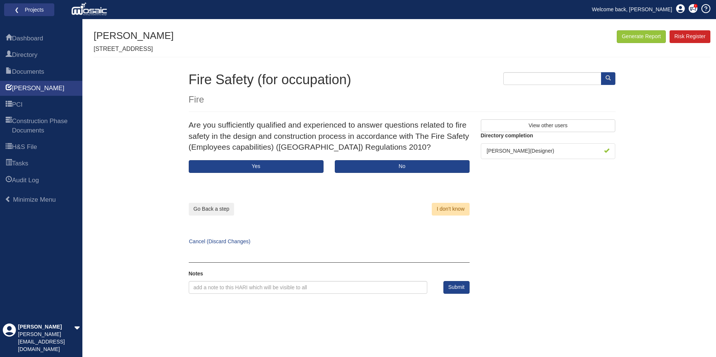
click at [284, 157] on div "Are you sufficiently qualified and experienced to answer questions related to f…" at bounding box center [329, 139] width 292 height 40
click at [287, 165] on button "Yes" at bounding box center [256, 166] width 135 height 13
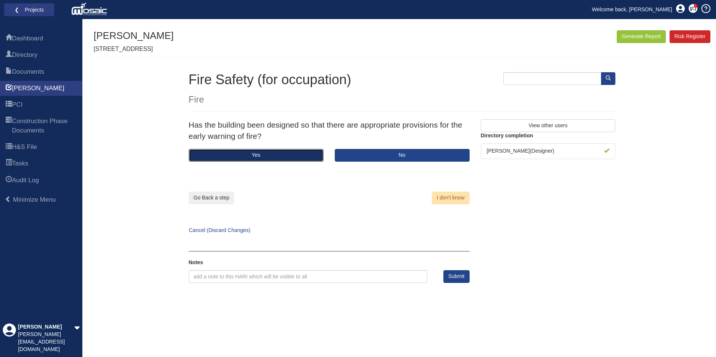
click at [312, 155] on button "Yes" at bounding box center [256, 155] width 135 height 13
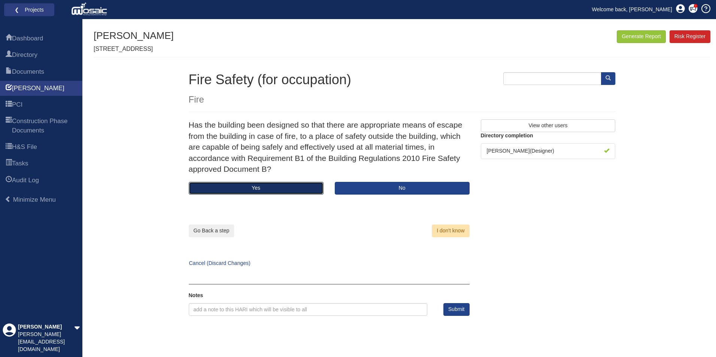
click at [290, 185] on button "Yes" at bounding box center [256, 188] width 135 height 13
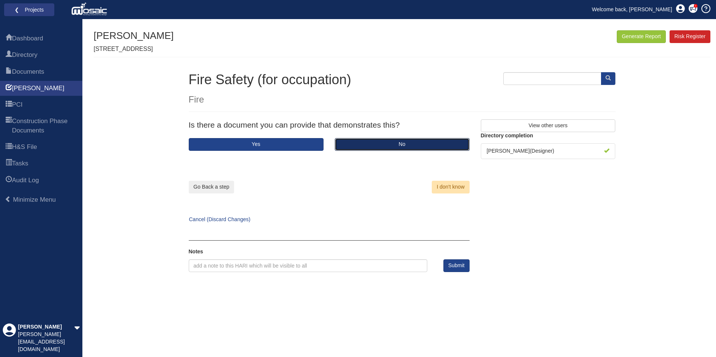
click at [365, 148] on button "No" at bounding box center [402, 144] width 135 height 13
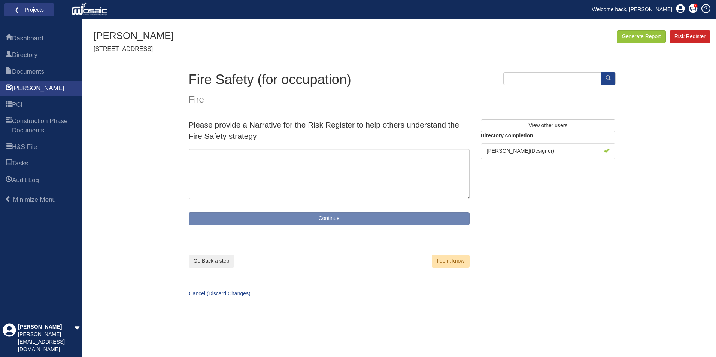
type textarea "Fire Safety strategy must be reviewed and understood by all parties"
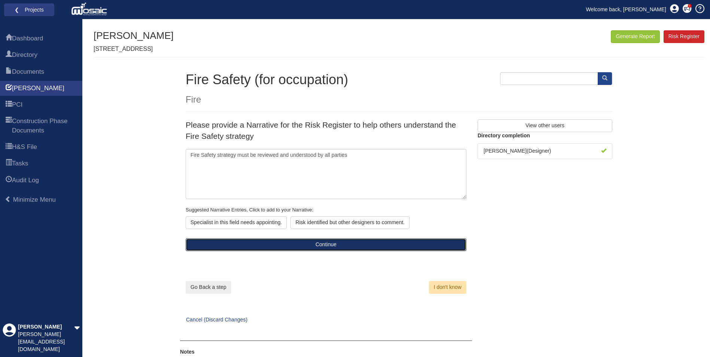
click at [346, 244] on button "Continue" at bounding box center [326, 244] width 281 height 13
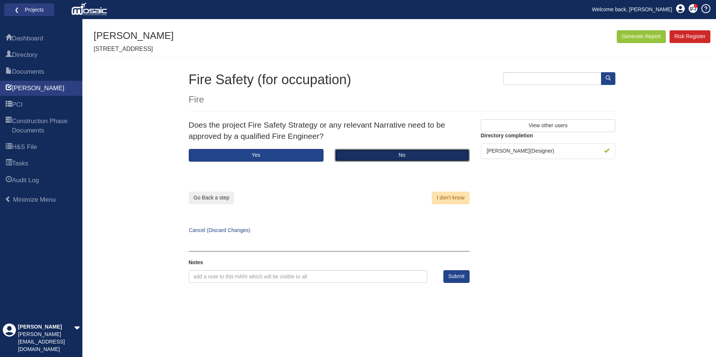
click at [350, 152] on button "No" at bounding box center [402, 155] width 135 height 13
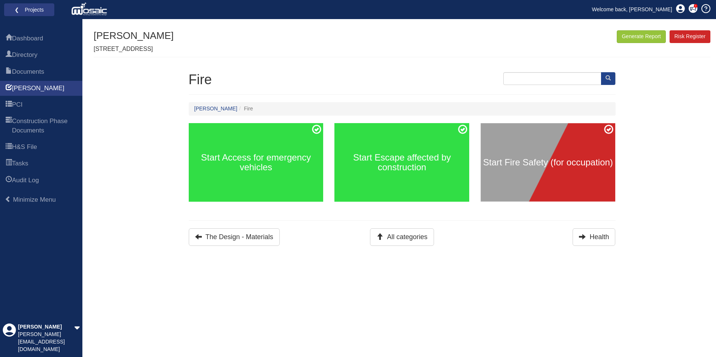
click at [526, 196] on div "Start Fire Safety (for occupation)" at bounding box center [547, 162] width 135 height 79
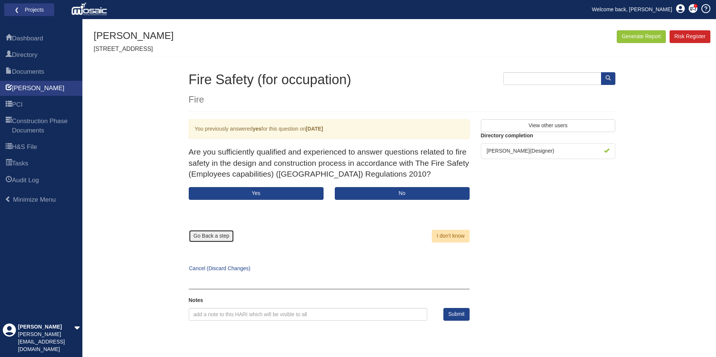
click at [219, 230] on button "Go Back a step" at bounding box center [212, 236] width 46 height 13
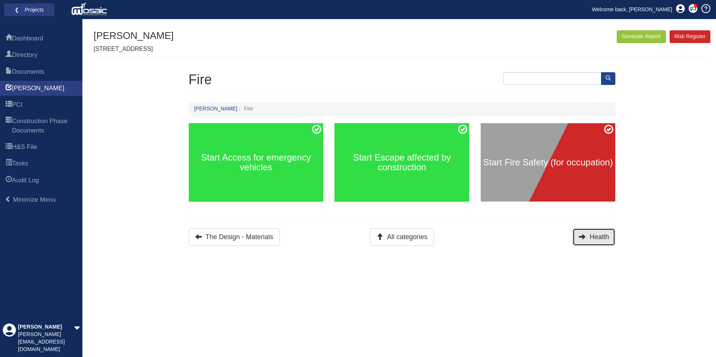
click at [601, 235] on button "Health" at bounding box center [593, 237] width 43 height 18
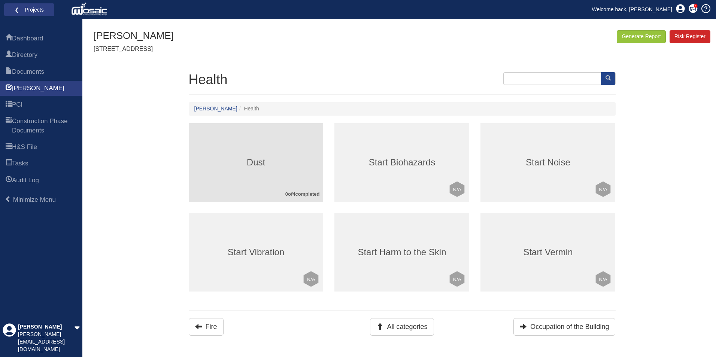
click at [244, 166] on h3 "Dust" at bounding box center [256, 163] width 135 height 10
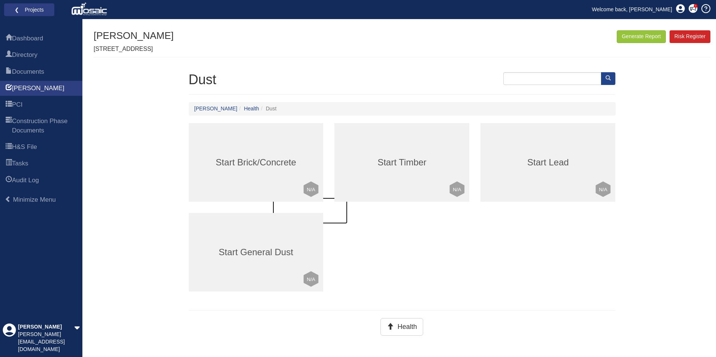
click at [265, 166] on h3 "Start Brick/Concrete" at bounding box center [256, 163] width 135 height 10
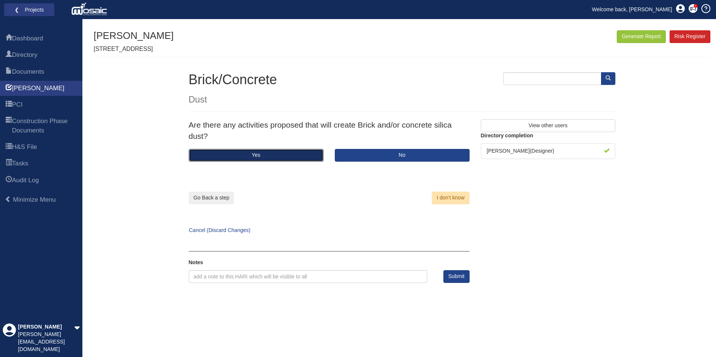
click at [276, 155] on button "Yes" at bounding box center [256, 155] width 135 height 13
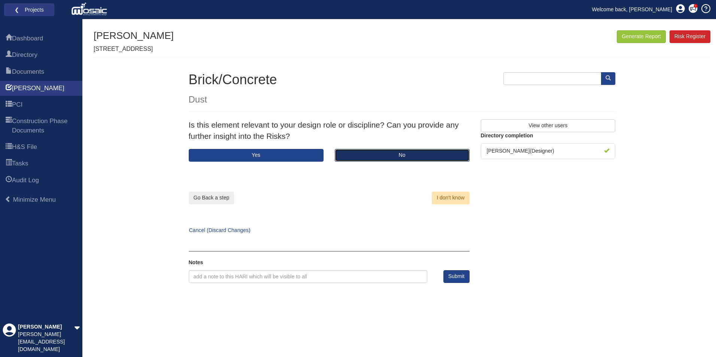
click at [362, 153] on button "No" at bounding box center [402, 155] width 135 height 13
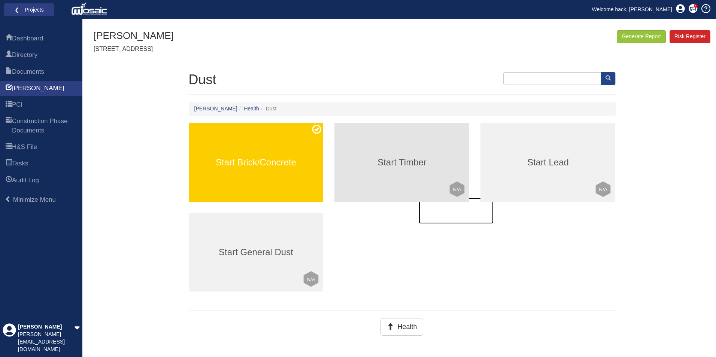
click at [370, 173] on div "Start Timber Click to mark this element as Not Applicable to your work package …" at bounding box center [401, 162] width 135 height 79
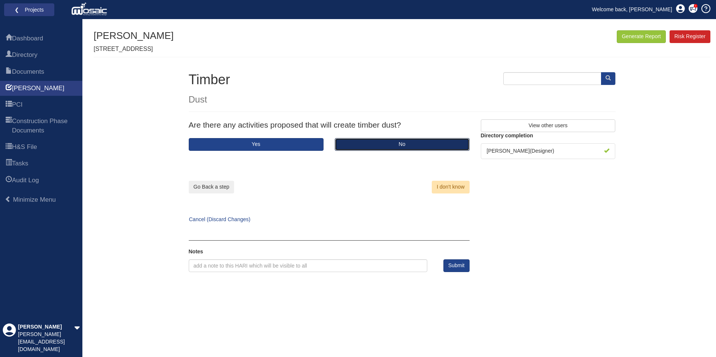
click at [376, 147] on button "No" at bounding box center [402, 144] width 135 height 13
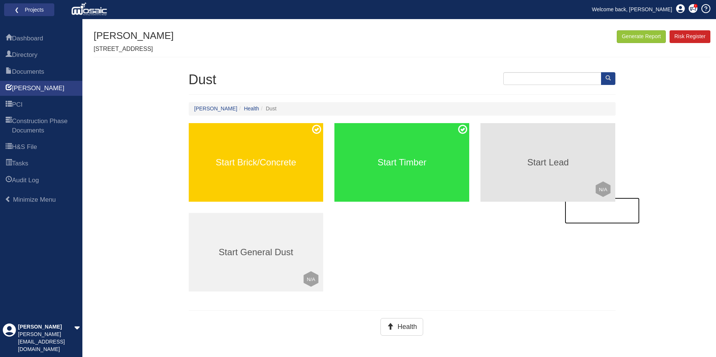
click at [518, 163] on h3 "Start Lead" at bounding box center [547, 163] width 135 height 10
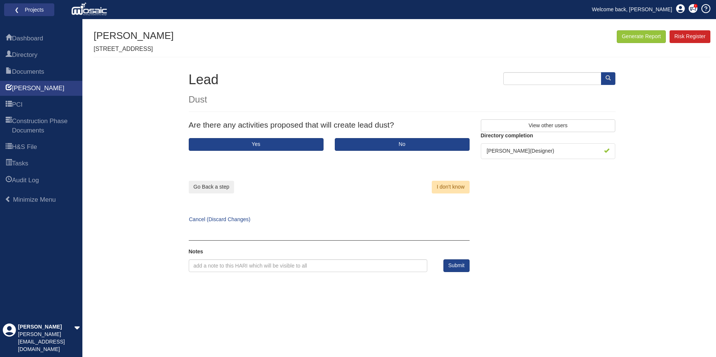
click at [411, 136] on div "Are there any activities proposed that will create lead dust?" at bounding box center [329, 128] width 292 height 18
click at [408, 140] on button "No" at bounding box center [402, 144] width 135 height 13
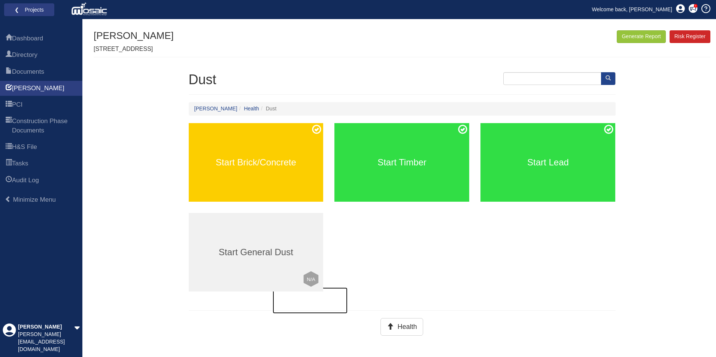
click at [275, 228] on div "Start General Dust Click to mark this element as Not Applicable to your work pa…" at bounding box center [256, 252] width 135 height 79
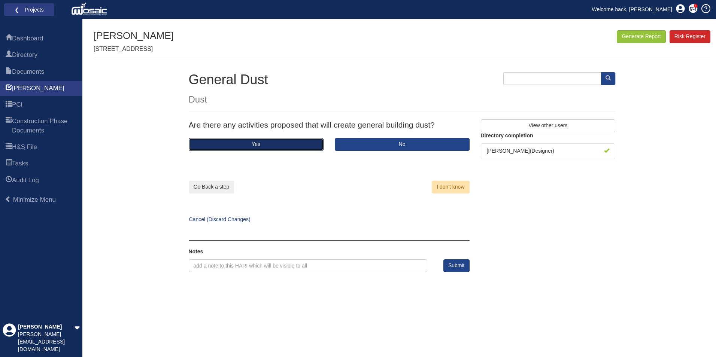
click at [296, 147] on button "Yes" at bounding box center [256, 144] width 135 height 13
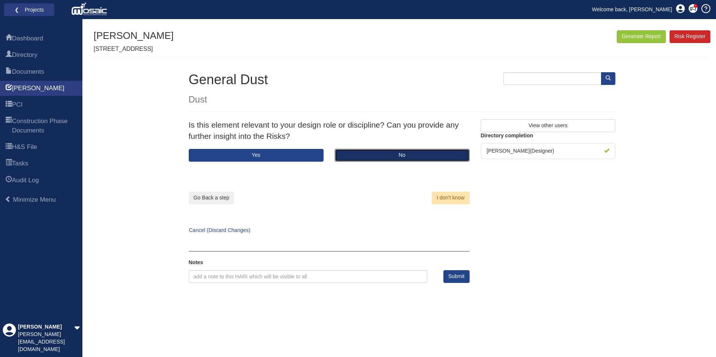
click at [359, 156] on button "No" at bounding box center [402, 155] width 135 height 13
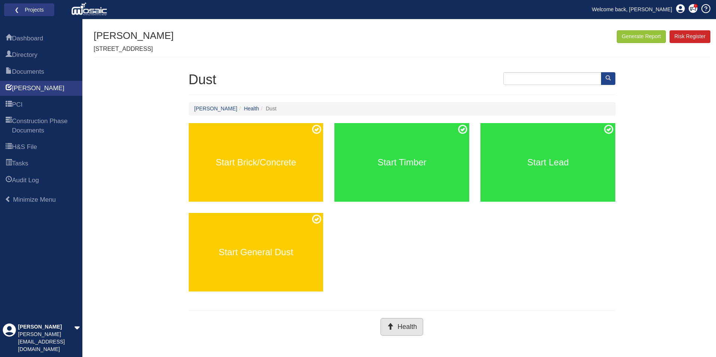
drag, startPoint x: 426, startPoint y: 336, endPoint x: 417, endPoint y: 333, distance: 9.6
click at [426, 336] on div "Generate Report Show All HARI Select "Yes" for All Eliminated included or "No" …" at bounding box center [402, 193] width 616 height 327
click at [384, 323] on button "Health" at bounding box center [401, 327] width 43 height 18
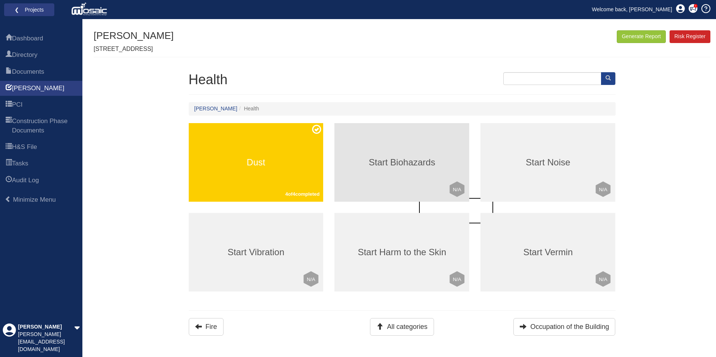
click at [396, 187] on div "Start Biohazards Click to mark this element as Not Applicable to your work pack…" at bounding box center [401, 162] width 135 height 79
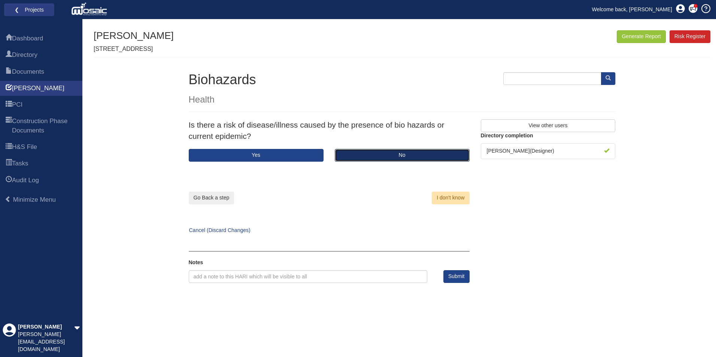
click at [360, 153] on button "No" at bounding box center [402, 155] width 135 height 13
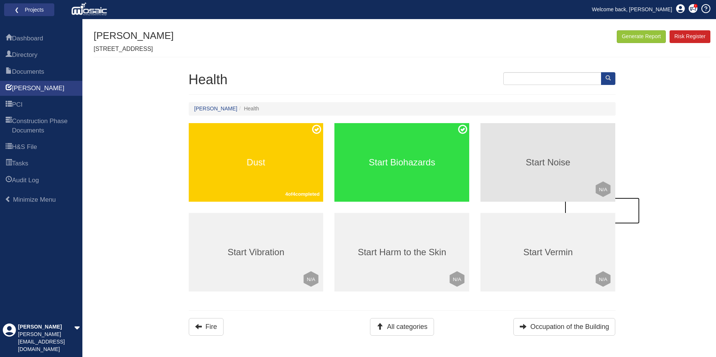
click at [554, 182] on div "Start Noise Click to mark this element as Not Applicable to your work package L…" at bounding box center [547, 162] width 135 height 79
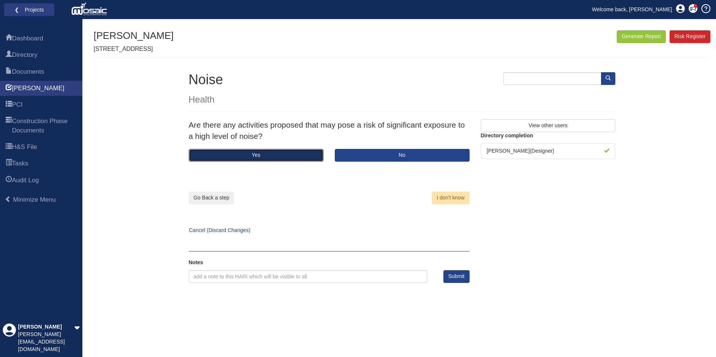
click at [297, 155] on button "Yes" at bounding box center [256, 155] width 135 height 13
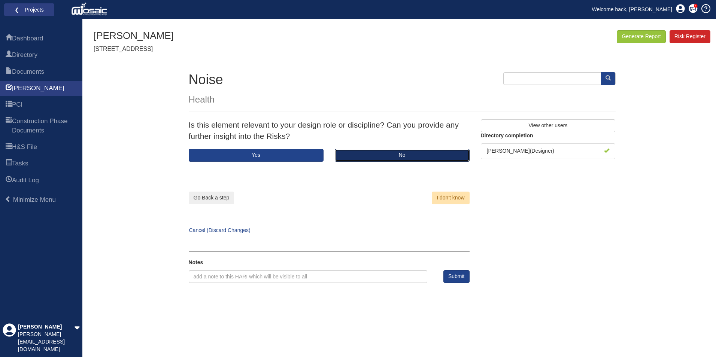
click at [363, 156] on button "No" at bounding box center [402, 155] width 135 height 13
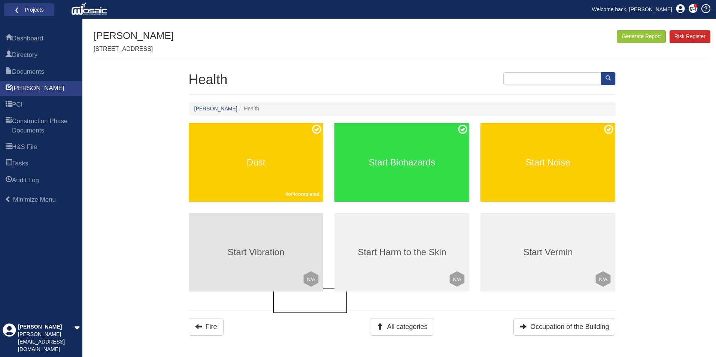
click at [213, 246] on div "Start Vibration Click to mark this element as Not Applicable to your work packa…" at bounding box center [256, 252] width 135 height 79
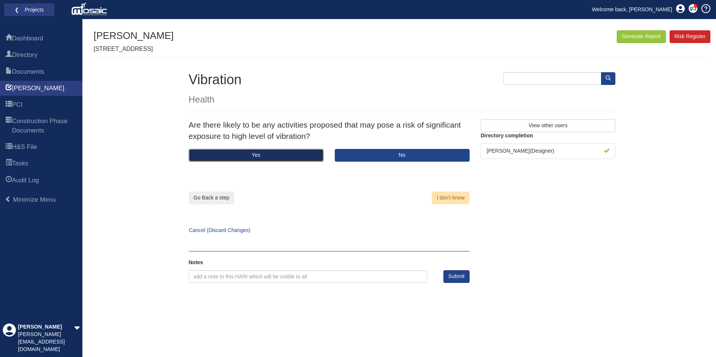
click at [305, 156] on button "Yes" at bounding box center [256, 155] width 135 height 13
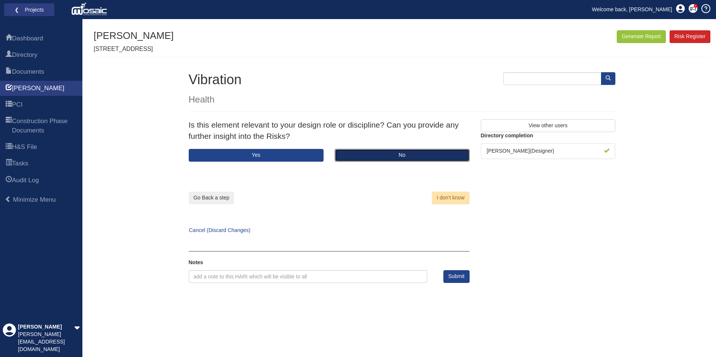
click at [368, 158] on button "No" at bounding box center [402, 155] width 135 height 13
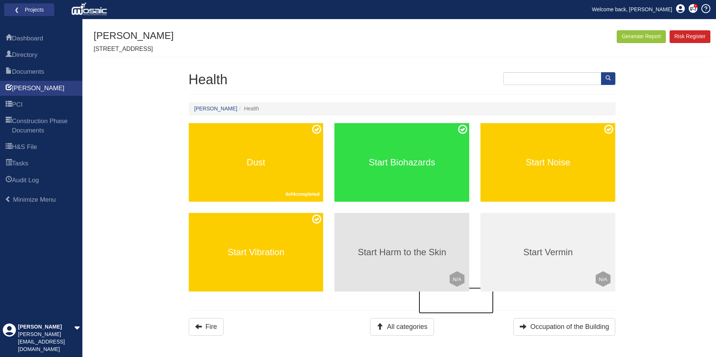
click at [392, 269] on div "Start Harm to the Skin Click to mark this element as Not Applicable to your wor…" at bounding box center [401, 252] width 135 height 79
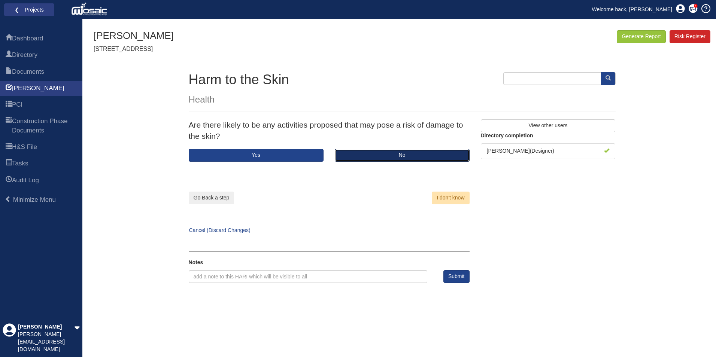
click at [353, 156] on button "No" at bounding box center [402, 155] width 135 height 13
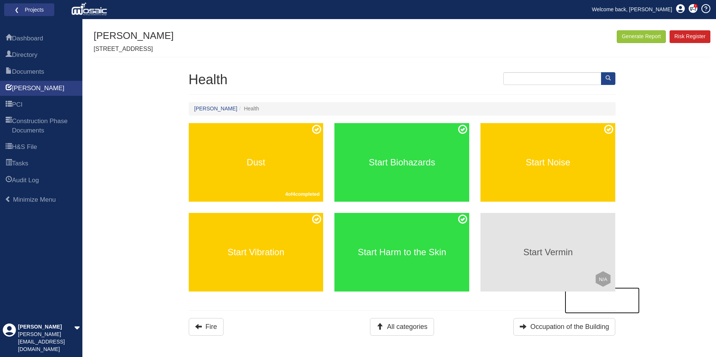
click at [559, 265] on div "Start Vermin Click to mark this element as Not Applicable to your work package …" at bounding box center [547, 252] width 135 height 79
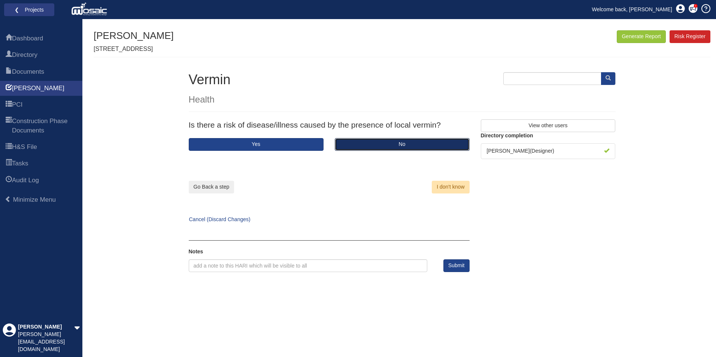
click at [401, 145] on button "No" at bounding box center [402, 144] width 135 height 13
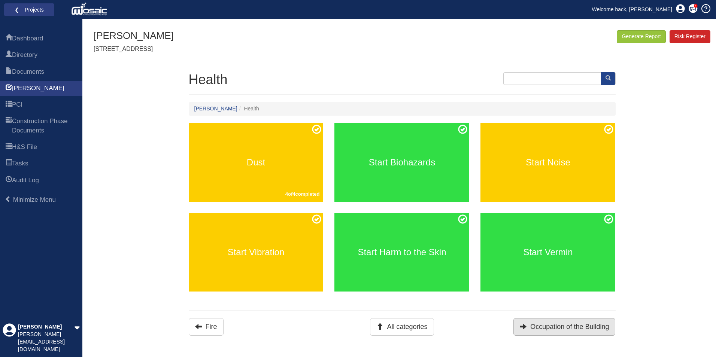
click at [552, 336] on div "Generate Report Show All HARI Select "Yes" for All Eliminated included or "No" …" at bounding box center [402, 193] width 616 height 327
click at [554, 326] on button "Occupation of the Building" at bounding box center [564, 327] width 102 height 18
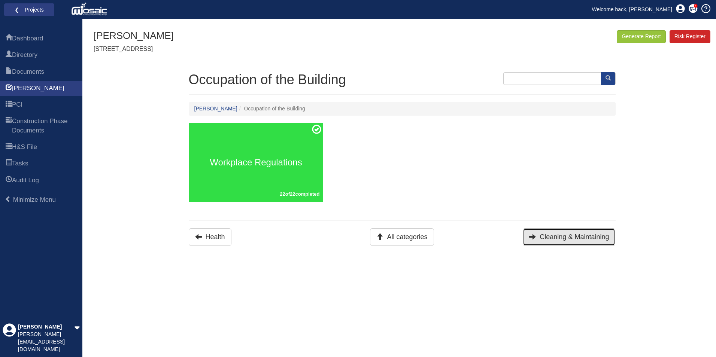
click at [534, 231] on button "Cleaning & Maintaining" at bounding box center [568, 237] width 92 height 18
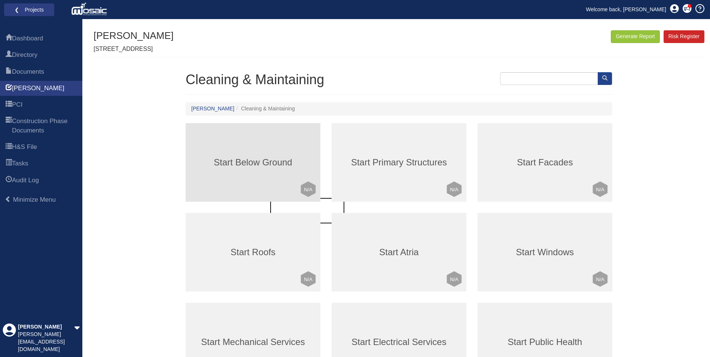
click at [243, 170] on div "Start Below Ground Click to mark this element as Not Applicable to your work pa…" at bounding box center [253, 162] width 135 height 79
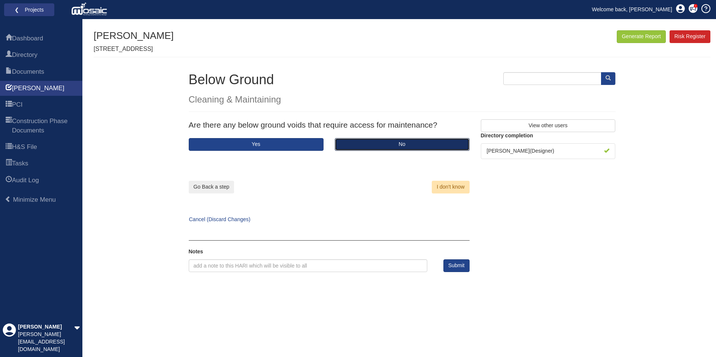
click at [355, 147] on button "No" at bounding box center [402, 144] width 135 height 13
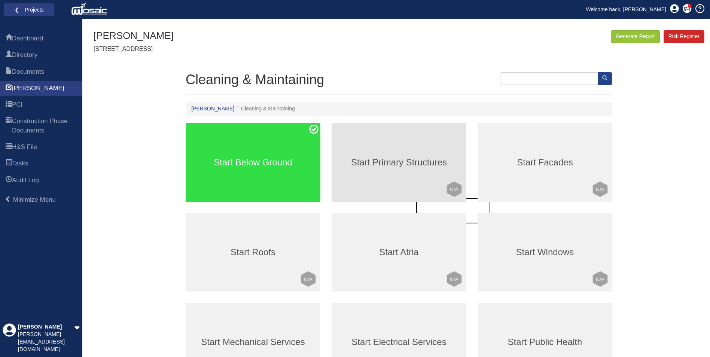
click at [369, 165] on h3 "Start Primary Structures" at bounding box center [399, 163] width 135 height 10
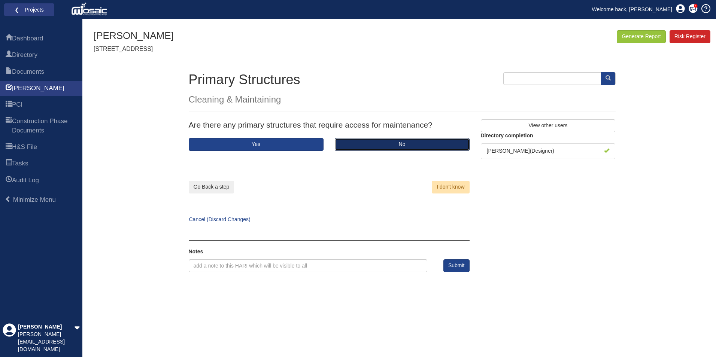
click at [360, 143] on button "No" at bounding box center [402, 144] width 135 height 13
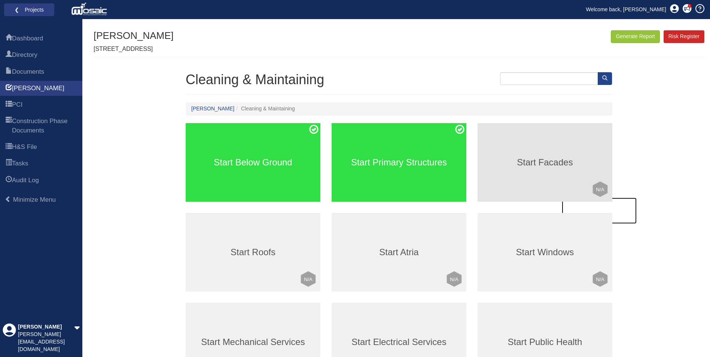
click at [512, 185] on div "Start Facades Click to mark this element as Not Applicable to your work package…" at bounding box center [545, 162] width 135 height 79
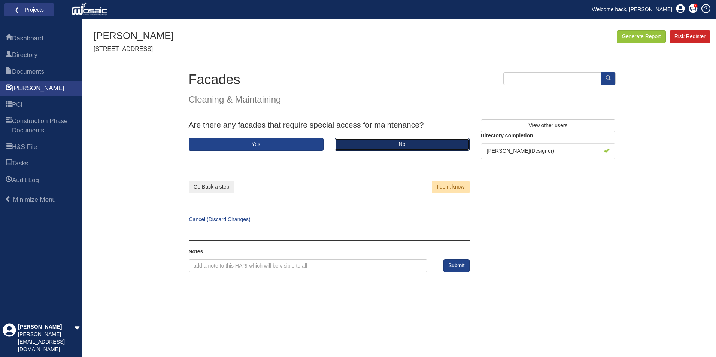
click at [362, 144] on button "No" at bounding box center [402, 144] width 135 height 13
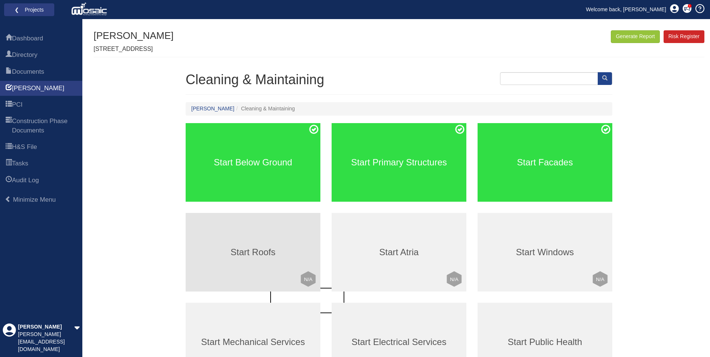
click at [233, 235] on div "Start Roofs Click to mark this element as Not Applicable to your work package L…" at bounding box center [253, 252] width 135 height 79
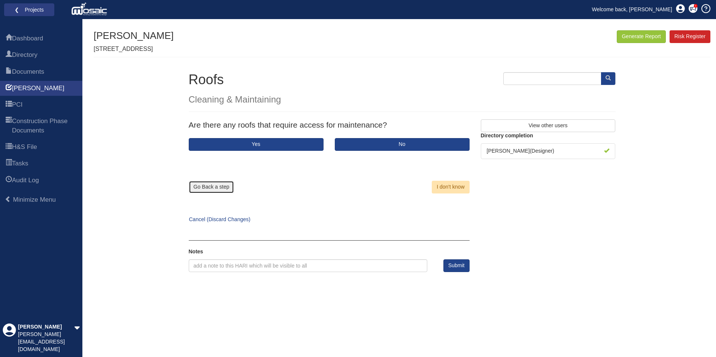
click at [207, 186] on button "Go Back a step" at bounding box center [212, 187] width 46 height 13
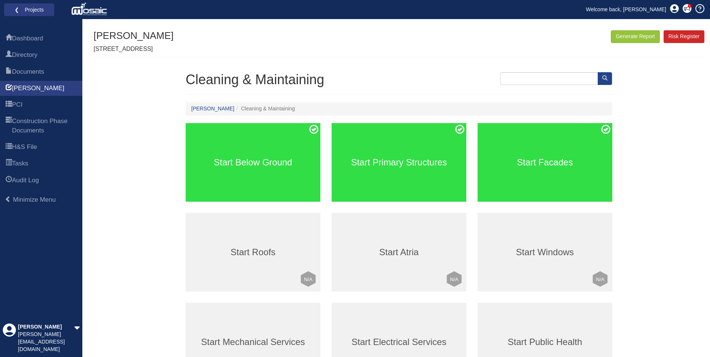
click at [368, 74] on h1 "Cleaning & Maintaining" at bounding box center [399, 79] width 427 height 15
